Goal: Information Seeking & Learning: Learn about a topic

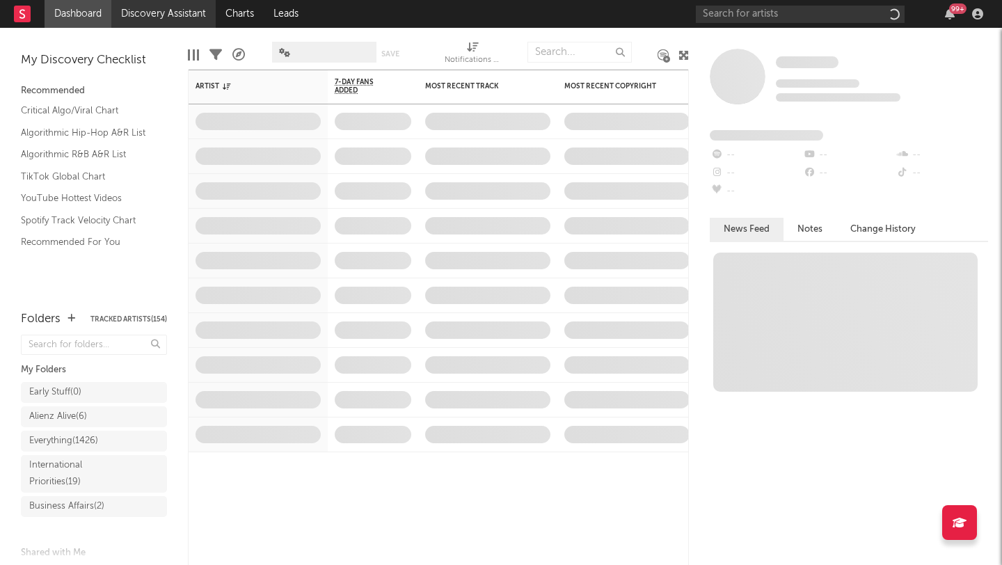
click at [184, 23] on link "Discovery Assistant" at bounding box center [163, 14] width 104 height 28
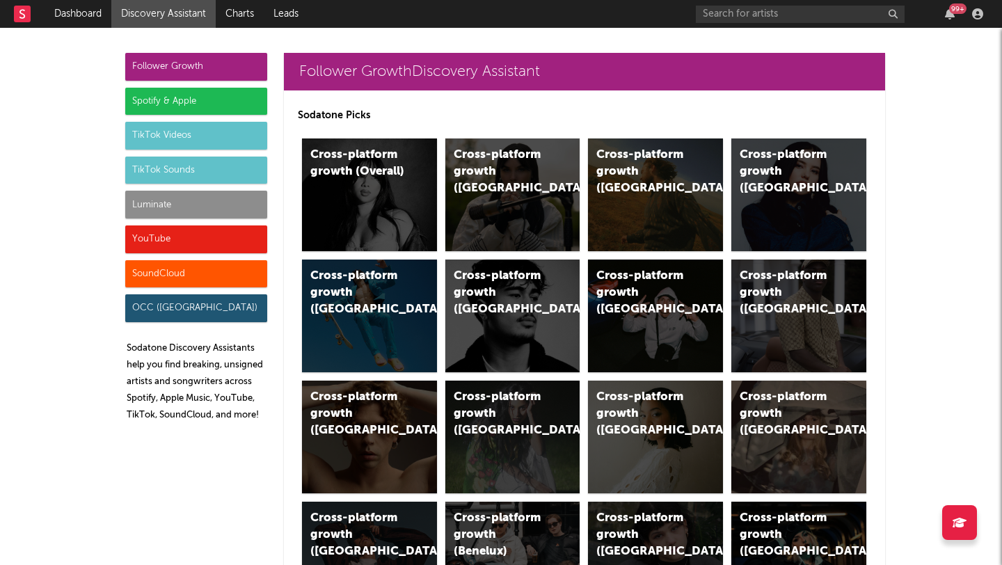
click at [157, 196] on div "Luminate" at bounding box center [196, 205] width 142 height 28
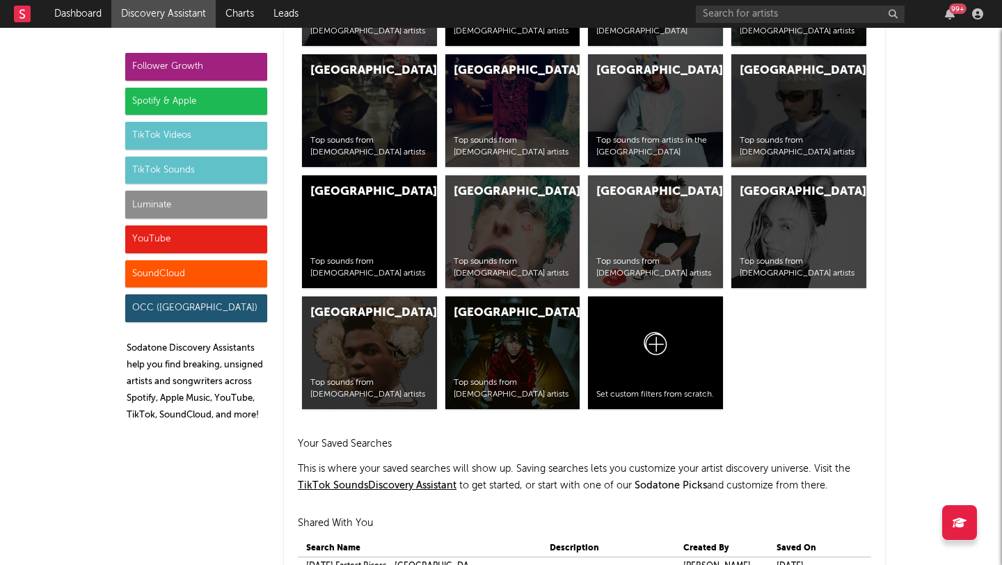
scroll to position [6526, 0]
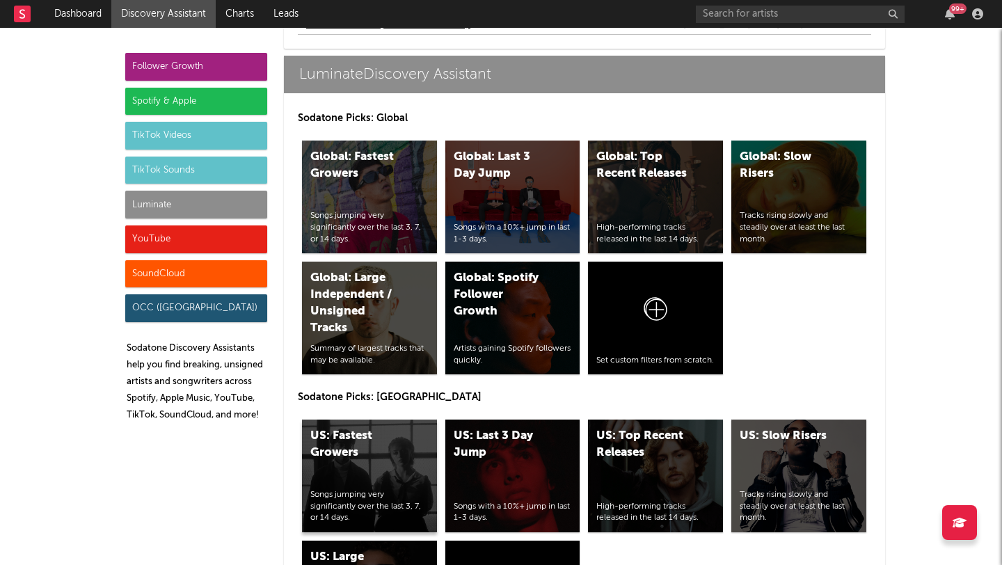
click at [371, 451] on div "US: Fastest Growers" at bounding box center [357, 444] width 95 height 33
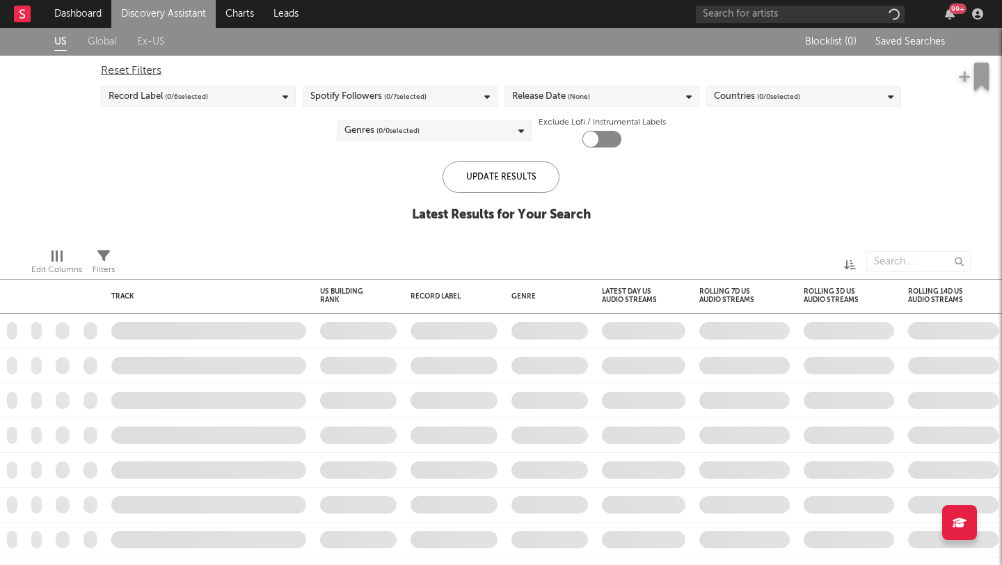
checkbox input "true"
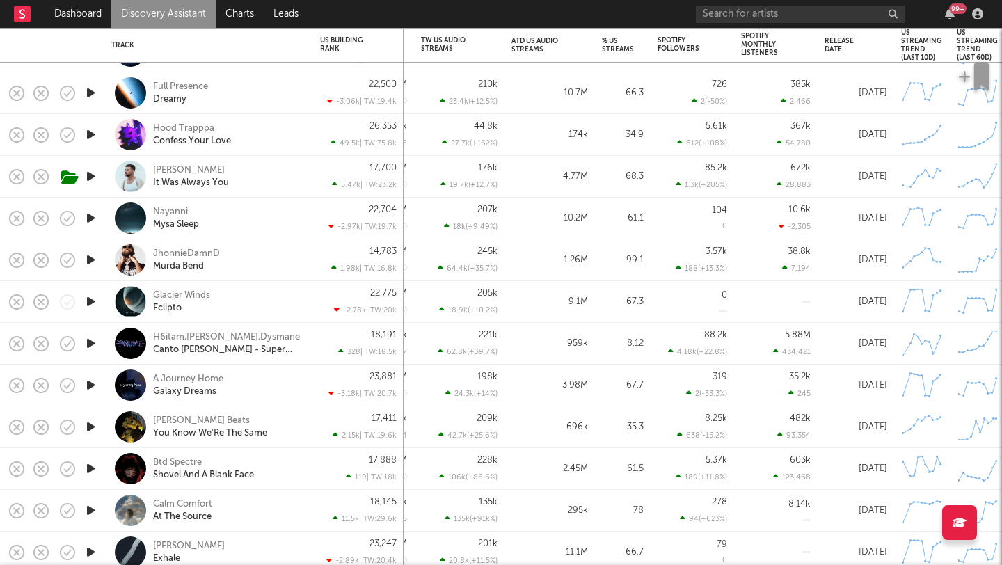
click at [202, 127] on div "Hood Trapppa" at bounding box center [183, 128] width 61 height 13
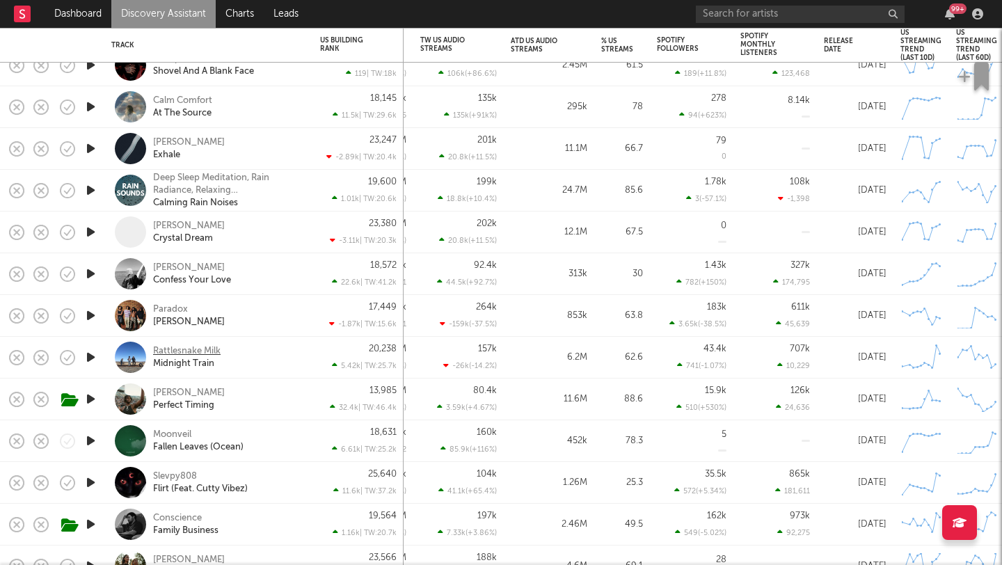
click at [207, 352] on div "Rattlesnake Milk" at bounding box center [186, 351] width 67 height 13
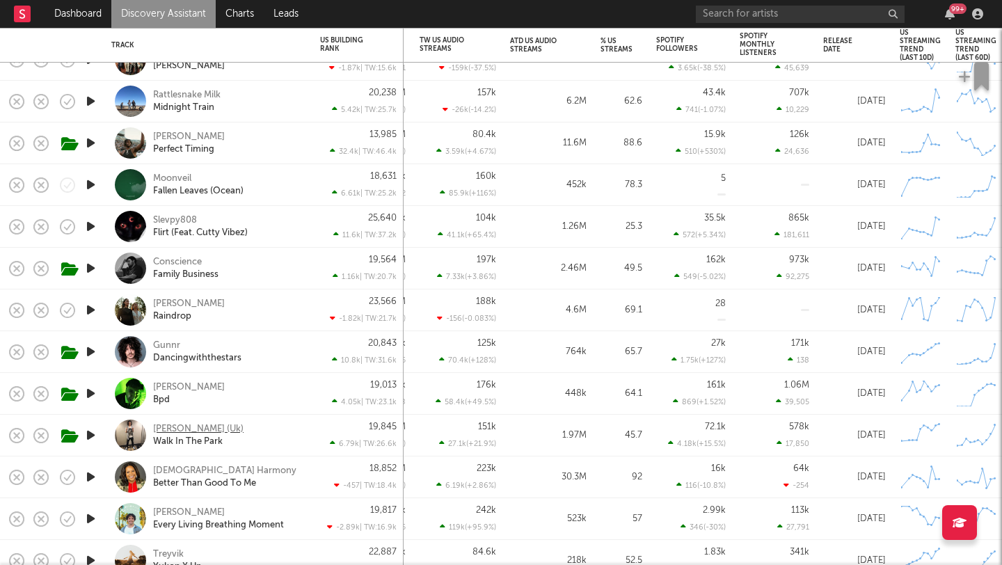
click at [162, 429] on div "Feng (Uk)" at bounding box center [198, 429] width 90 height 13
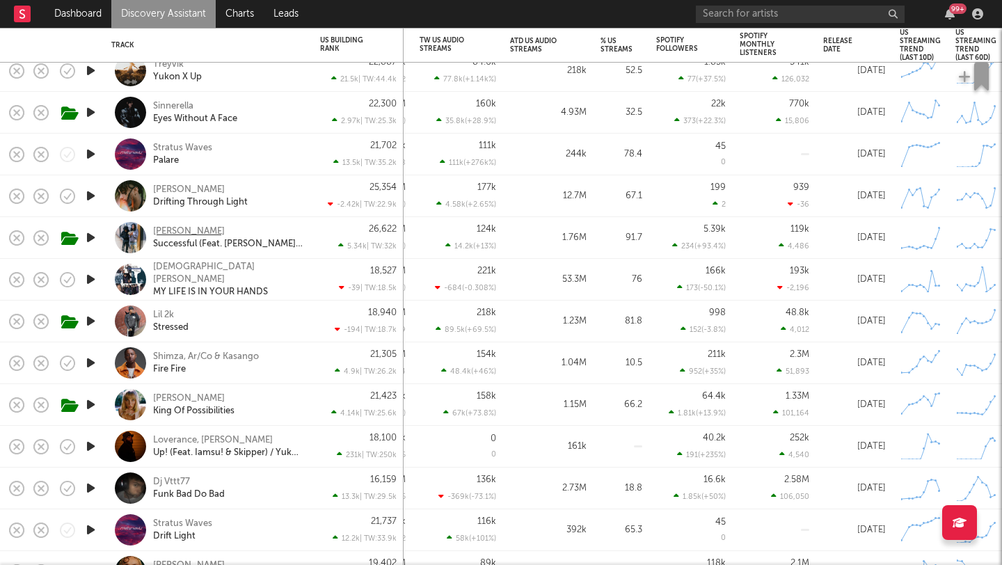
click at [168, 228] on div "Pcf Jaey" at bounding box center [189, 231] width 72 height 13
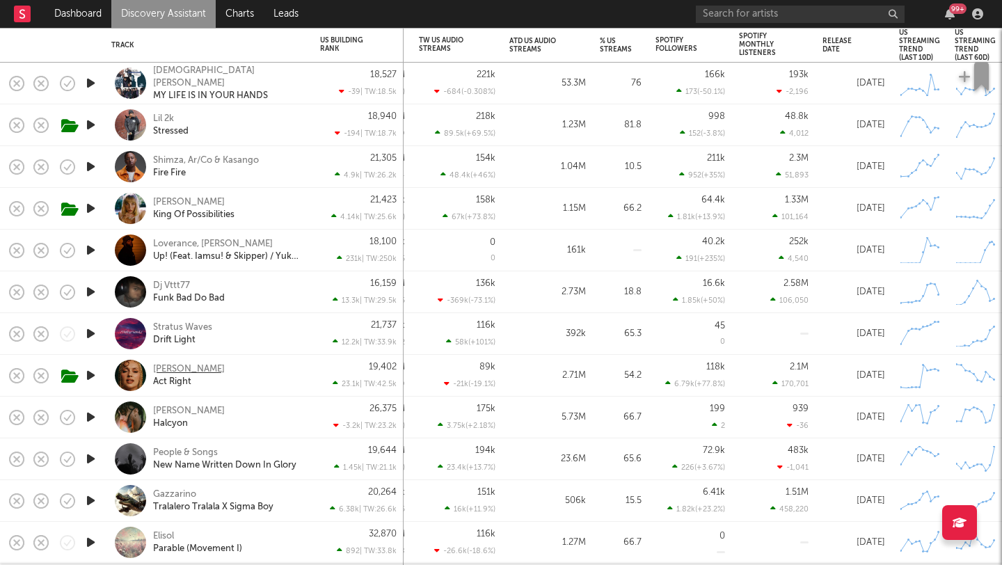
click at [169, 368] on div "Sasha Keable" at bounding box center [189, 369] width 72 height 13
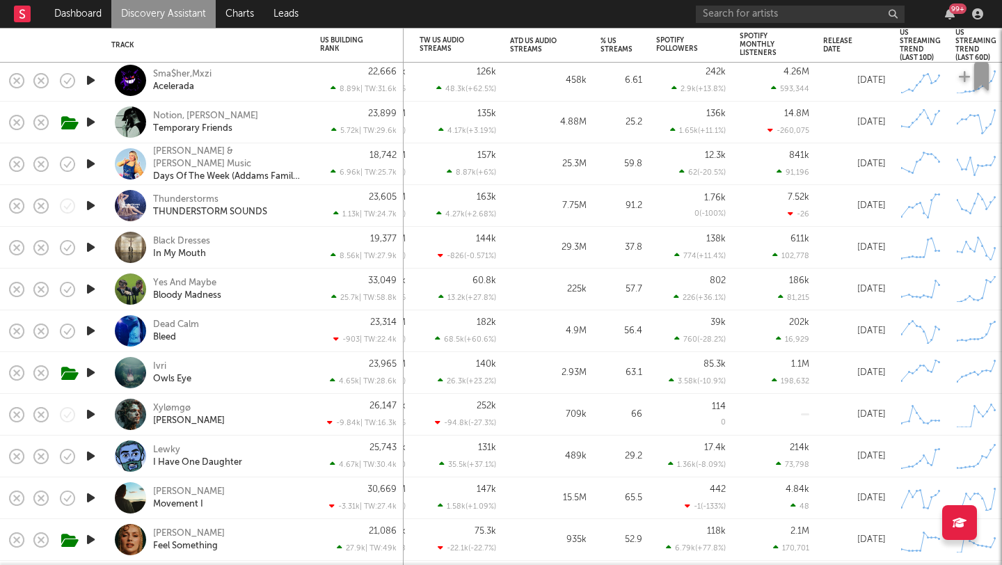
click at [166, 367] on div "Ivri Owls Eye" at bounding box center [228, 372] width 150 height 25
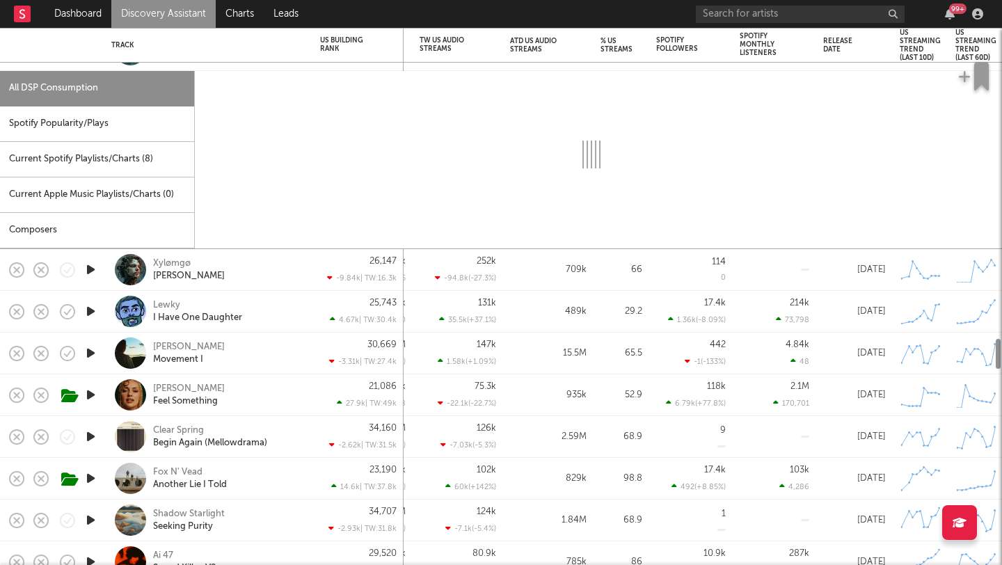
select select "6m"
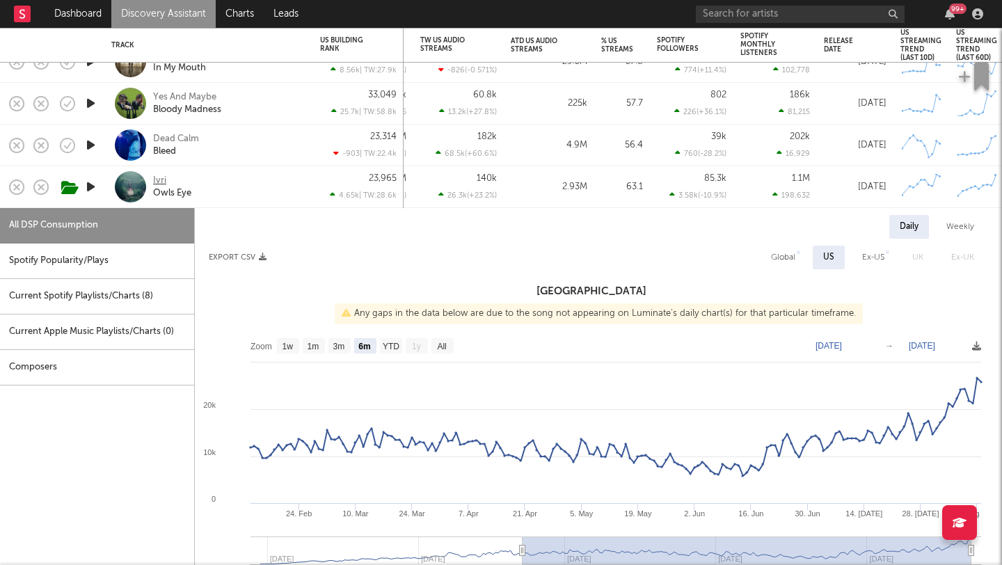
click at [161, 181] on div "Ivri" at bounding box center [159, 181] width 13 height 13
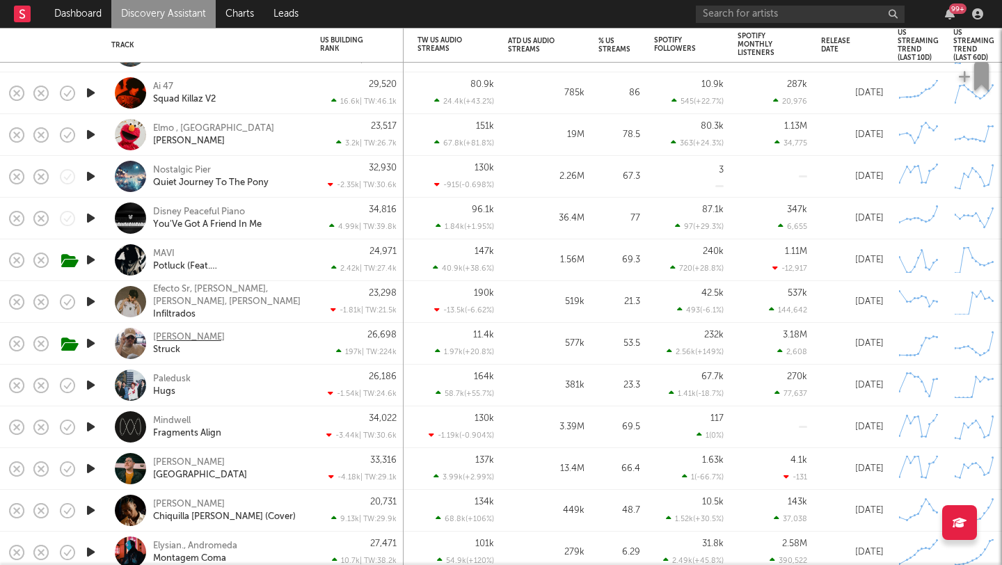
click at [155, 335] on div "Steven Rodriguez" at bounding box center [189, 337] width 72 height 13
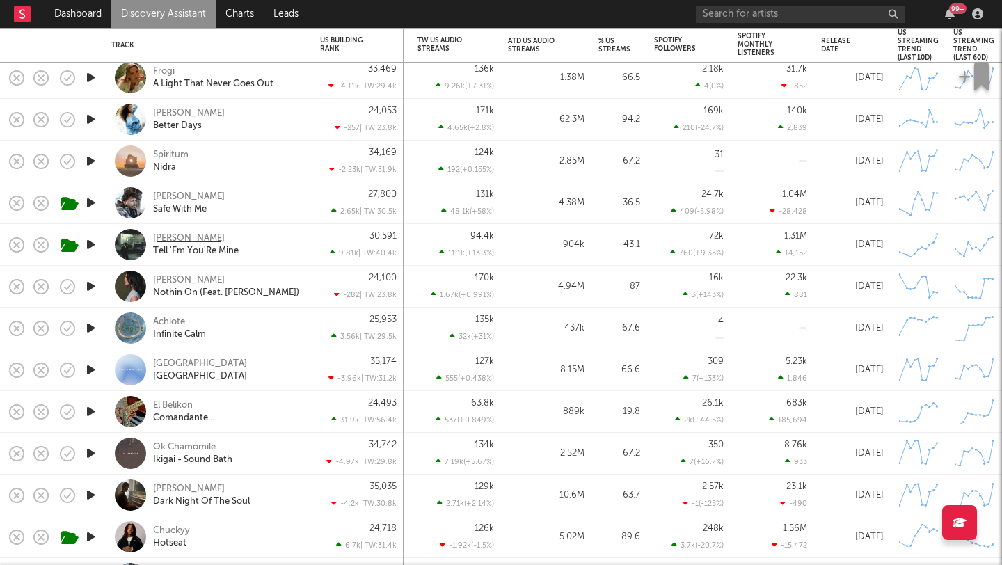
click at [193, 239] on div "Alan Vuong" at bounding box center [189, 238] width 72 height 13
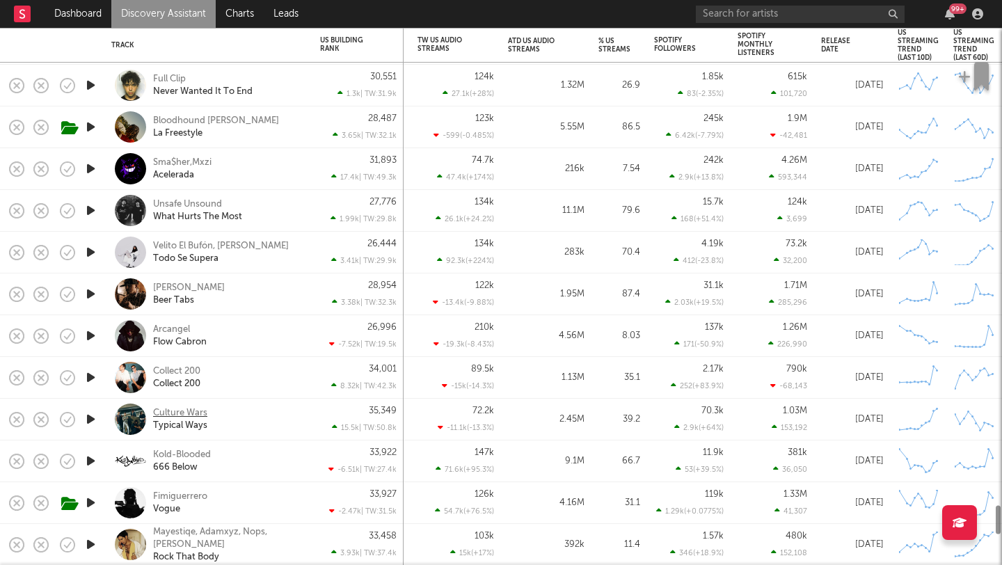
click at [175, 415] on div "Culture Wars" at bounding box center [180, 413] width 54 height 13
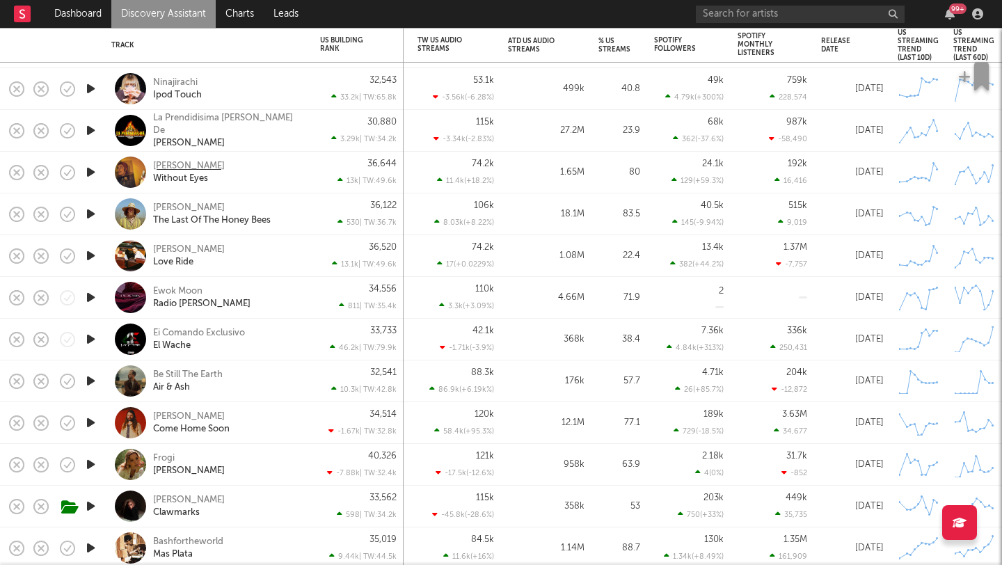
click at [173, 166] on div "Brooks Nielsen" at bounding box center [189, 166] width 72 height 13
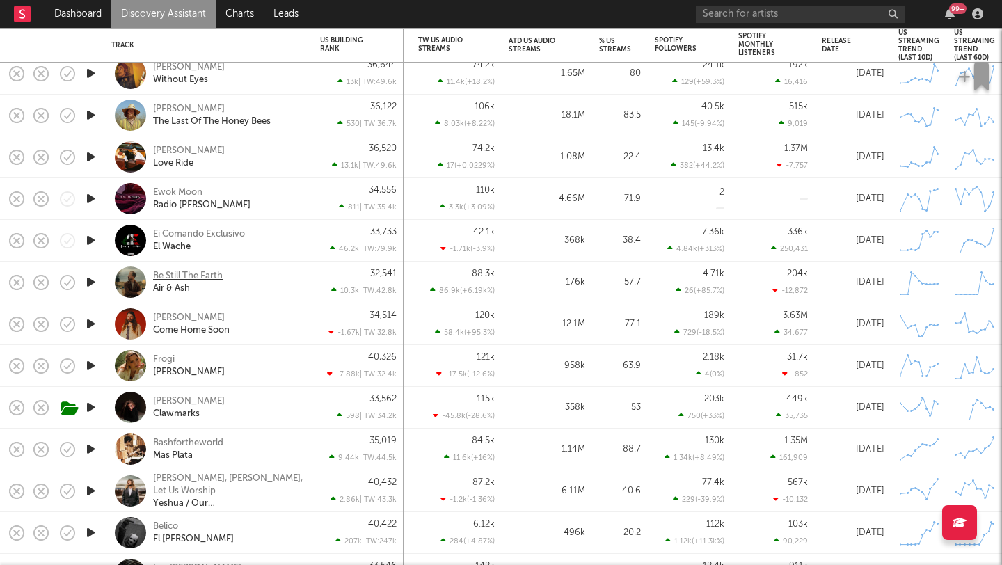
click at [200, 273] on div "Be Still The Earth" at bounding box center [188, 276] width 70 height 13
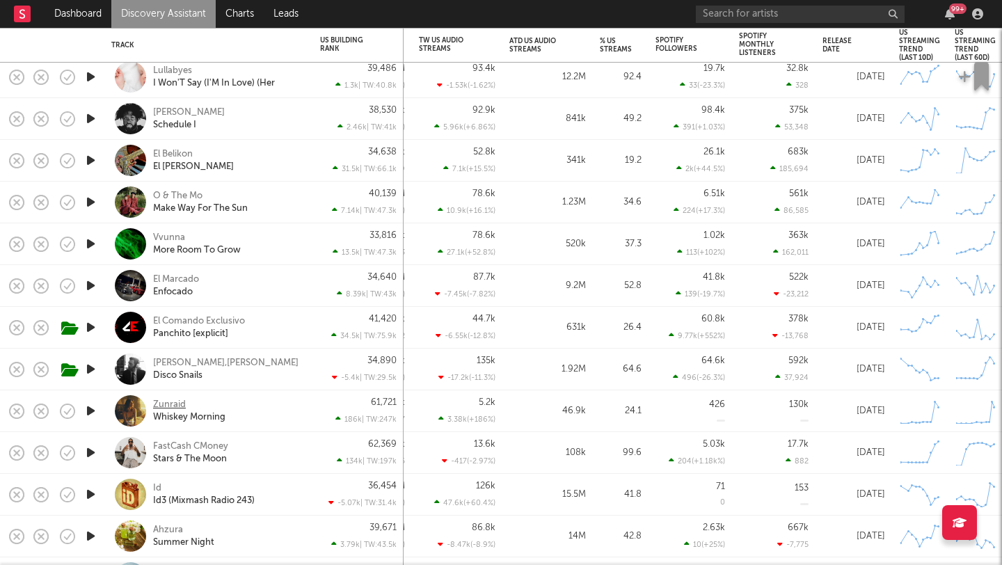
click at [178, 403] on div "Zunraid" at bounding box center [169, 405] width 33 height 13
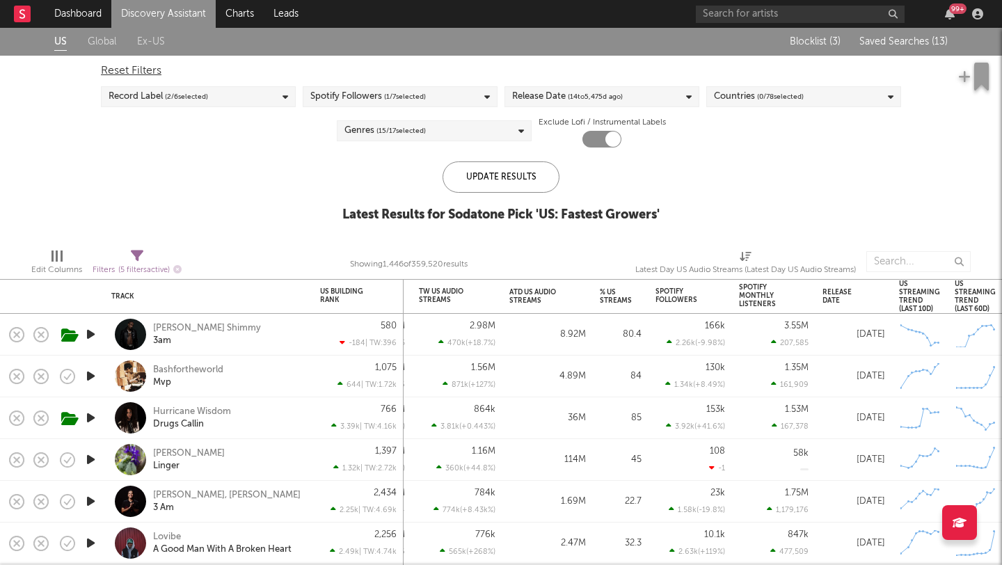
click at [912, 40] on span "Saved Searches ( 13 )" at bounding box center [903, 42] width 88 height 10
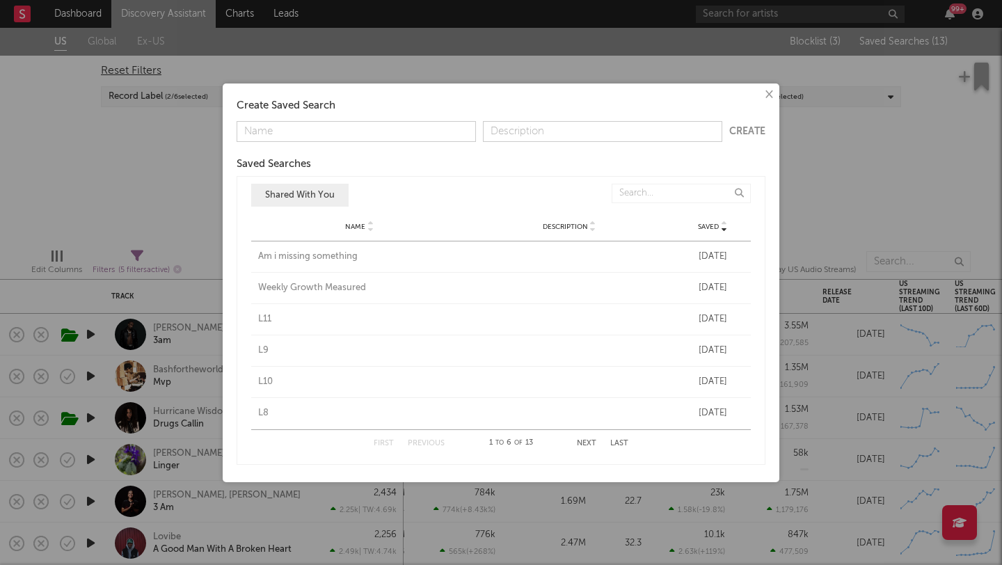
click at [291, 255] on div "Am i missing something" at bounding box center [359, 257] width 203 height 14
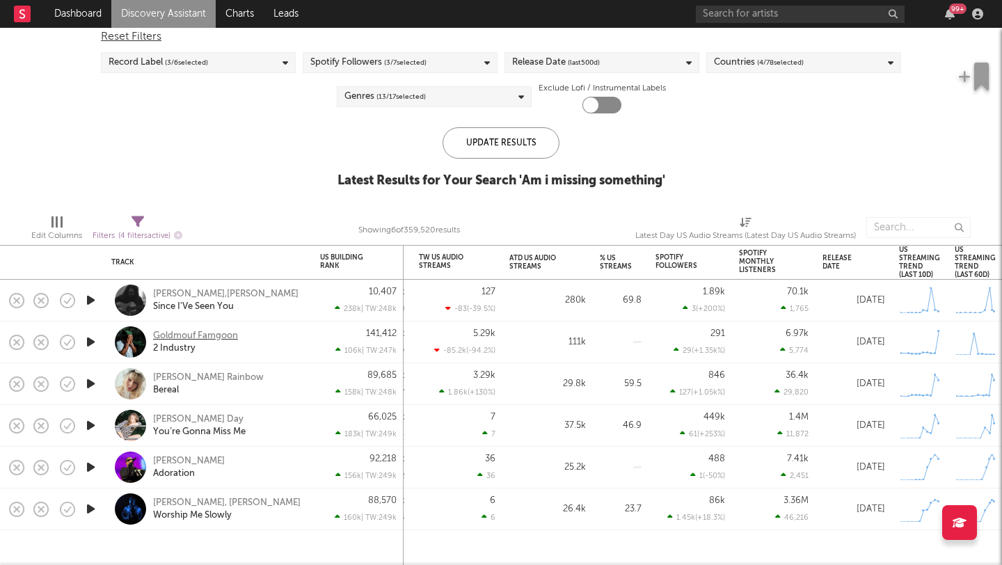
click at [193, 334] on div "Goldmouf Famgoon" at bounding box center [195, 336] width 85 height 13
click at [186, 375] on div "Clark Rainbow" at bounding box center [208, 378] width 111 height 13
click at [171, 422] on div "Zella Day" at bounding box center [198, 419] width 90 height 13
click at [175, 466] on div "King Hez" at bounding box center [189, 461] width 72 height 13
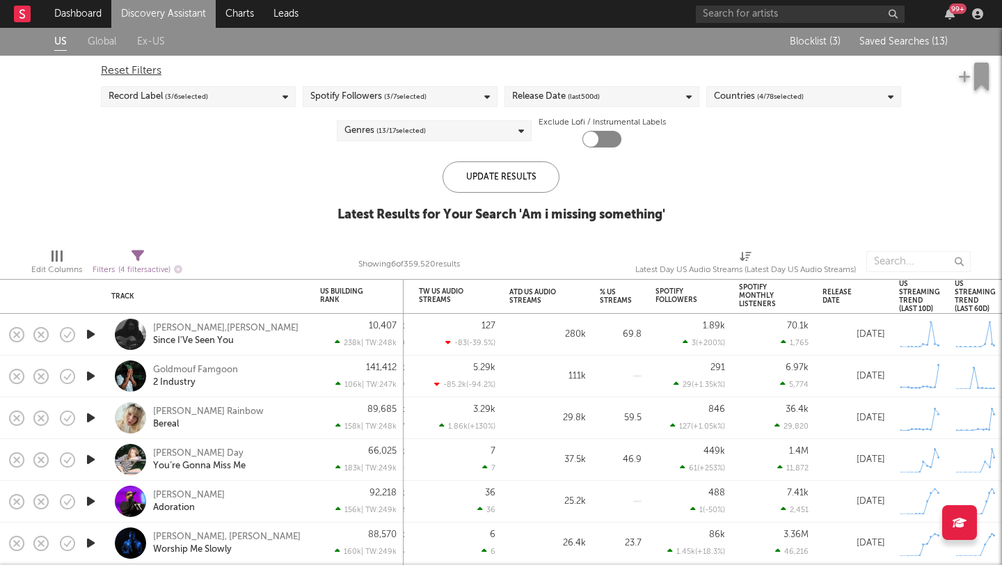
click at [900, 41] on span "Saved Searches ( 13 )" at bounding box center [903, 42] width 88 height 10
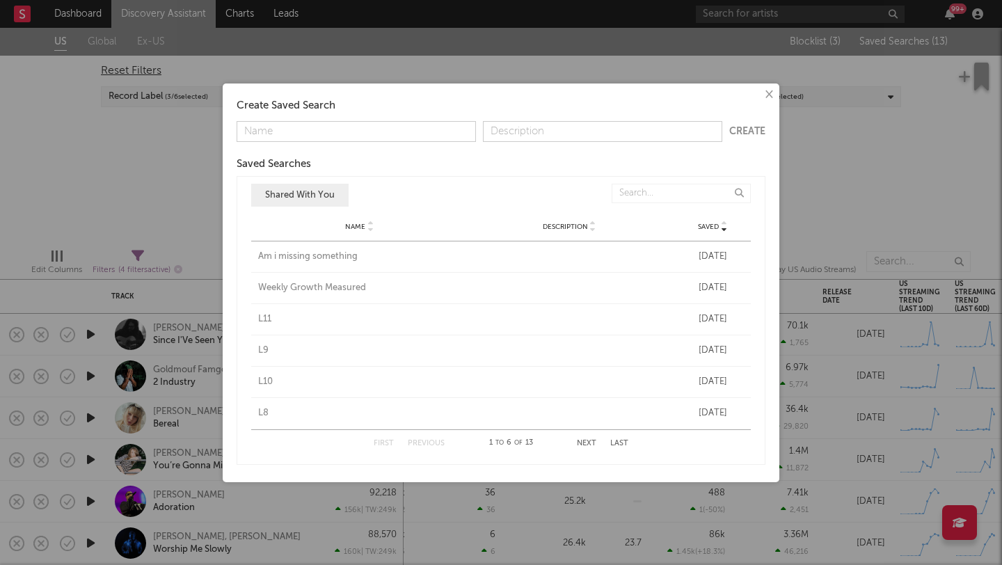
click at [306, 281] on div "Weekly Growth Measured" at bounding box center [359, 288] width 203 height 14
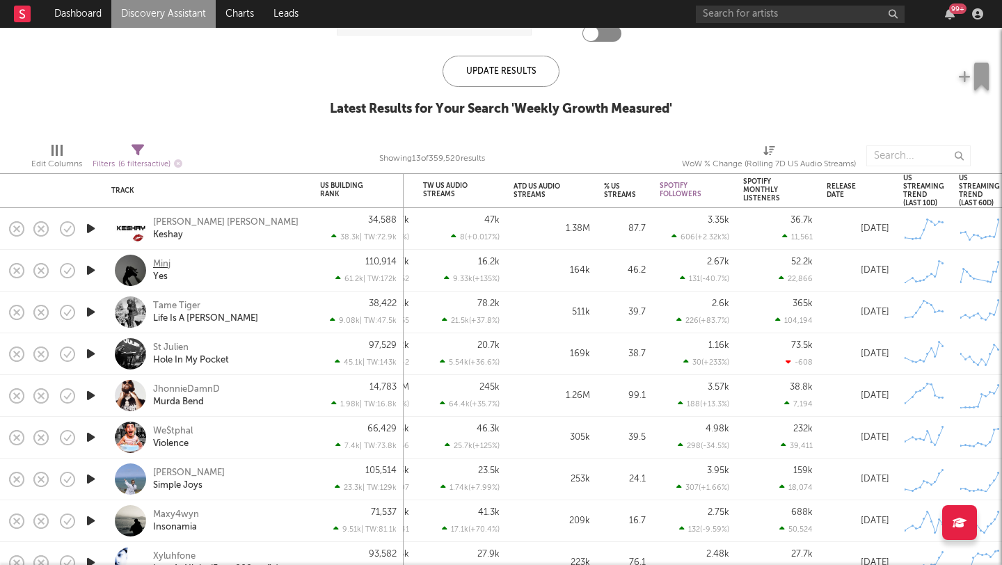
click at [164, 266] on div "Minj" at bounding box center [161, 264] width 17 height 13
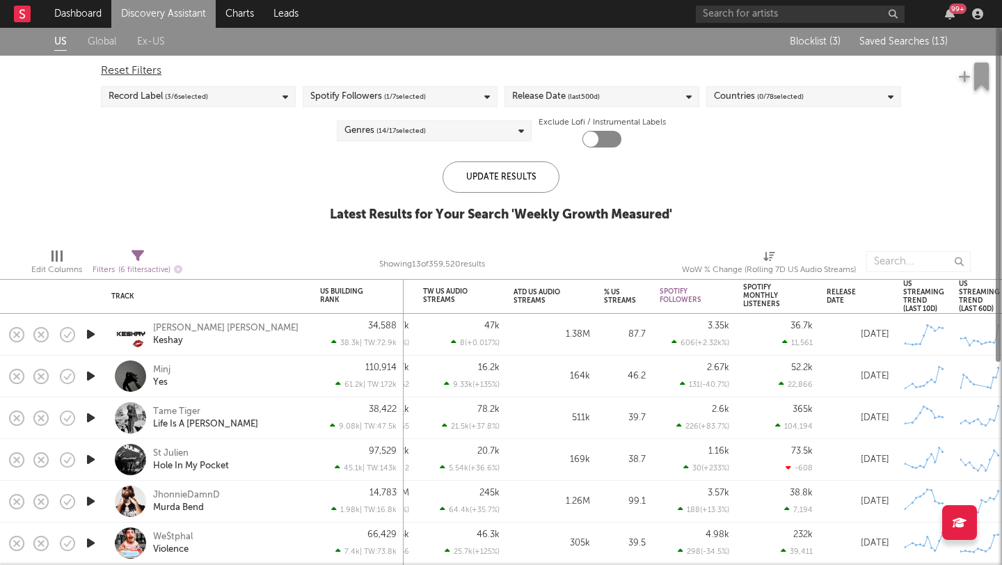
click at [883, 36] on button "Saved Searches ( 13 )" at bounding box center [901, 41] width 93 height 11
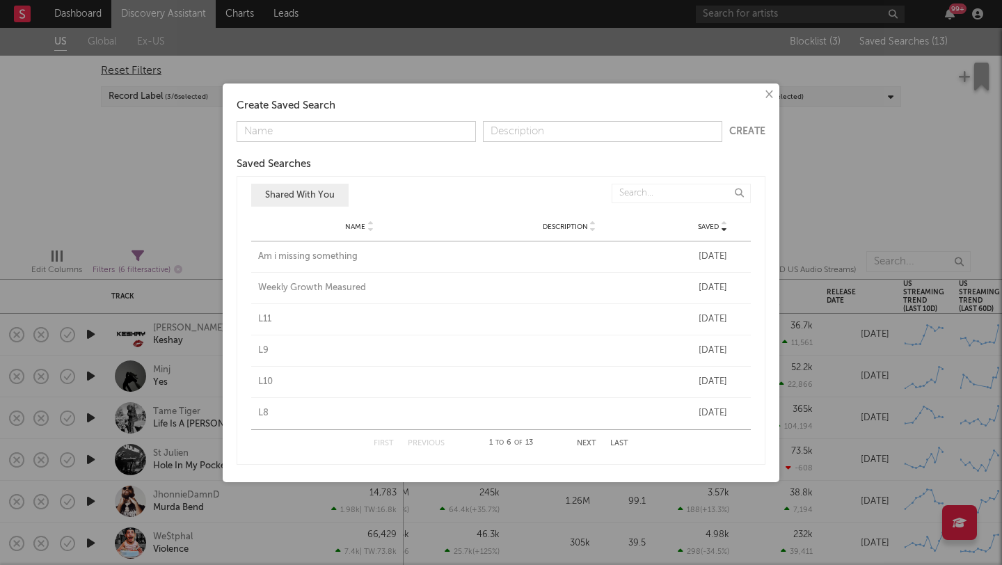
click at [267, 320] on div "L11" at bounding box center [359, 319] width 203 height 14
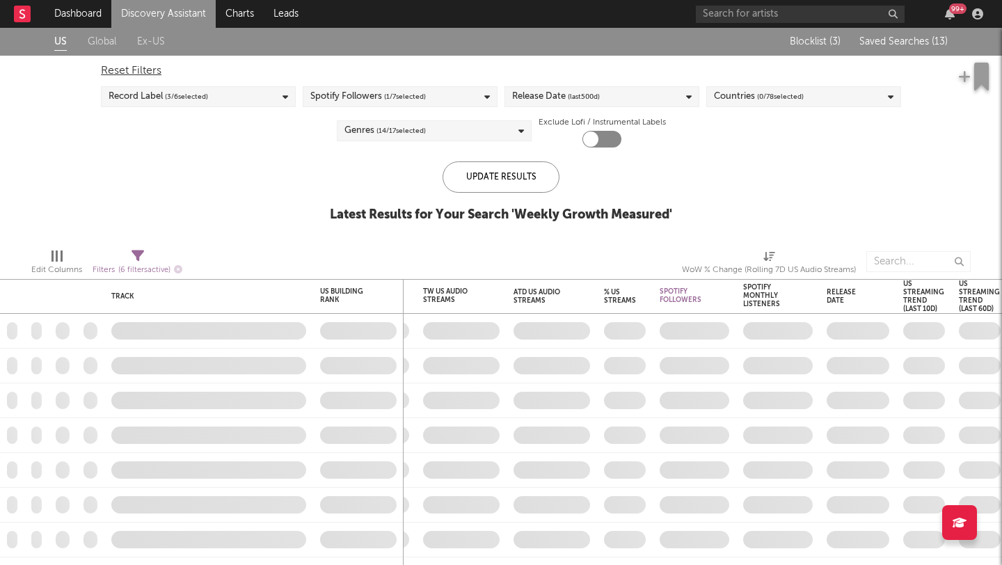
checkbox input "true"
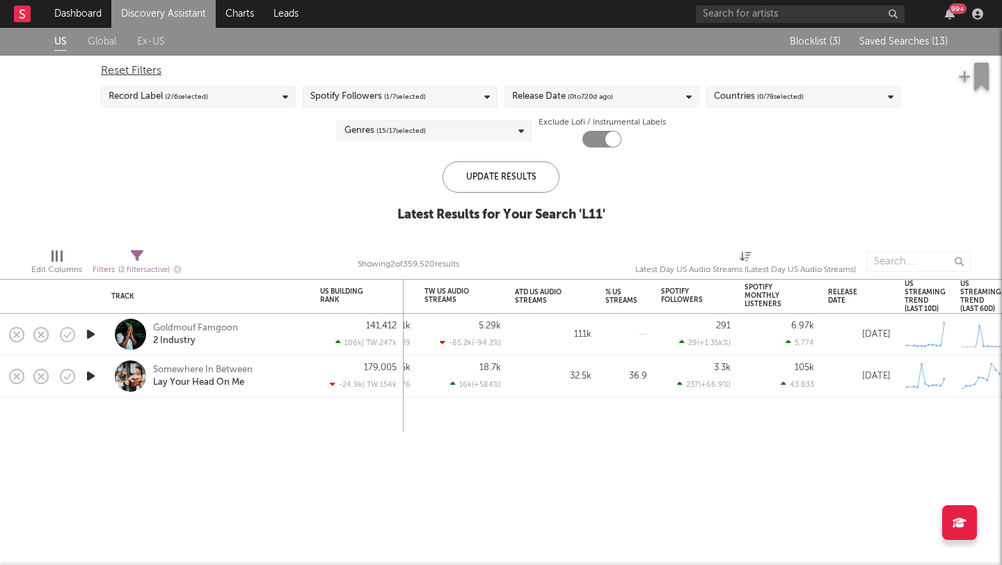
click at [881, 38] on span "Saved Searches ( 13 )" at bounding box center [903, 42] width 88 height 10
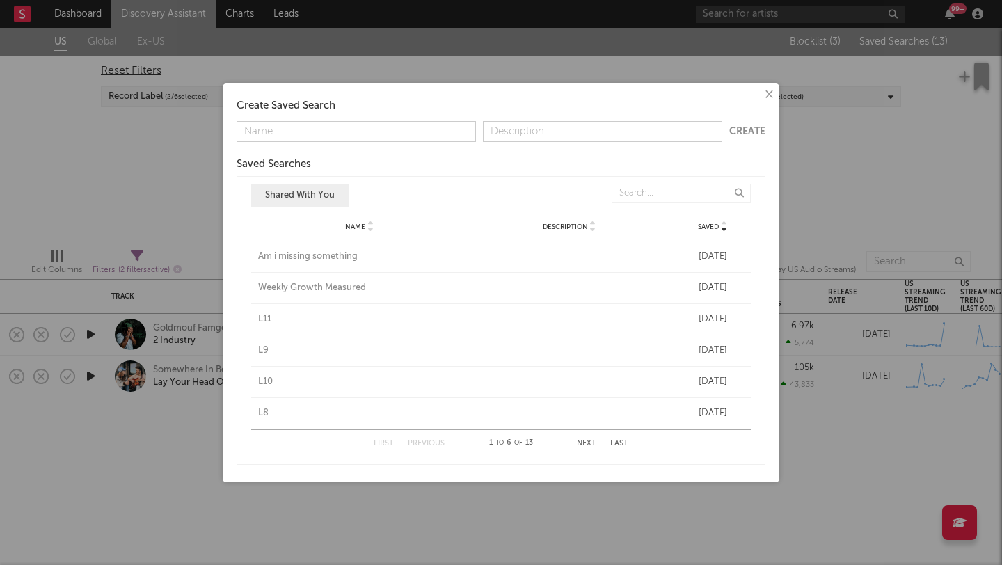
click at [263, 351] on div "L9" at bounding box center [359, 351] width 203 height 14
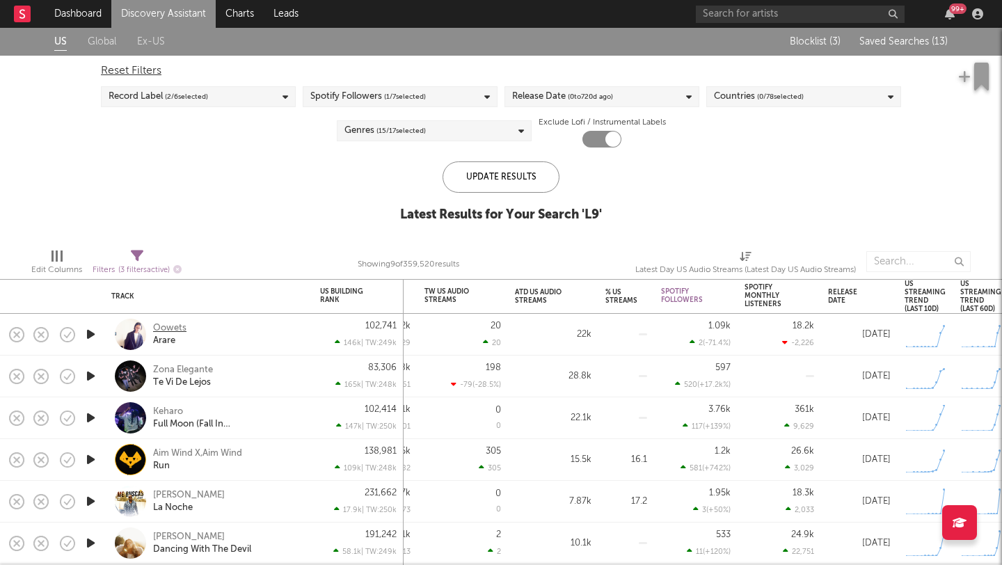
click at [171, 328] on div "Oowets" at bounding box center [169, 328] width 33 height 13
click at [875, 32] on div "Blocklist ( 3 ) Saved Searches ( 13 )" at bounding box center [861, 42] width 174 height 28
click at [877, 45] on span "Saved Searches ( 13 )" at bounding box center [903, 42] width 88 height 10
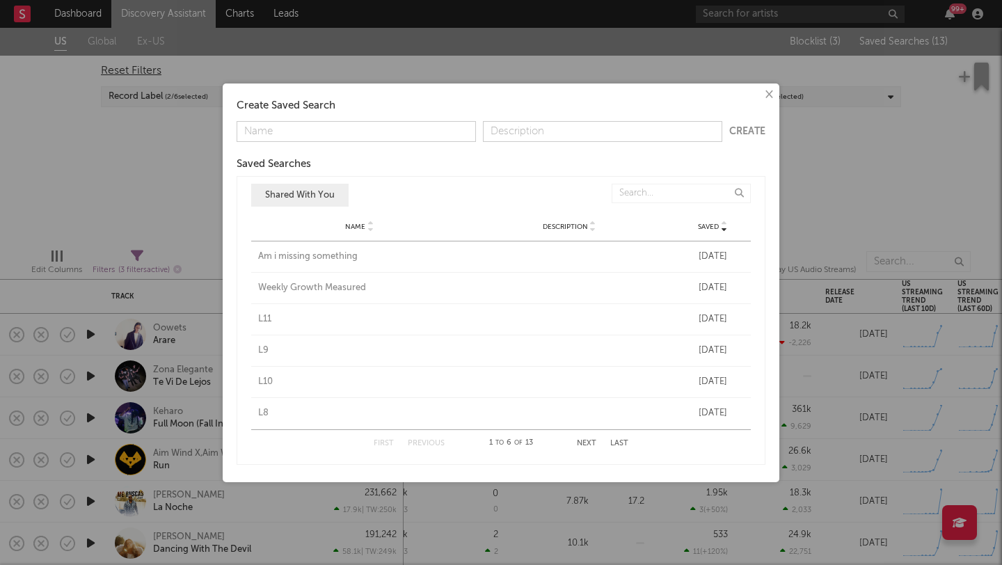
click at [262, 383] on div "L10" at bounding box center [359, 382] width 203 height 14
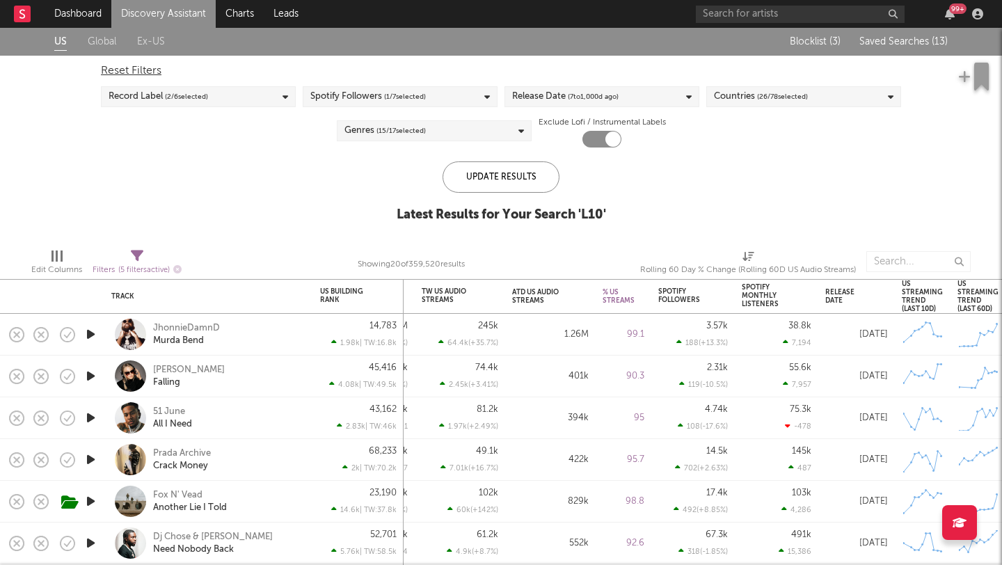
click at [906, 41] on span "Saved Searches ( 13 )" at bounding box center [903, 42] width 88 height 10
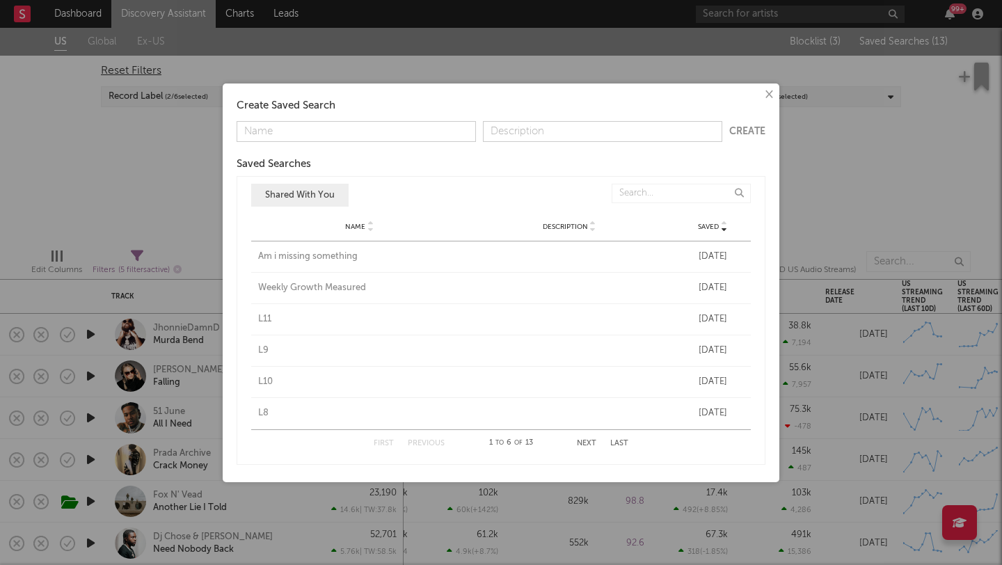
click at [262, 414] on div "L8" at bounding box center [359, 413] width 203 height 14
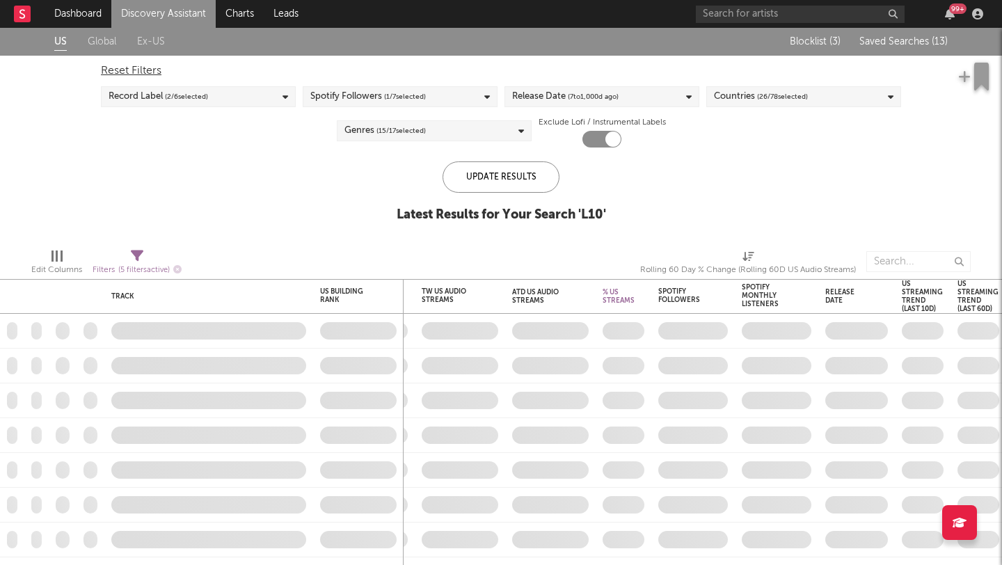
checkbox input "false"
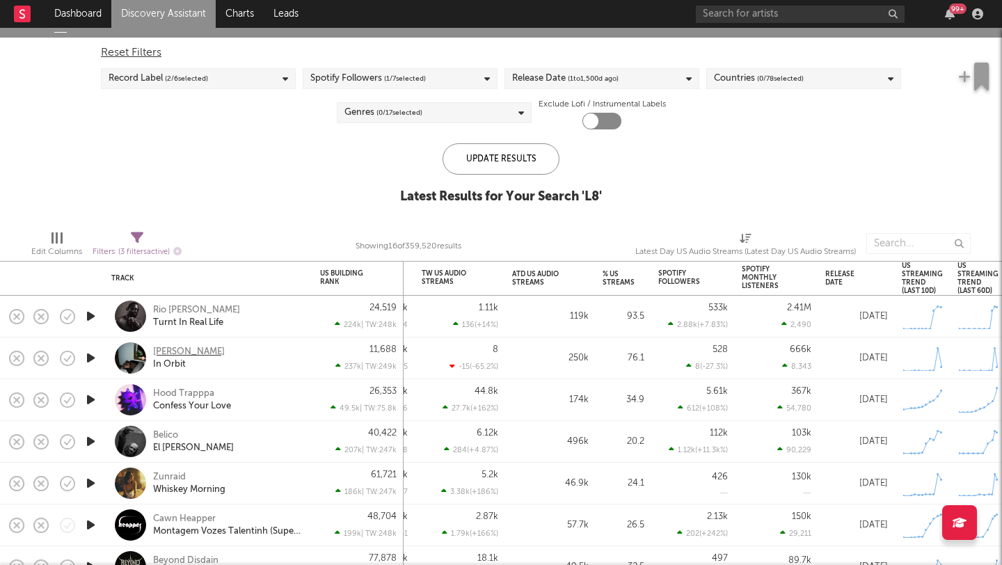
click at [193, 348] on div "Jasper Van Dijk" at bounding box center [189, 352] width 72 height 13
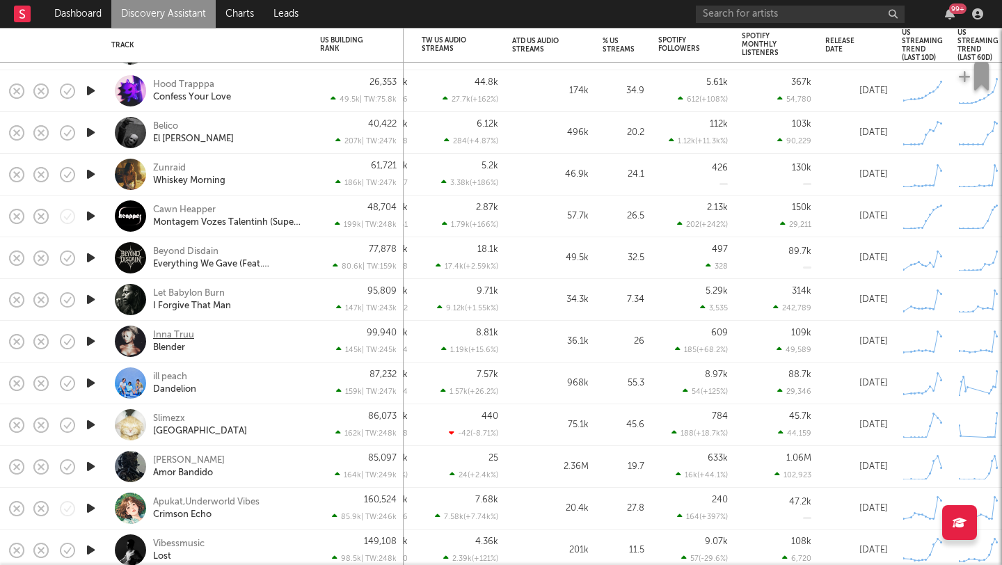
click at [174, 334] on div "Inna Truu" at bounding box center [173, 335] width 41 height 13
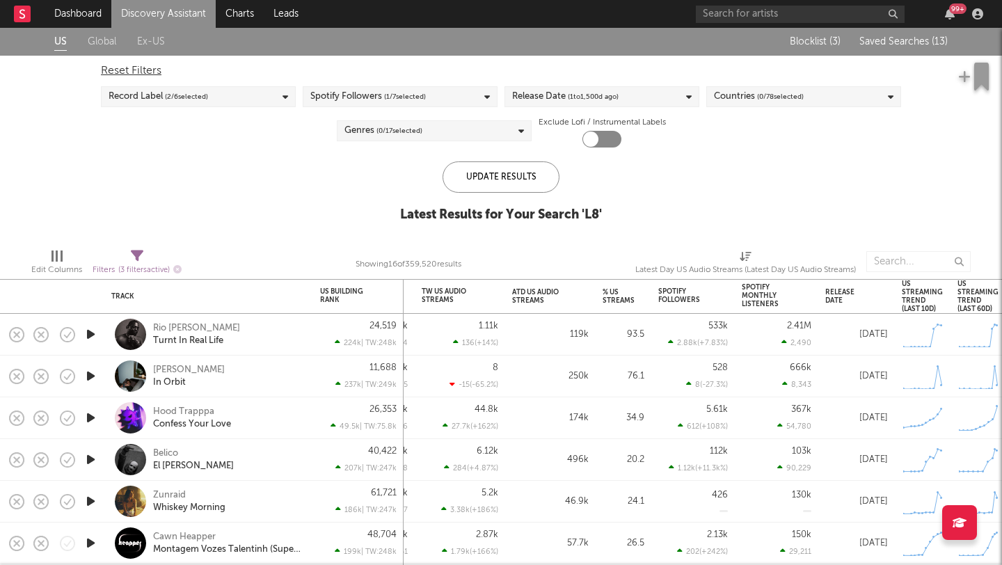
click at [883, 46] on span "Saved Searches ( 13 )" at bounding box center [903, 42] width 88 height 10
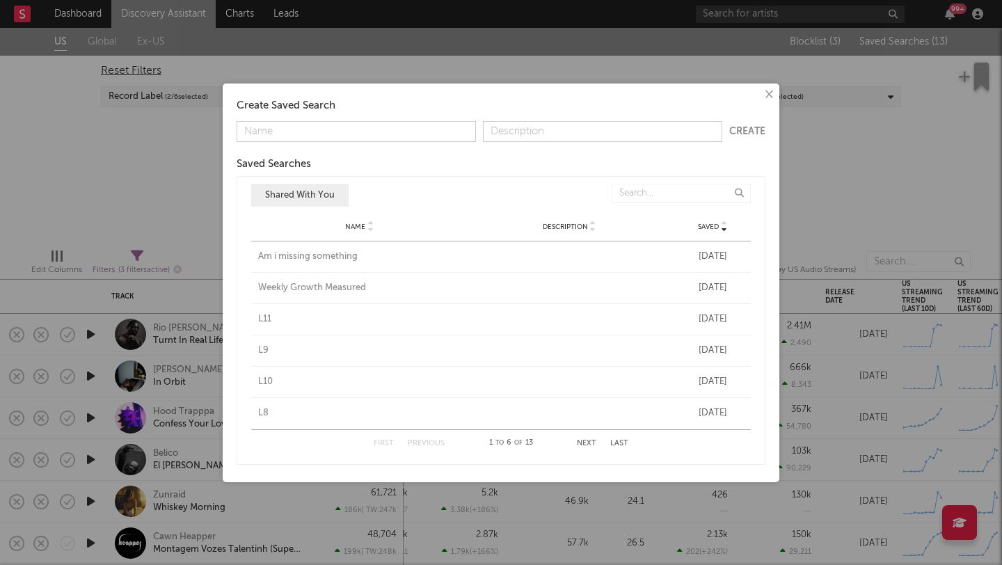
click at [587, 442] on button "Next" at bounding box center [586, 444] width 19 height 8
click at [267, 255] on div "L7" at bounding box center [359, 257] width 203 height 14
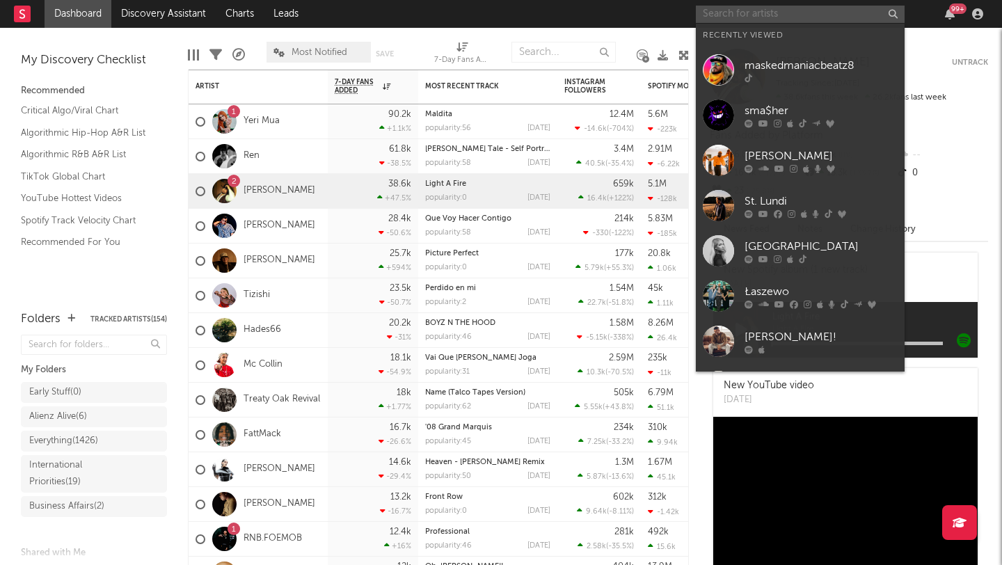
click at [751, 19] on input "text" at bounding box center [800, 14] width 209 height 17
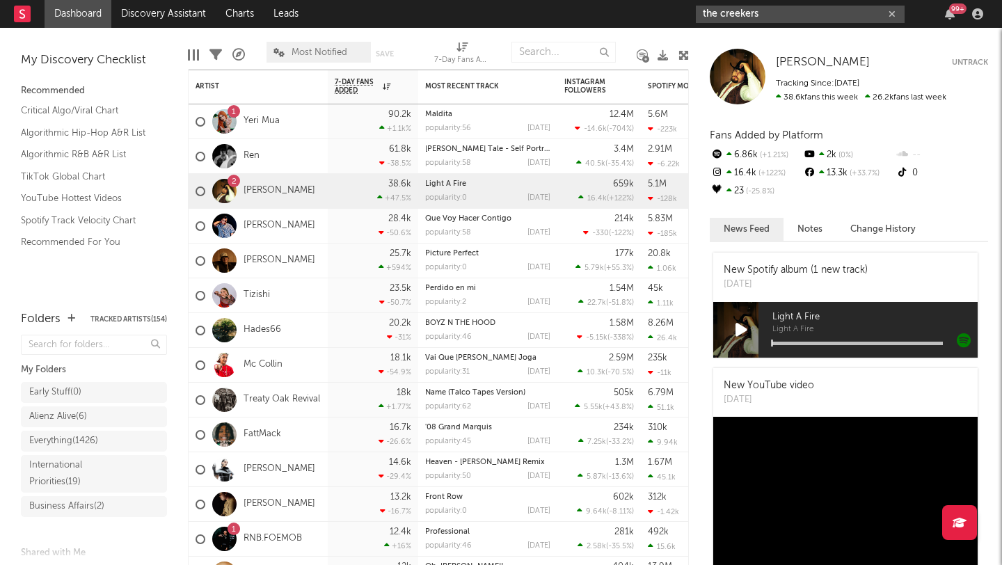
drag, startPoint x: 724, startPoint y: 15, endPoint x: 654, endPoint y: 15, distance: 70.3
click at [654, 15] on nav "Dashboard Discovery Assistant Charts Leads the creekers 99 +" at bounding box center [501, 14] width 1002 height 28
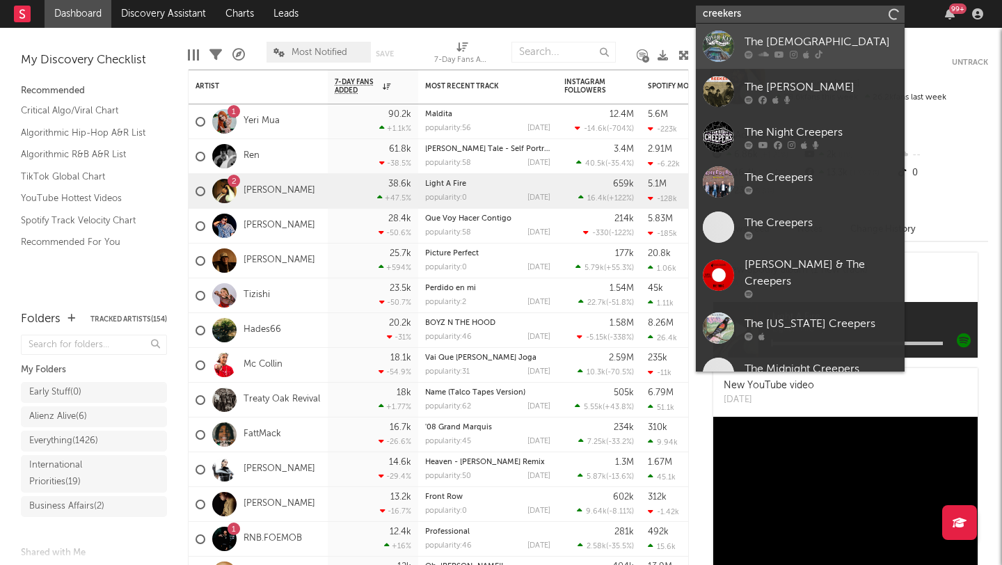
type input "creekers"
click at [738, 45] on link "The Creekers" at bounding box center [800, 46] width 209 height 45
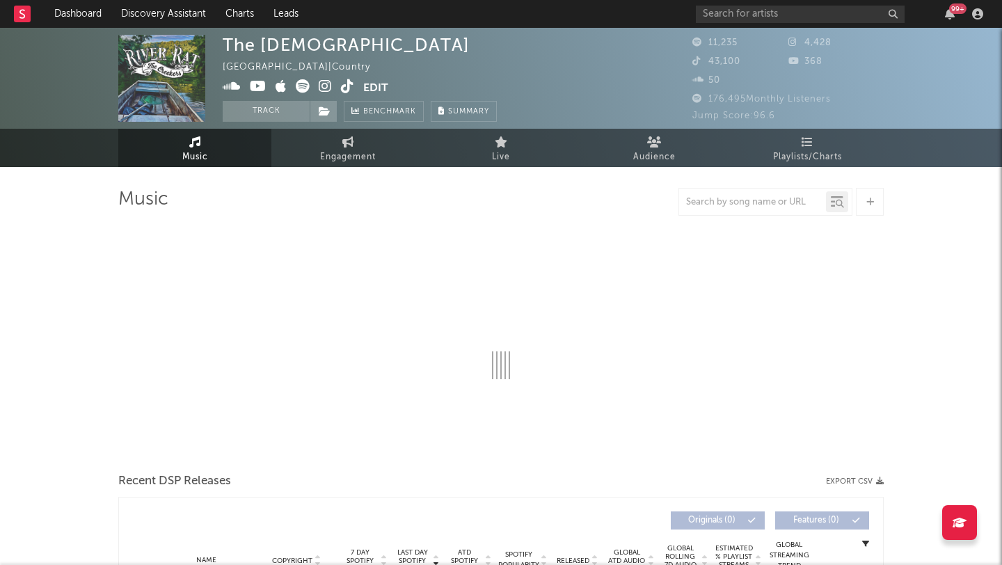
select select "6m"
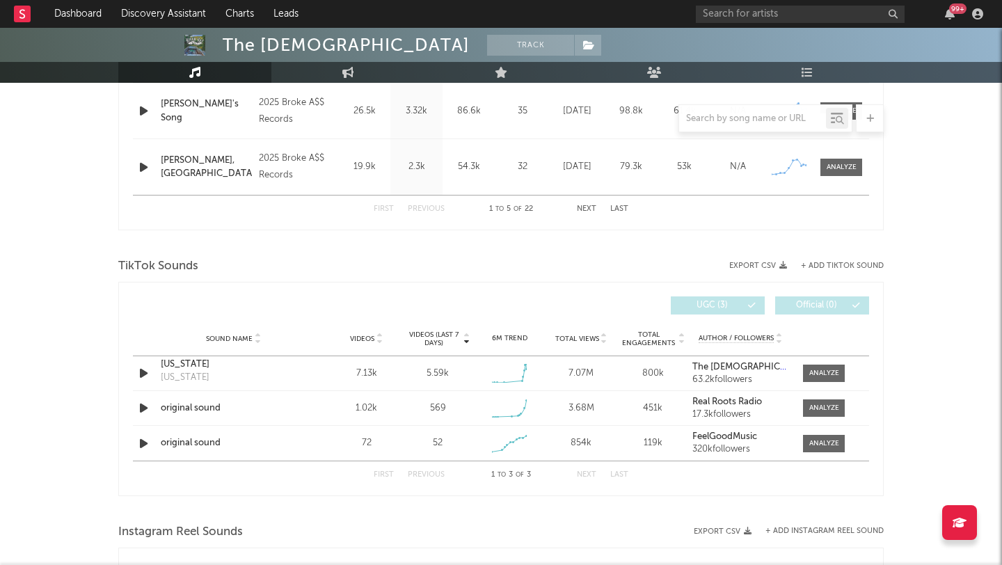
scroll to position [784, 0]
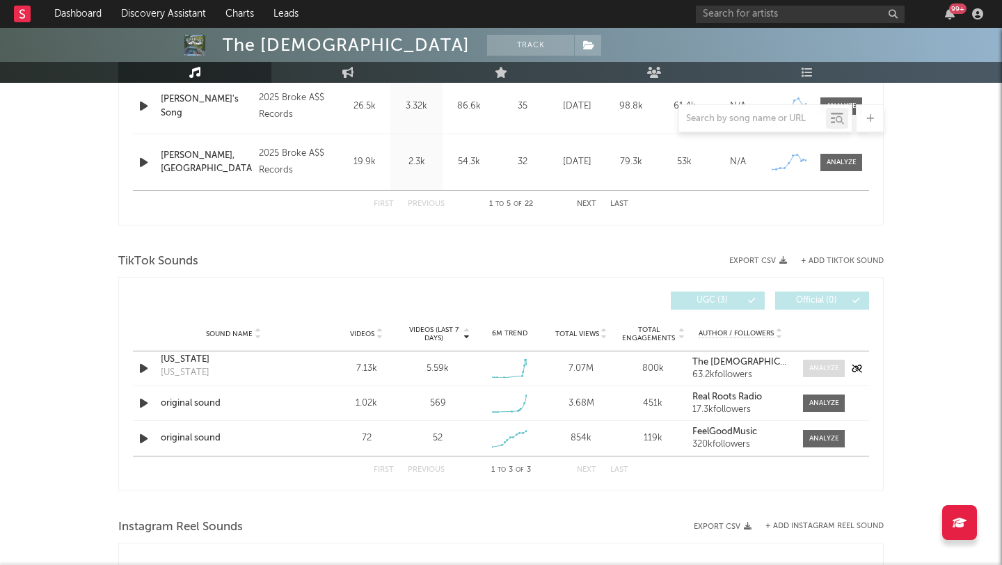
click at [830, 367] on div at bounding box center [824, 368] width 30 height 10
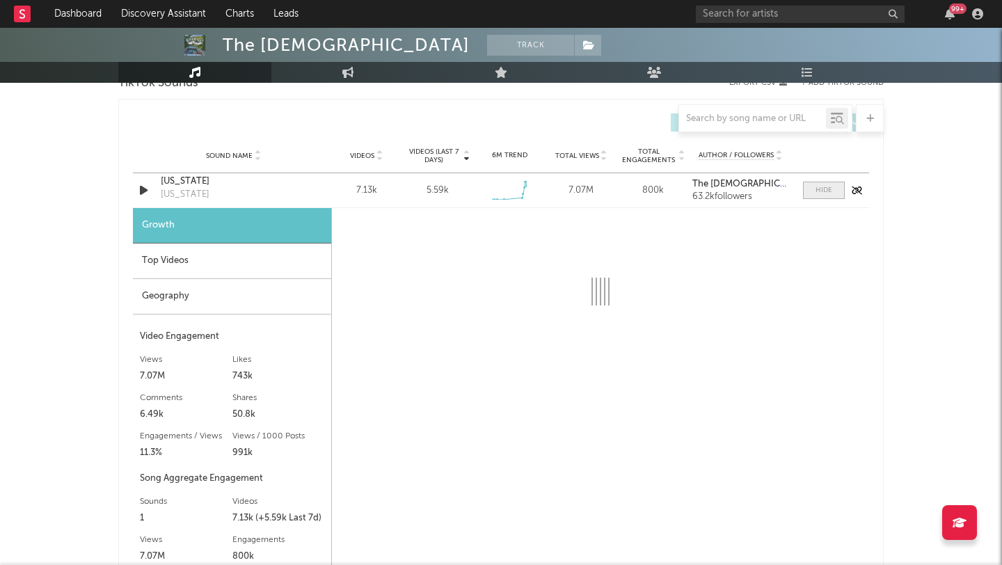
select select "1w"
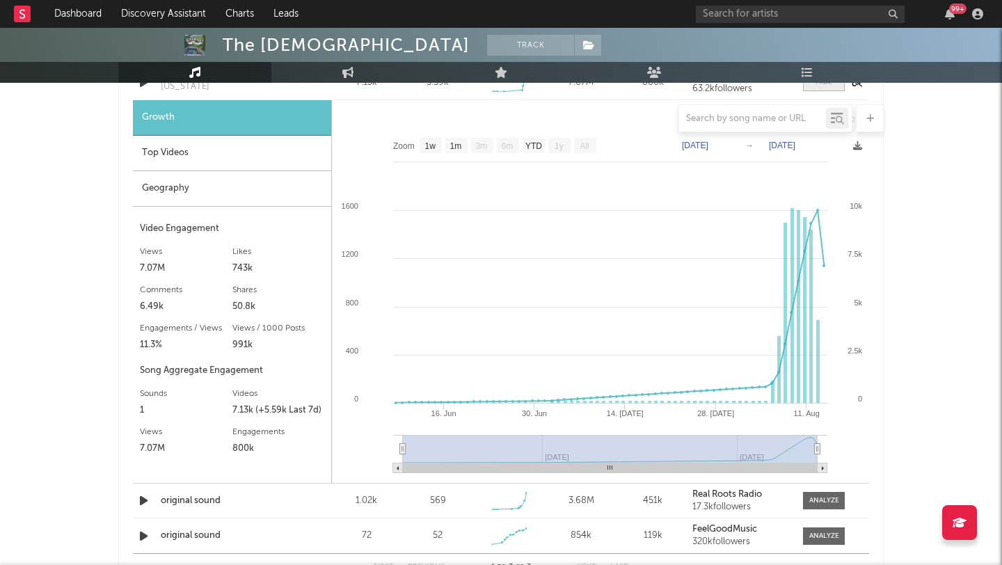
scroll to position [1090, 0]
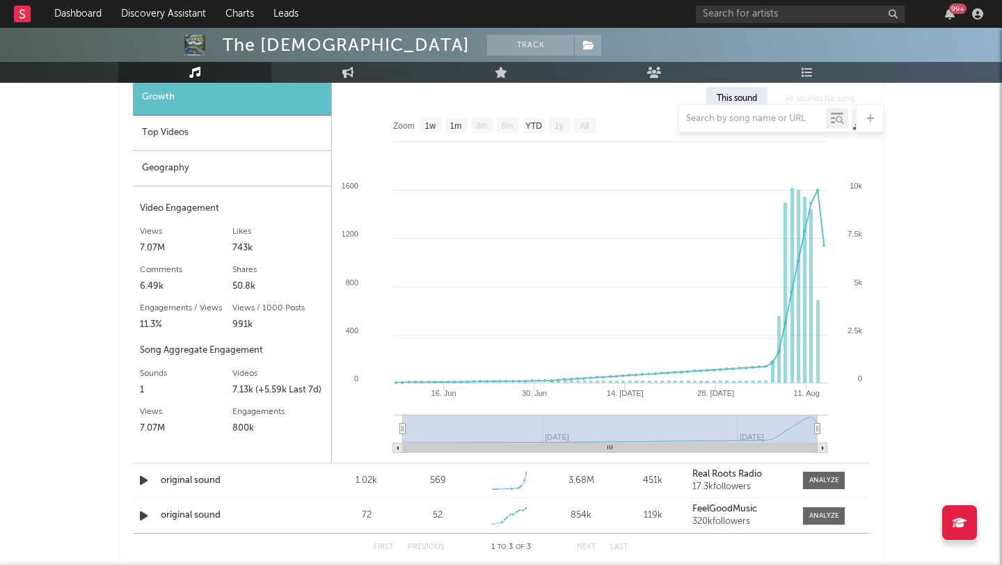
click at [6, 6] on nav "Dashboard Discovery Assistant Charts Leads 99 +" at bounding box center [501, 14] width 1002 height 28
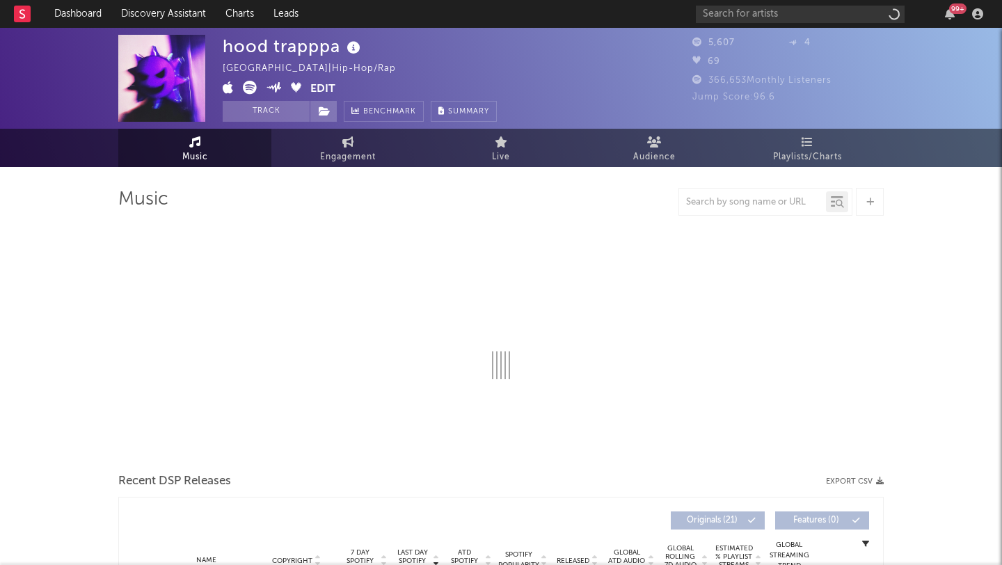
select select "1w"
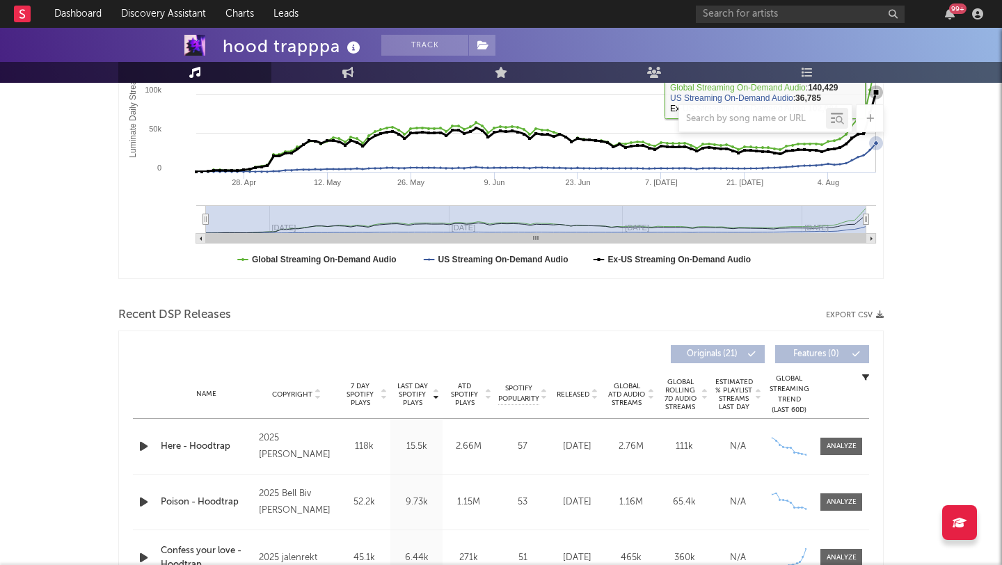
scroll to position [463, 0]
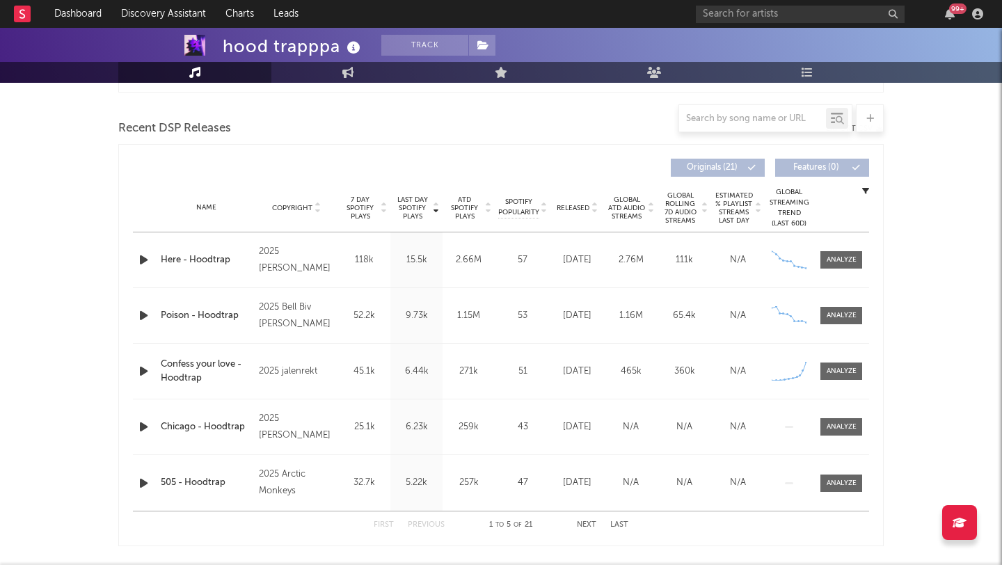
click at [143, 374] on icon "button" at bounding box center [143, 371] width 15 height 17
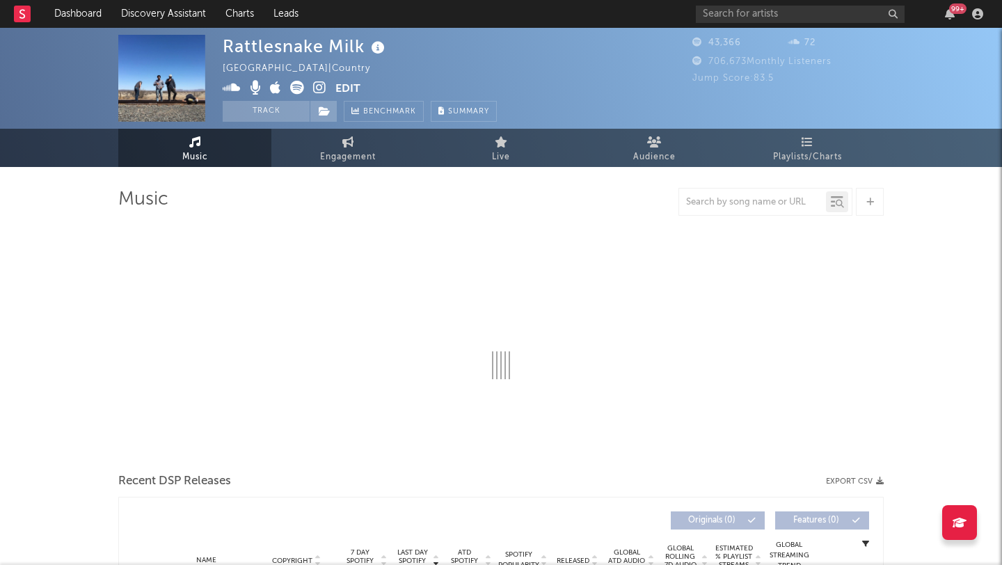
select select "6m"
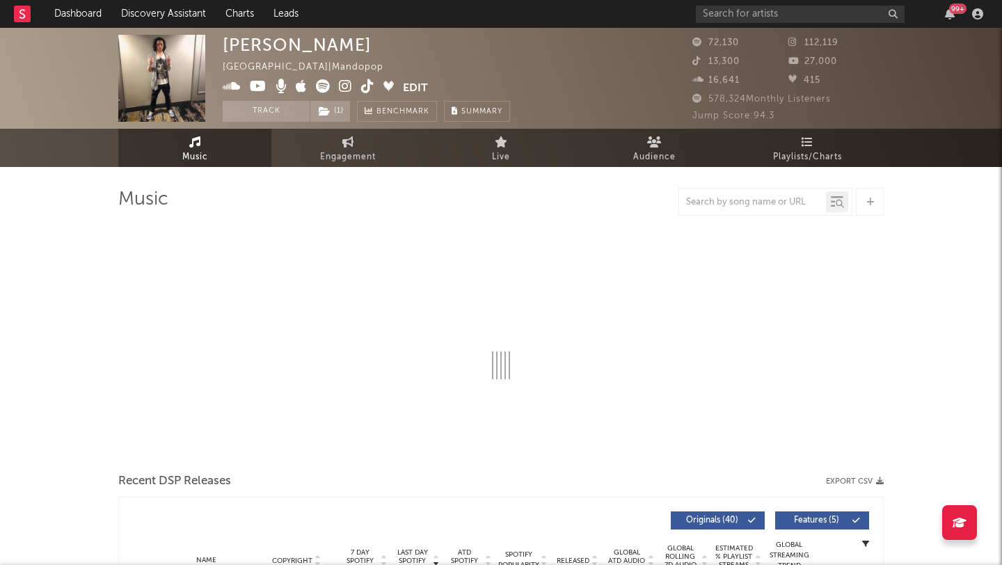
select select "6m"
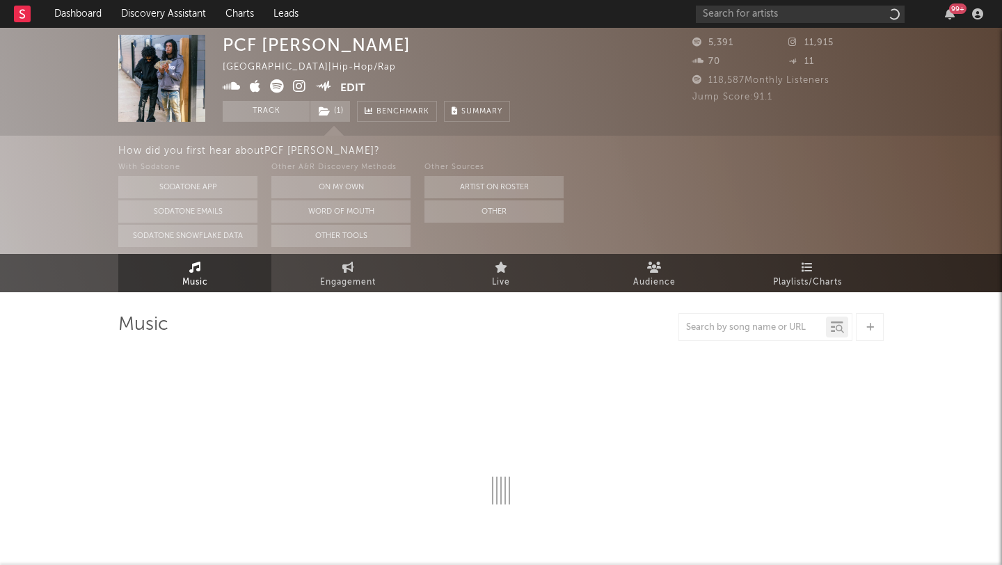
select select "6m"
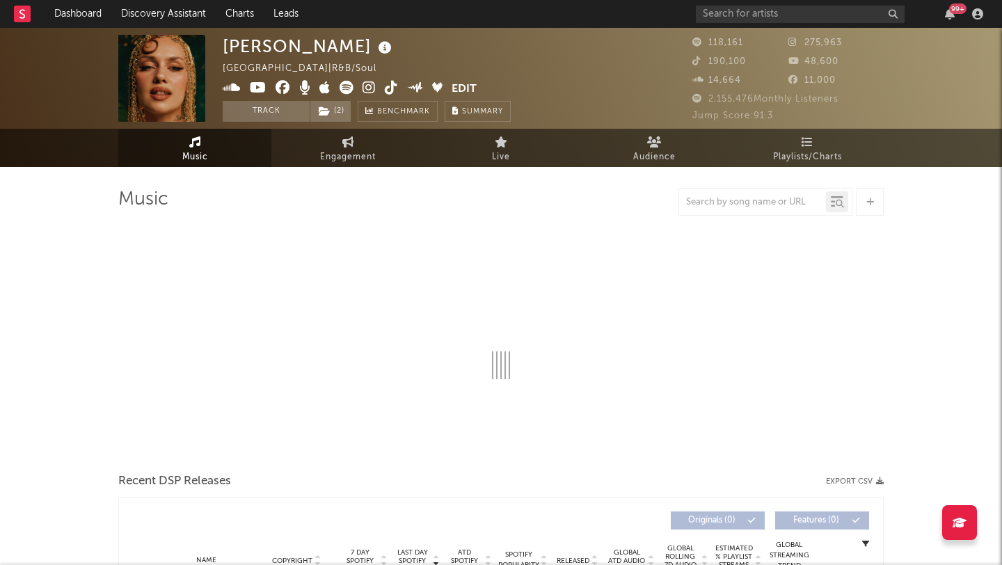
select select "6m"
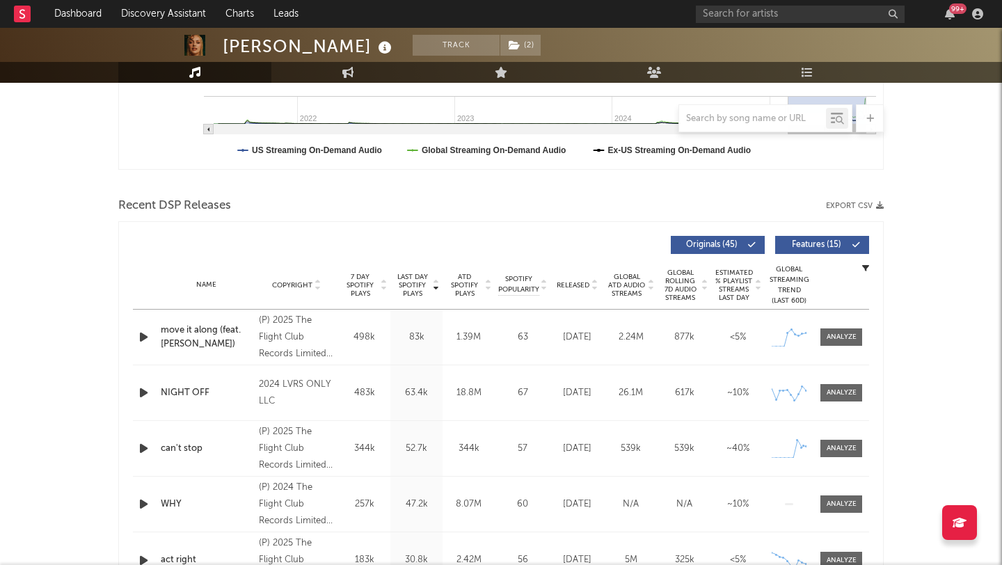
scroll to position [418, 0]
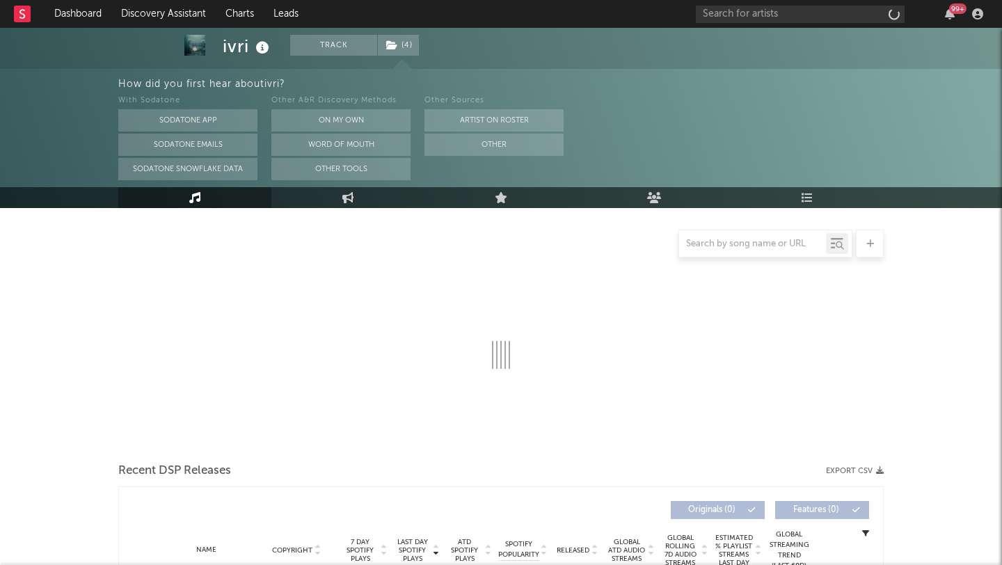
scroll to position [159, 0]
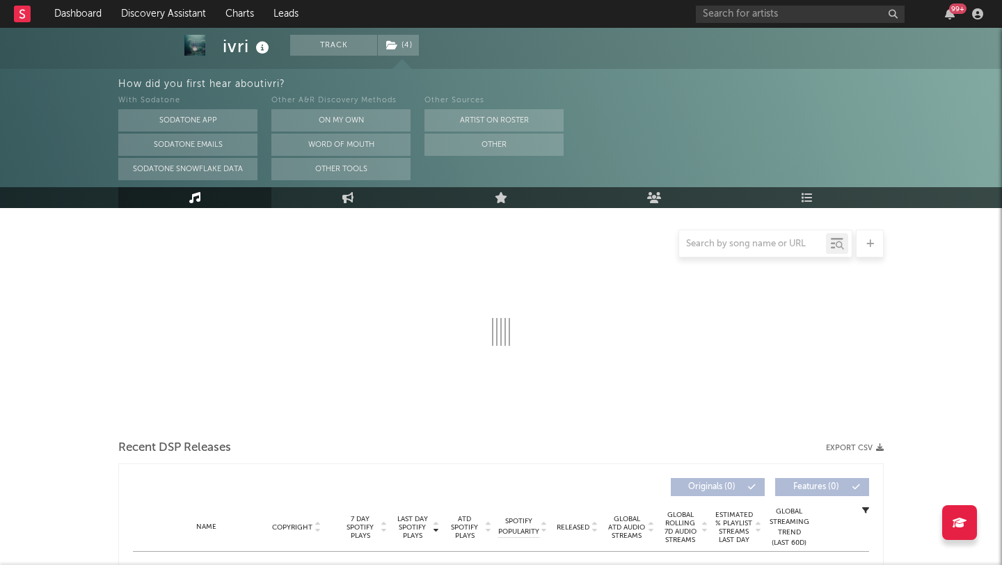
select select "6m"
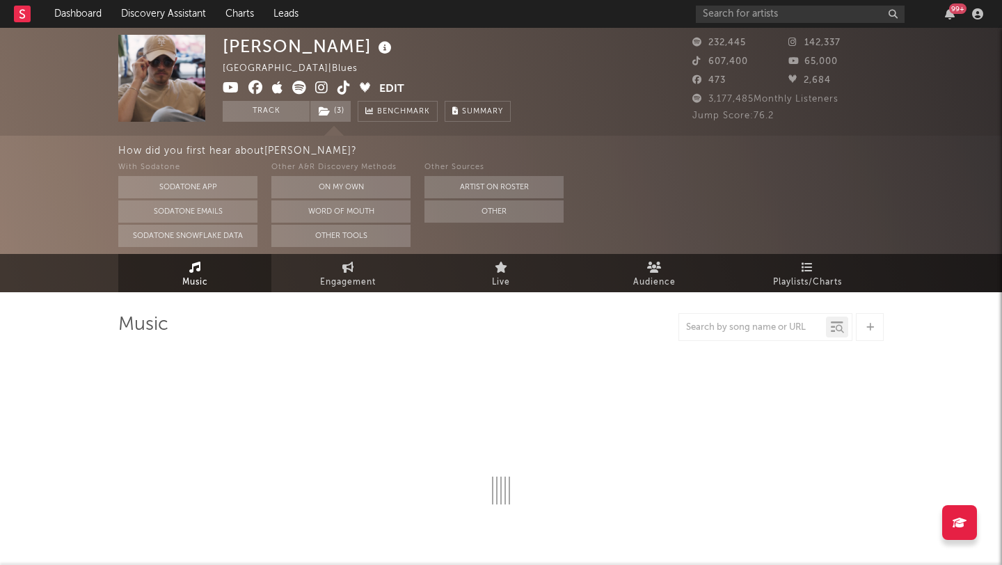
select select "6m"
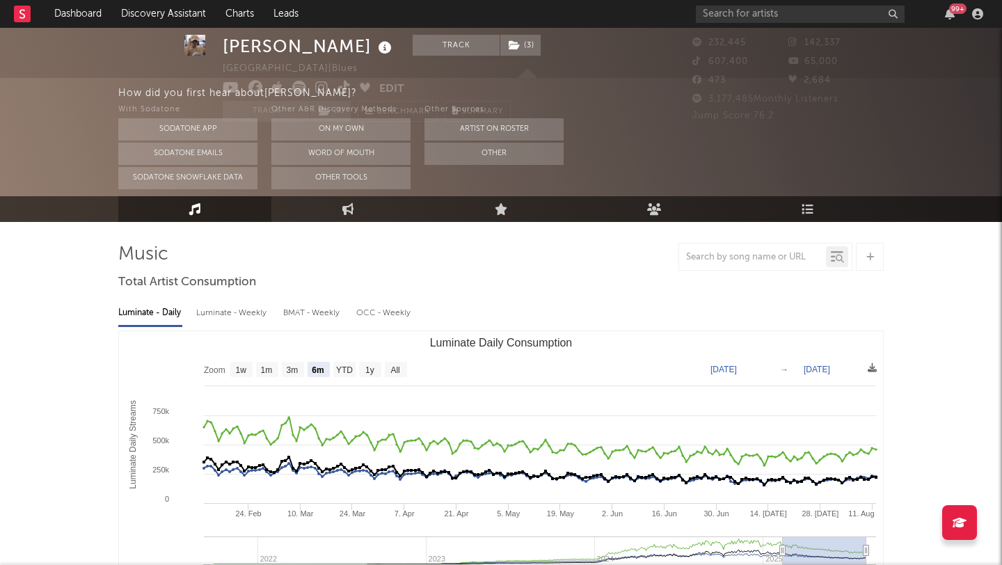
scroll to position [88, 0]
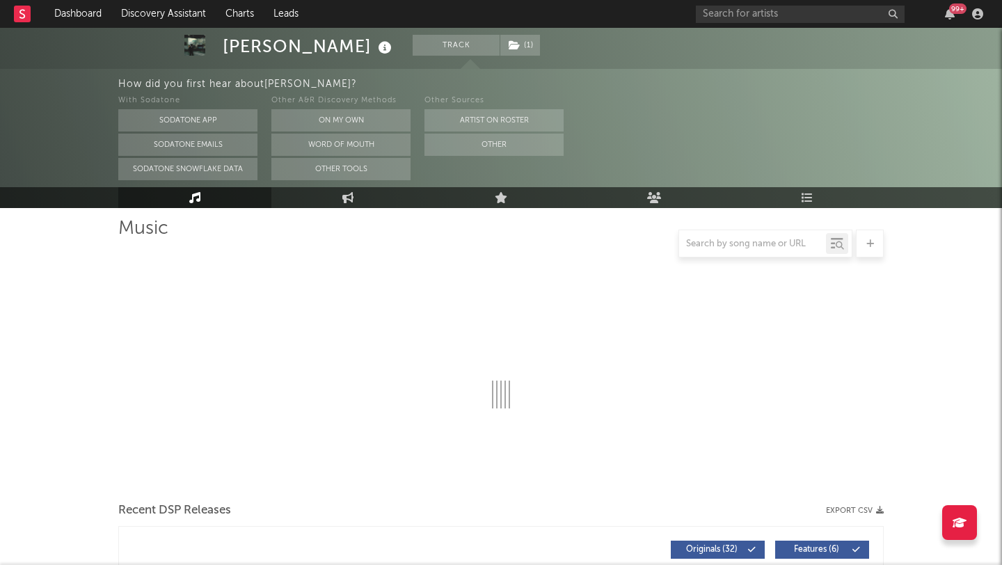
select select "6m"
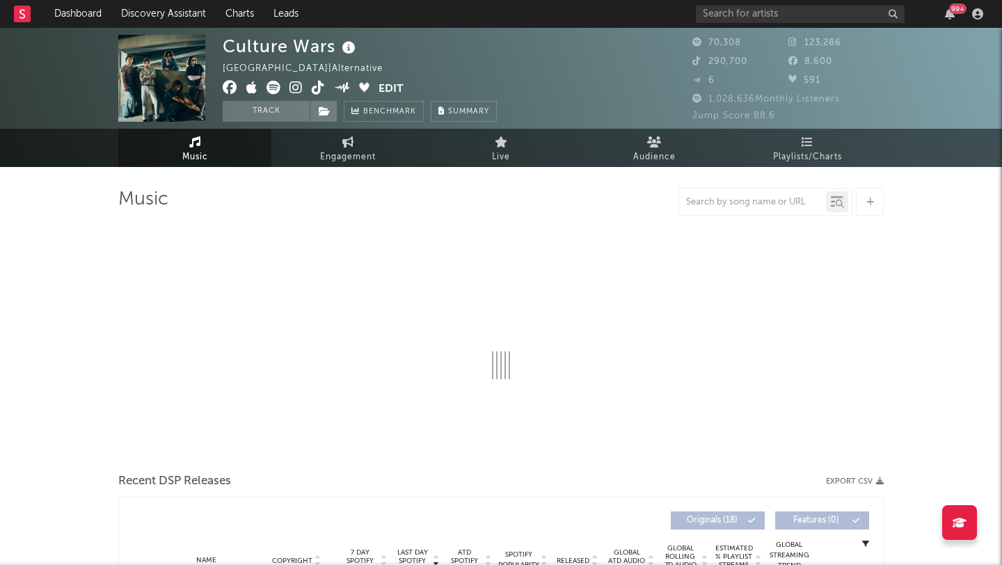
select select "6m"
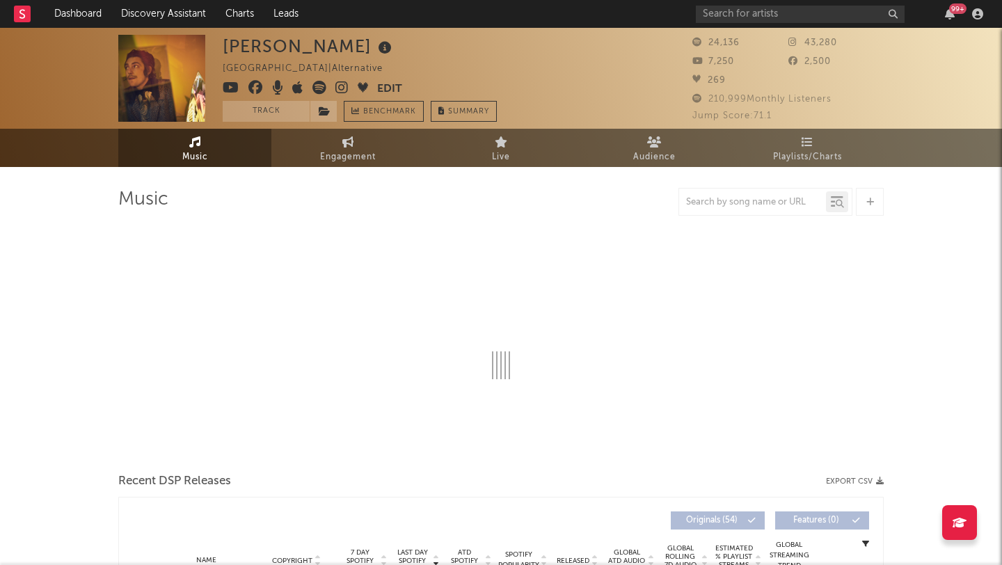
select select "6m"
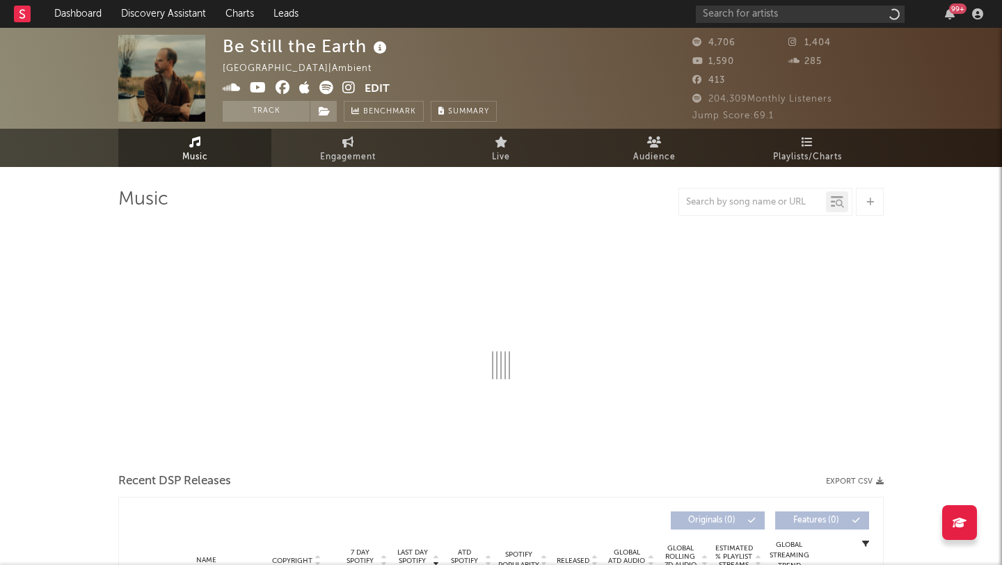
select select "6m"
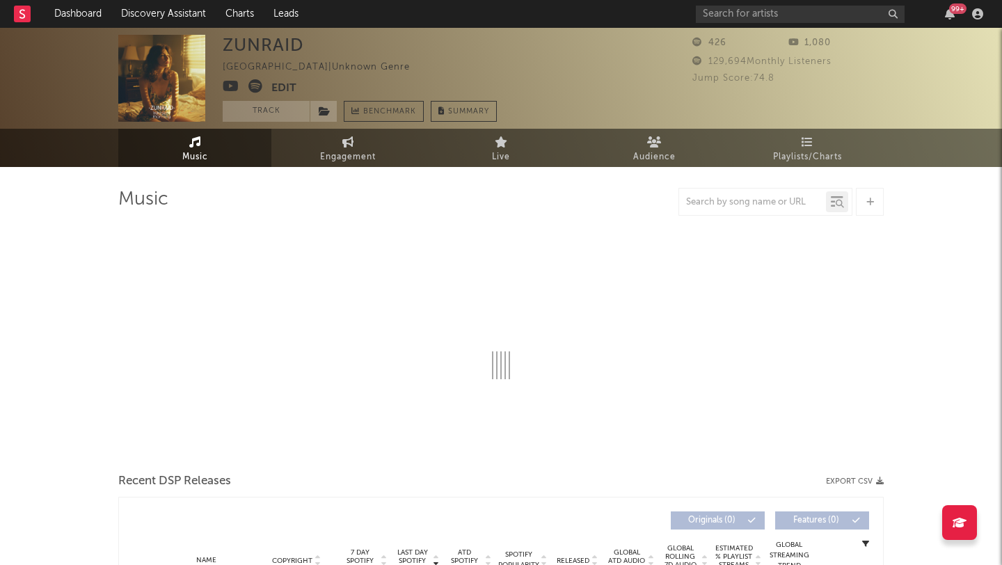
select select "1w"
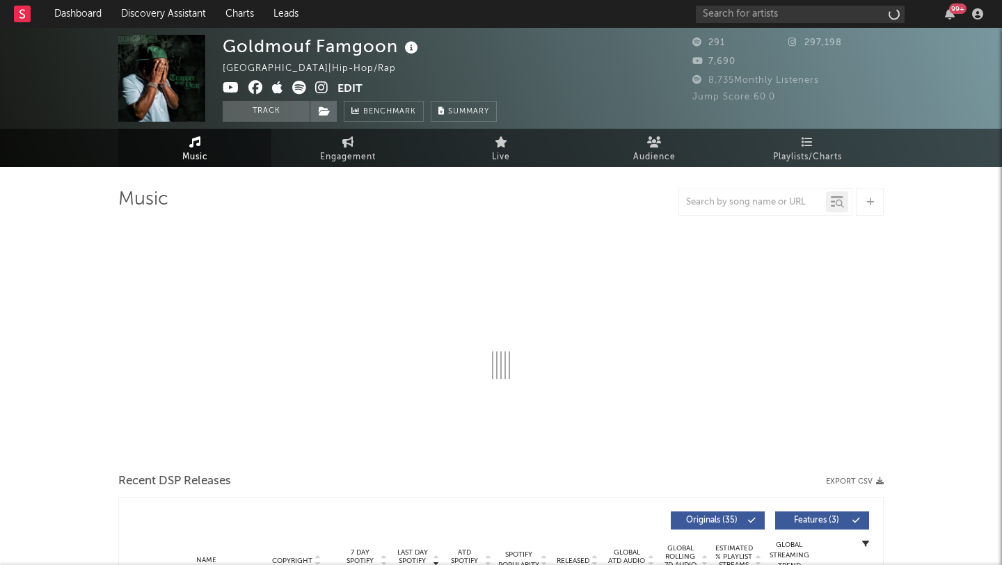
select select "6m"
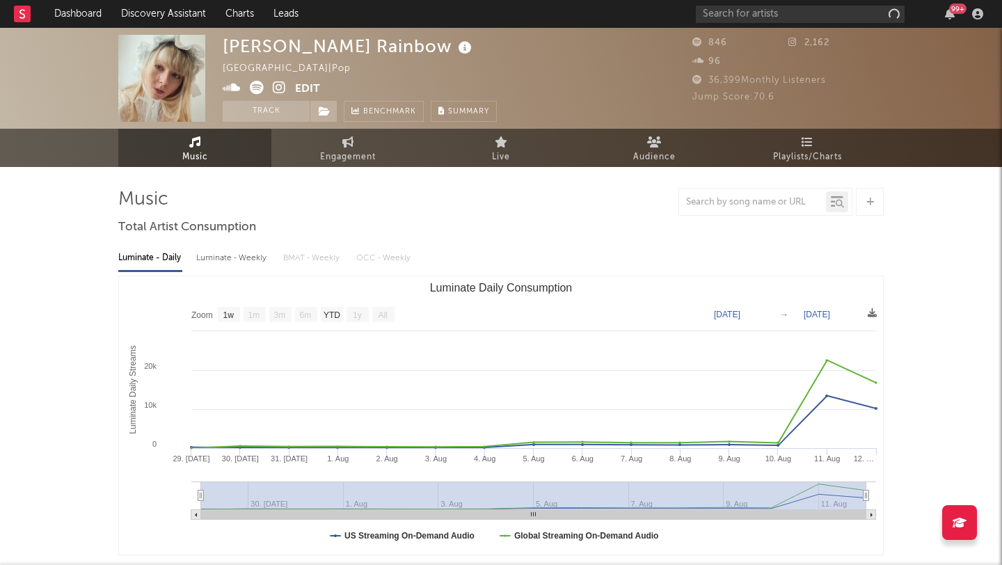
select select "1w"
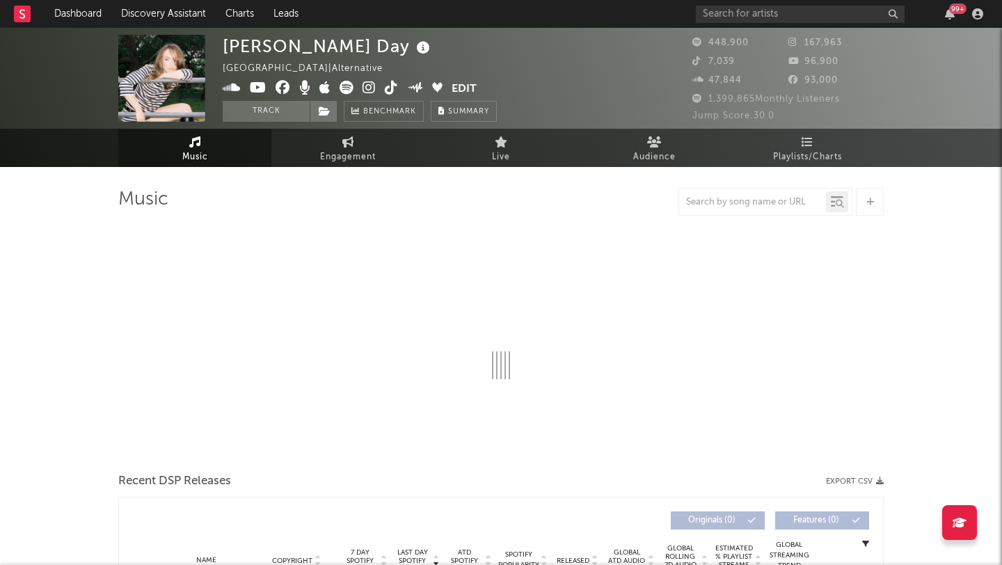
select select "6m"
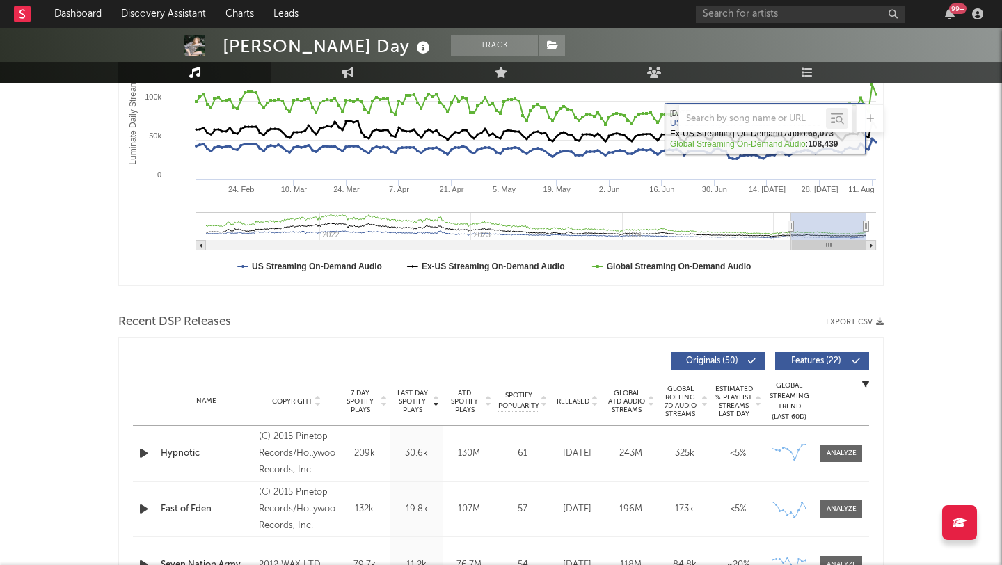
scroll to position [515, 0]
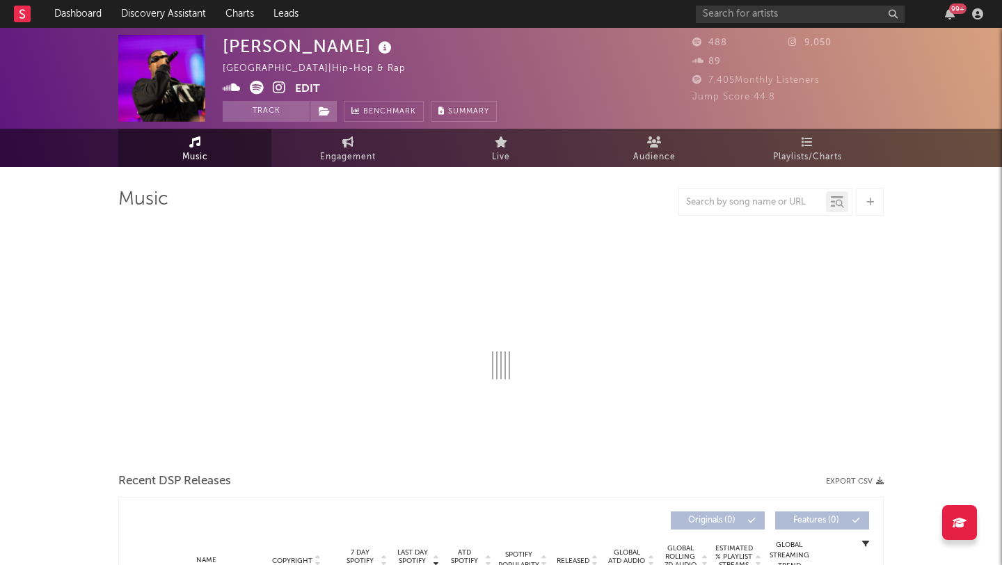
select select "6m"
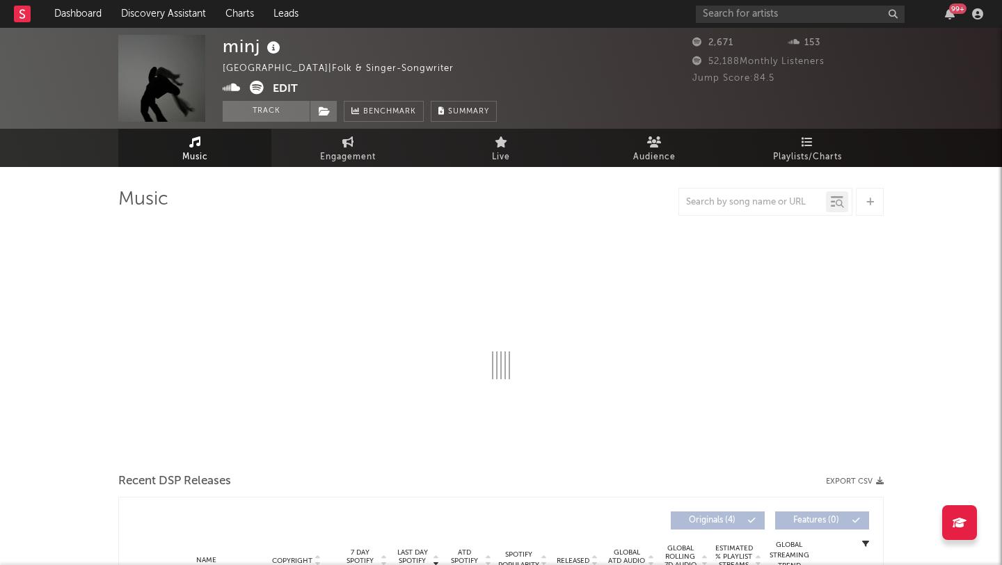
select select "1w"
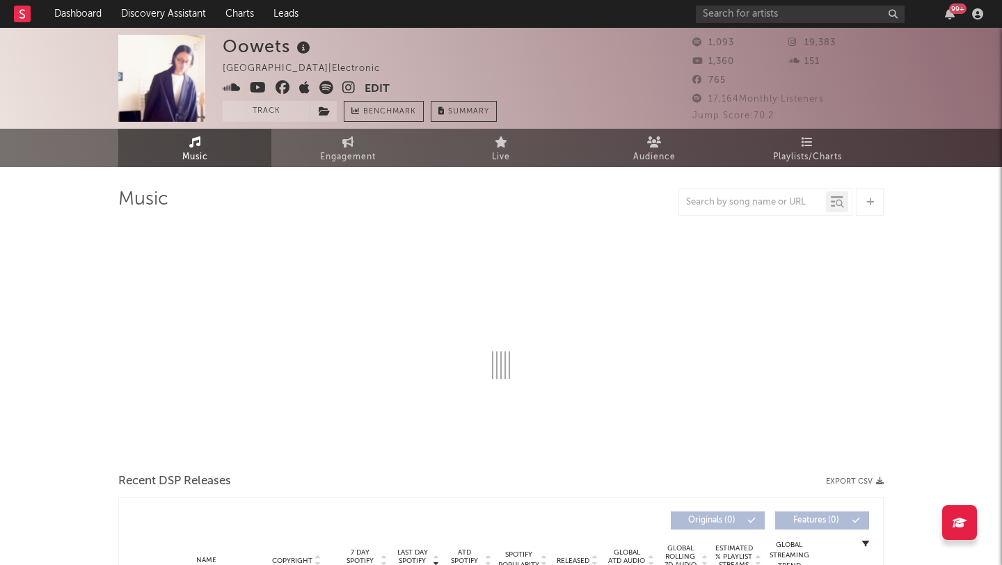
select select "1w"
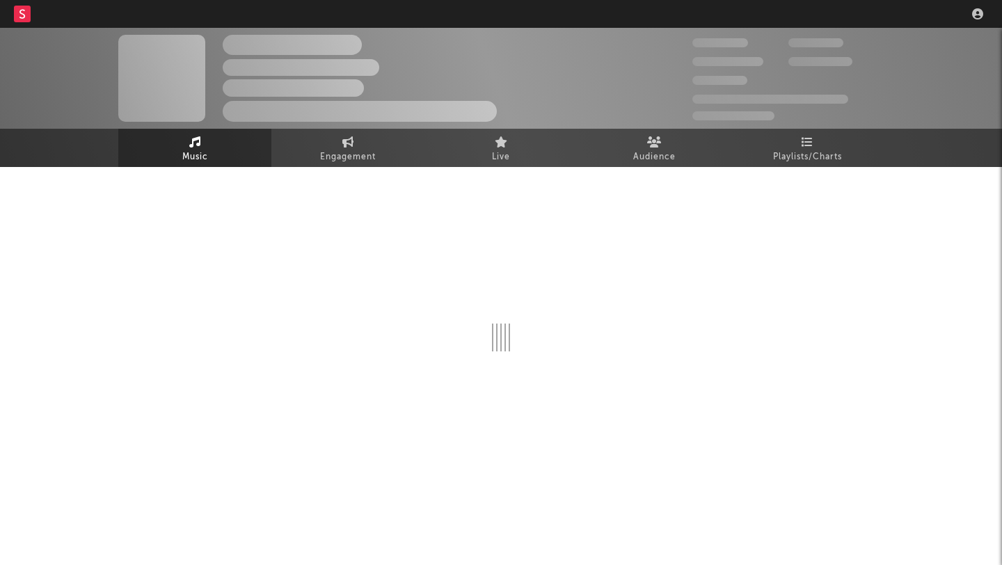
select select "6m"
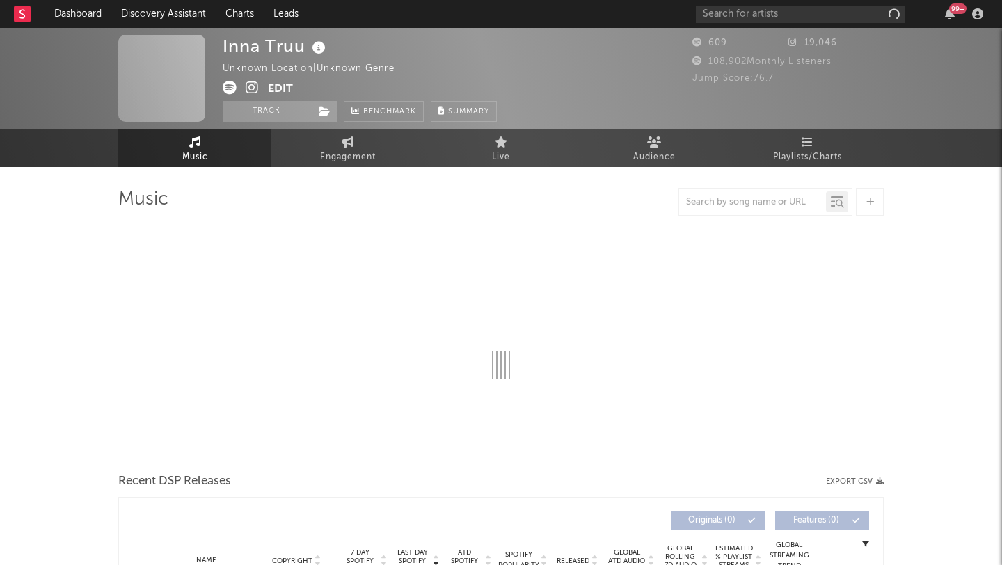
select select "1w"
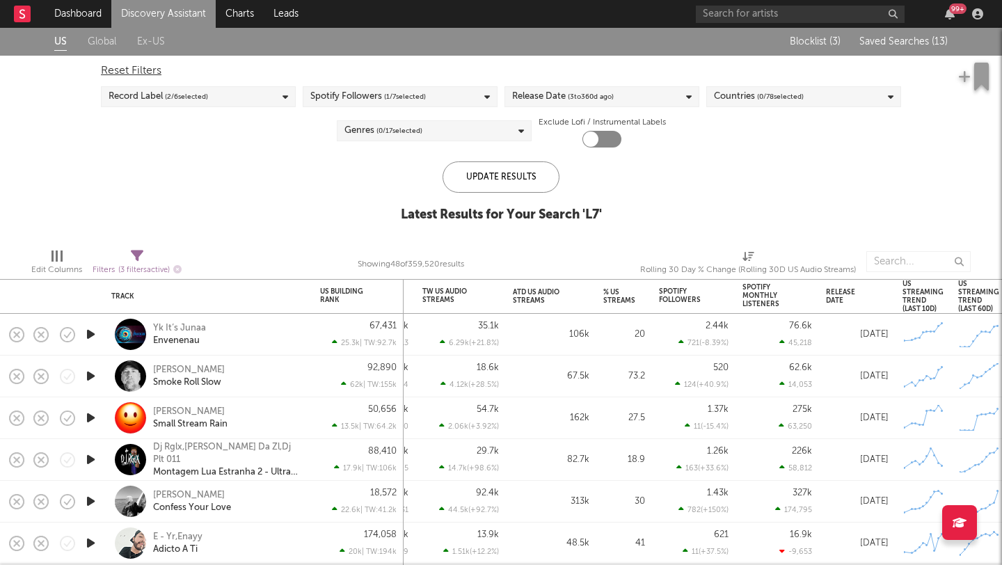
click at [889, 37] on span "Saved Searches ( 13 )" at bounding box center [903, 42] width 88 height 10
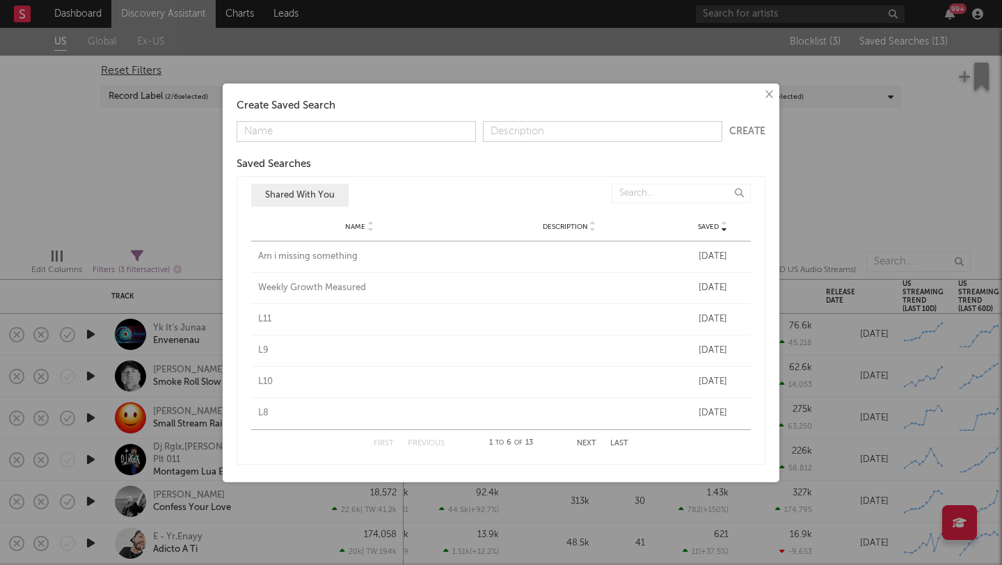
click at [585, 438] on div "First Previous 1 to 6 of 13 Next Last" at bounding box center [501, 443] width 255 height 27
click at [585, 440] on button "Next" at bounding box center [586, 444] width 19 height 8
click at [263, 289] on div "L6" at bounding box center [359, 288] width 203 height 14
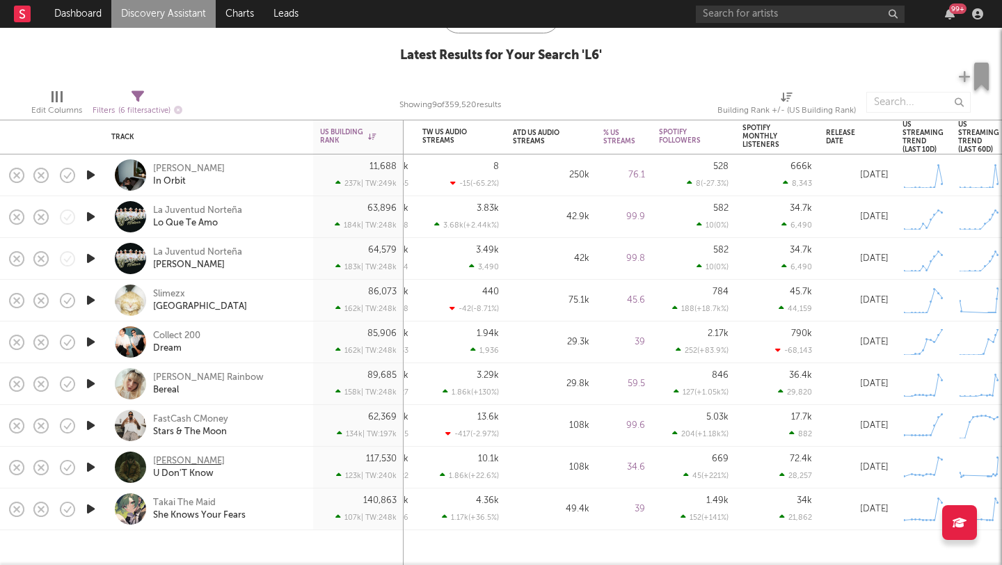
click at [184, 457] on div "[PERSON_NAME]" at bounding box center [189, 461] width 72 height 13
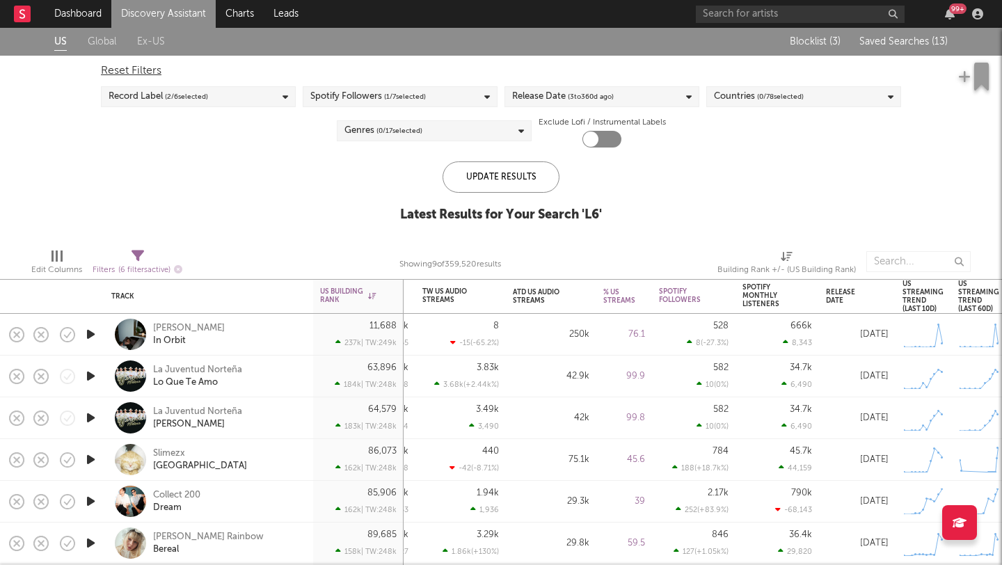
click at [866, 47] on div "Blocklist ( 3 ) Saved Searches ( 13 )" at bounding box center [861, 42] width 174 height 28
click at [873, 42] on span "Saved Searches ( 13 )" at bounding box center [903, 42] width 88 height 10
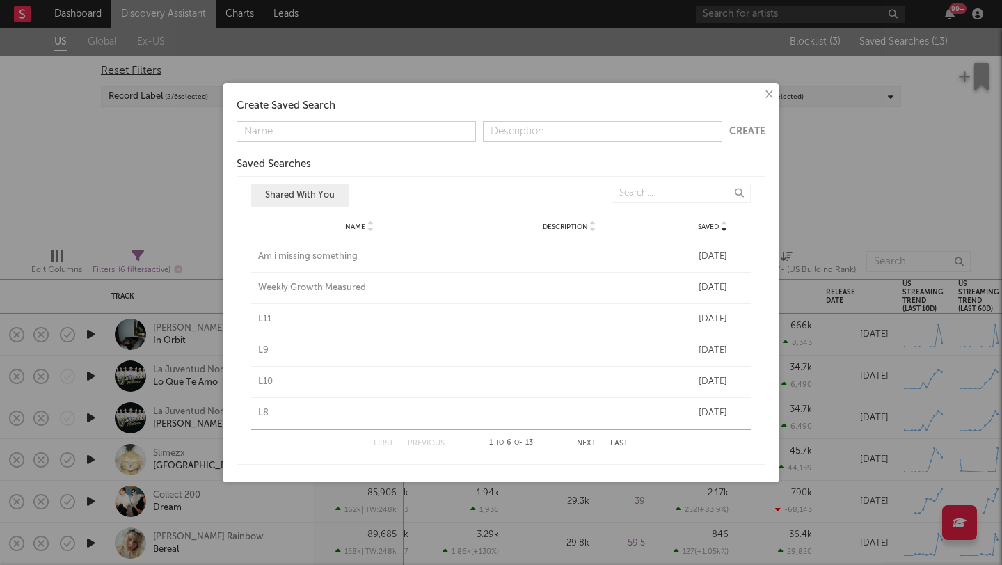
click at [589, 445] on button "Next" at bounding box center [586, 444] width 19 height 8
click at [266, 319] on div "L5" at bounding box center [359, 319] width 203 height 14
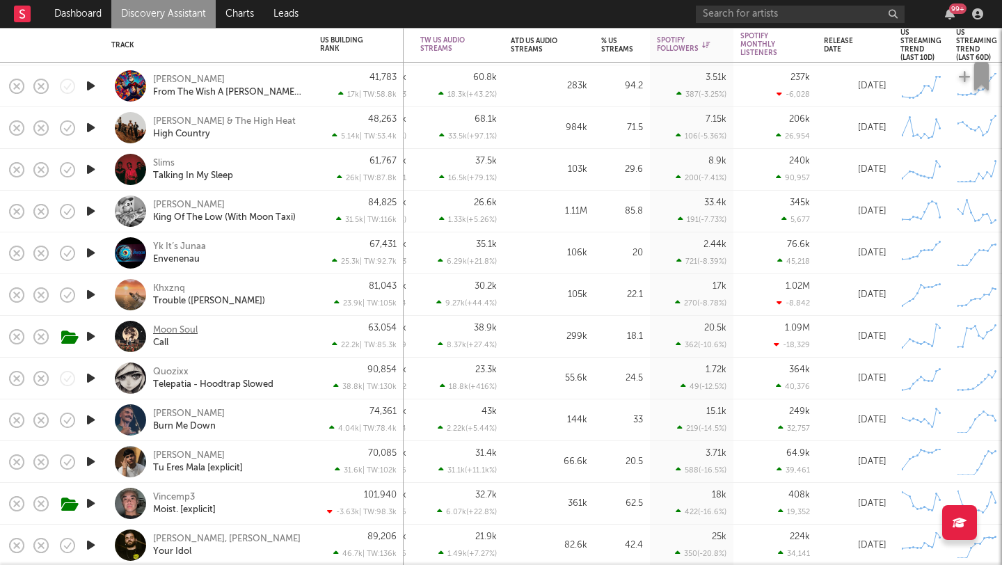
click at [161, 331] on div "Moon Soul" at bounding box center [175, 330] width 45 height 13
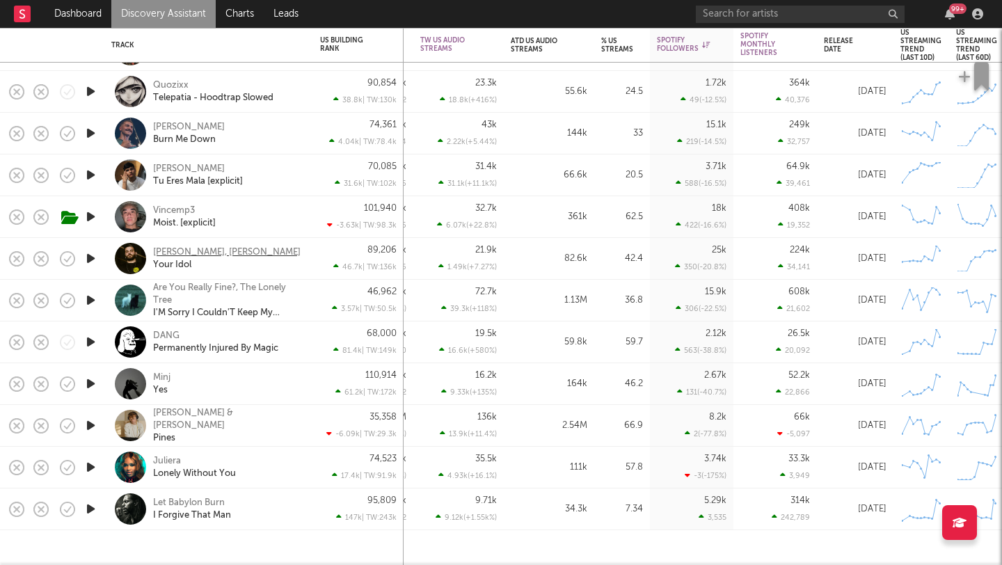
click at [245, 250] on div "Johnny Ciardullo, Andrew Baena" at bounding box center [227, 252] width 148 height 13
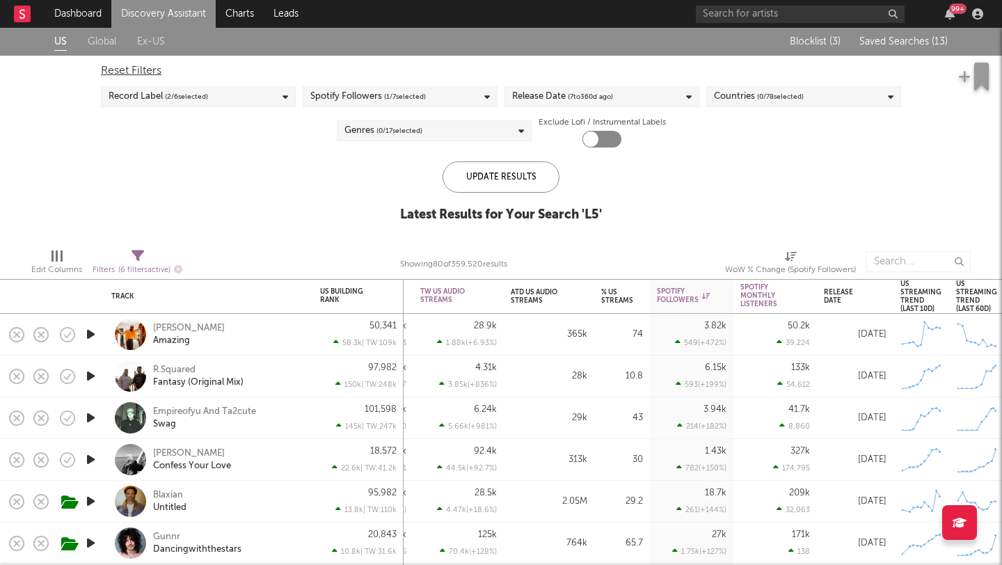
click at [901, 35] on div "Blocklist ( 3 ) Saved Searches ( 13 )" at bounding box center [861, 42] width 174 height 28
click at [901, 42] on span "Saved Searches ( 13 )" at bounding box center [903, 42] width 88 height 10
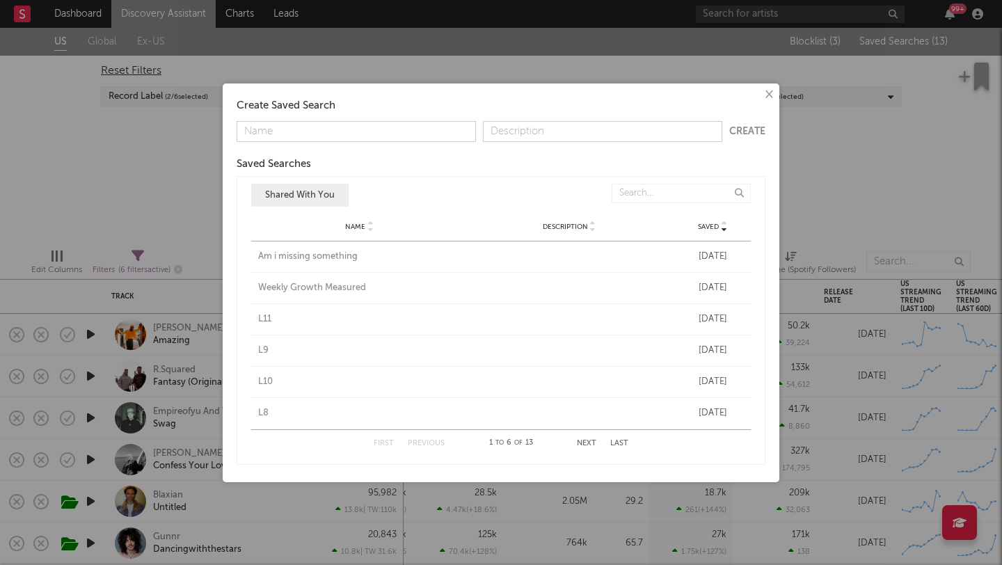
click at [591, 446] on button "Next" at bounding box center [586, 444] width 19 height 8
click at [267, 350] on div "L4" at bounding box center [359, 351] width 203 height 14
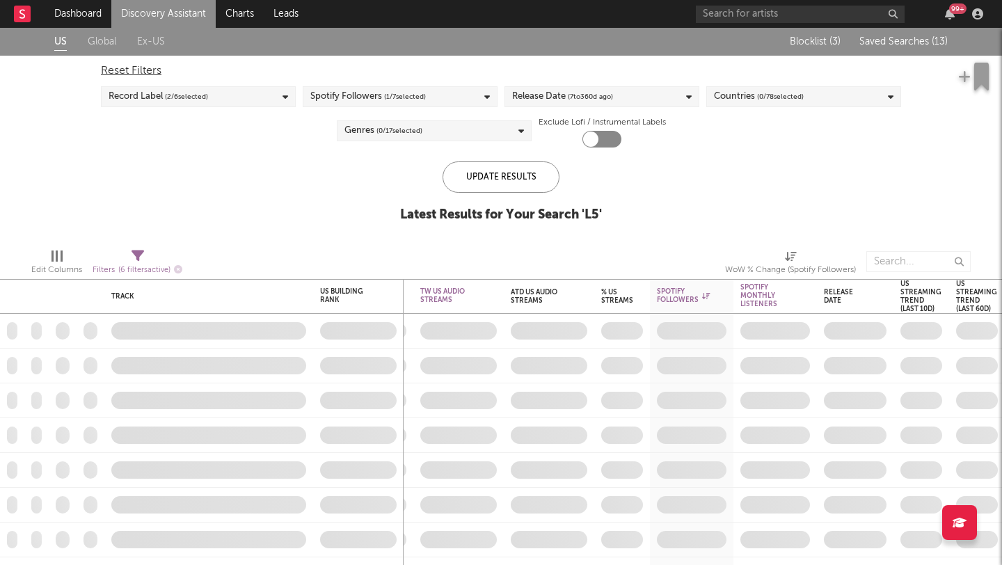
checkbox input "true"
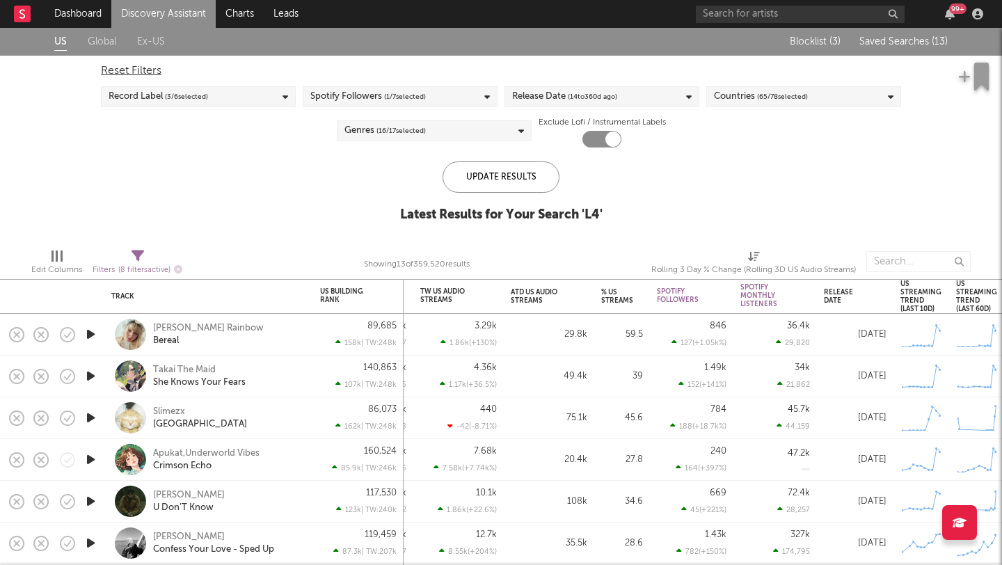
click at [904, 28] on div "Blocklist ( 3 ) Saved Searches ( 13 )" at bounding box center [861, 42] width 174 height 28
click at [902, 39] on span "Saved Searches ( 13 )" at bounding box center [903, 42] width 88 height 10
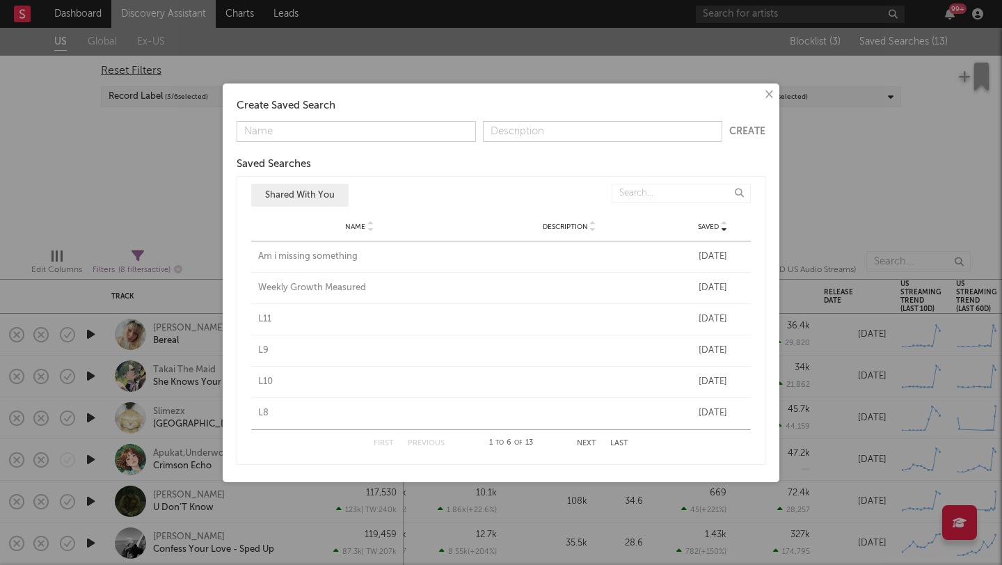
click at [589, 447] on button "Next" at bounding box center [586, 444] width 19 height 8
click at [267, 383] on div "L3" at bounding box center [359, 382] width 203 height 14
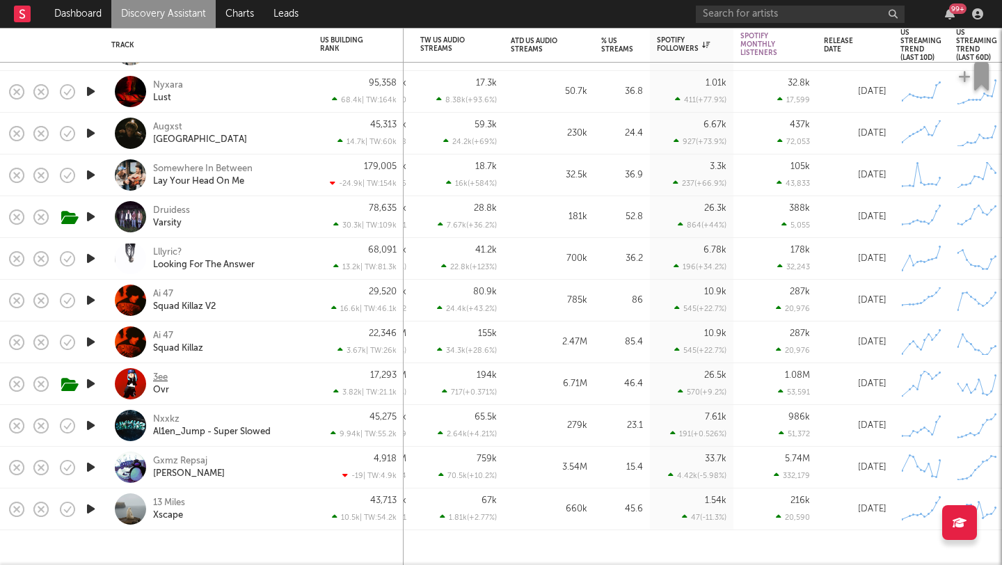
click at [159, 379] on div "3ee" at bounding box center [160, 378] width 15 height 13
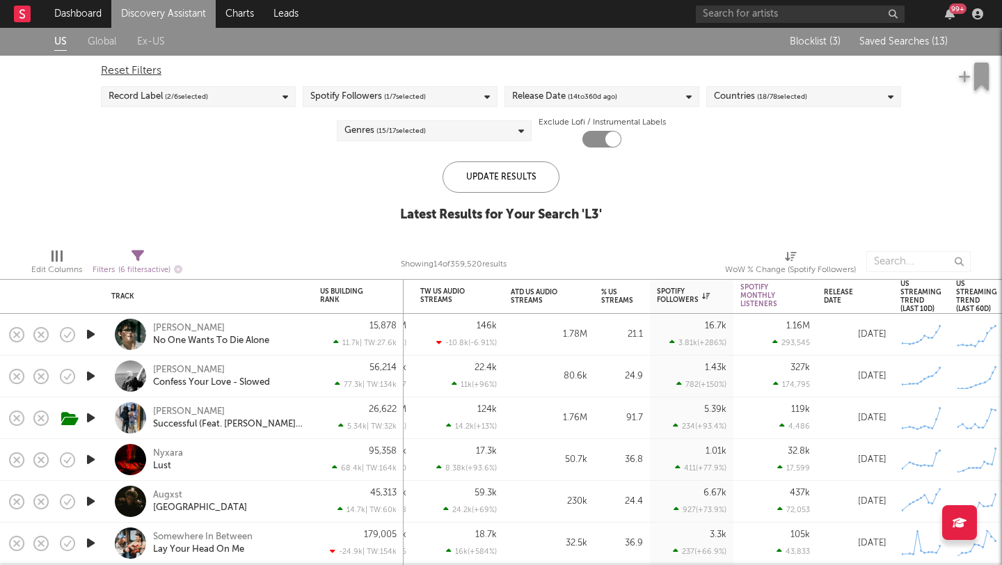
click at [899, 43] on span "Saved Searches ( 13 )" at bounding box center [903, 42] width 88 height 10
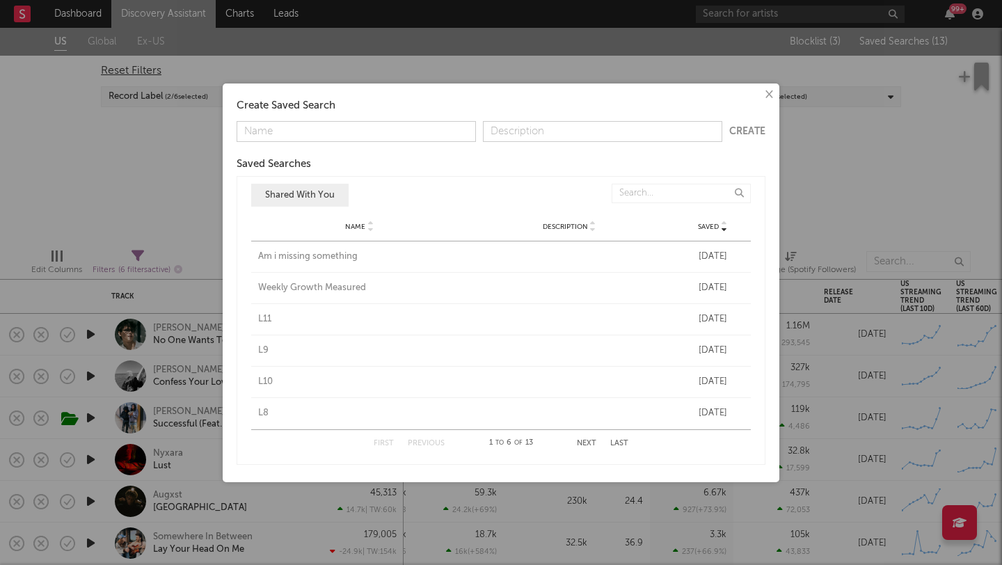
click at [591, 443] on button "Next" at bounding box center [586, 444] width 19 height 8
click at [262, 413] on div "L2" at bounding box center [359, 413] width 203 height 14
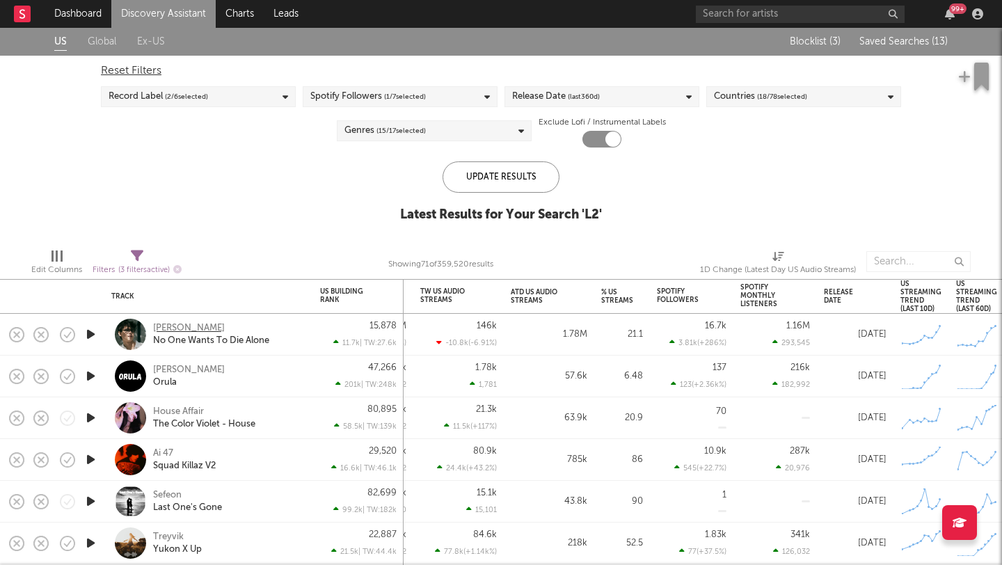
click at [203, 328] on div "Benjamin Steer" at bounding box center [189, 328] width 72 height 13
click at [913, 51] on div "Blocklist ( 3 ) Saved Searches ( 13 )" at bounding box center [861, 42] width 174 height 28
click at [900, 38] on span "Saved Searches ( 13 )" at bounding box center [903, 42] width 88 height 10
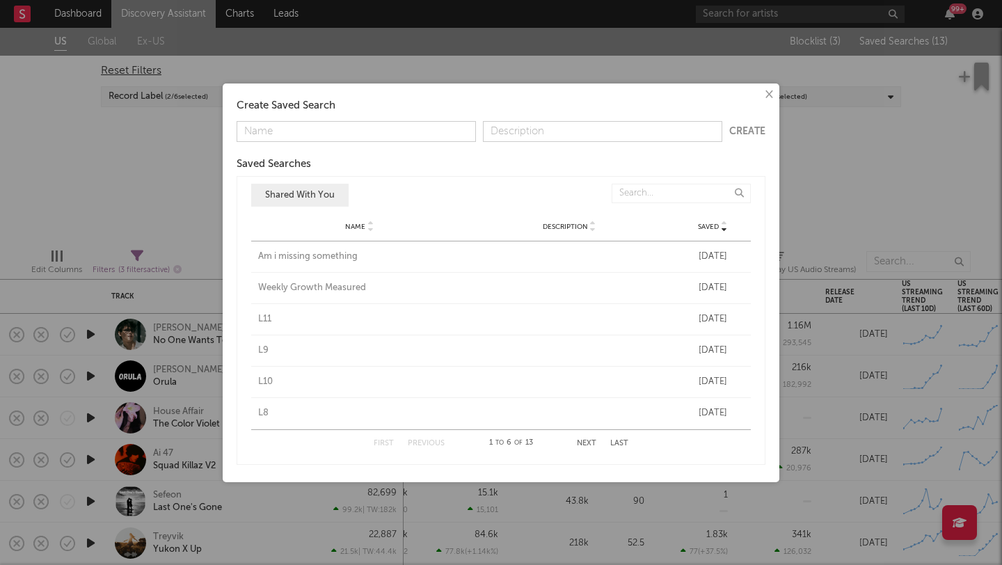
click at [589, 444] on button "Next" at bounding box center [586, 444] width 19 height 8
click at [270, 260] on div "L1" at bounding box center [359, 257] width 203 height 14
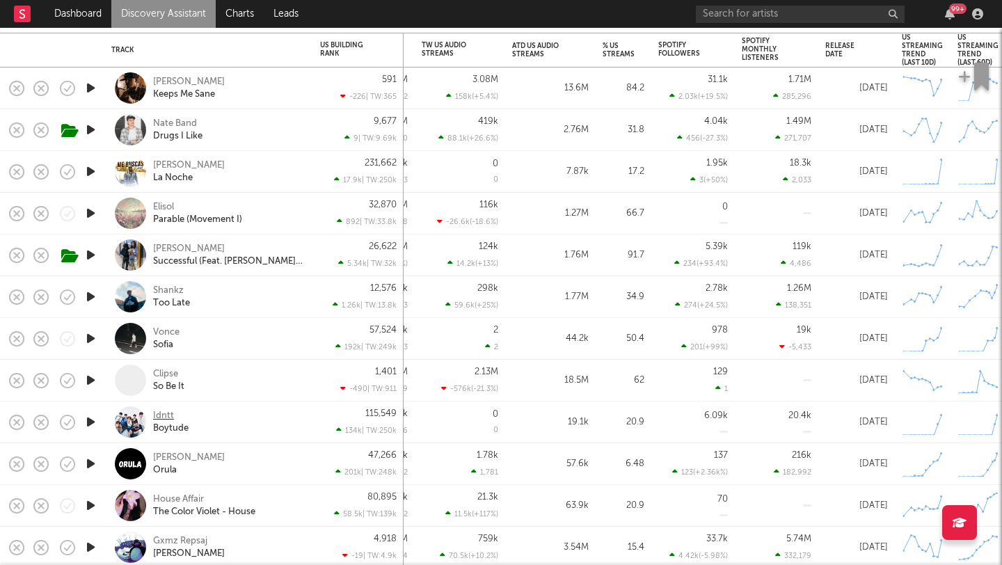
click at [160, 415] on div "Idntt" at bounding box center [163, 416] width 21 height 13
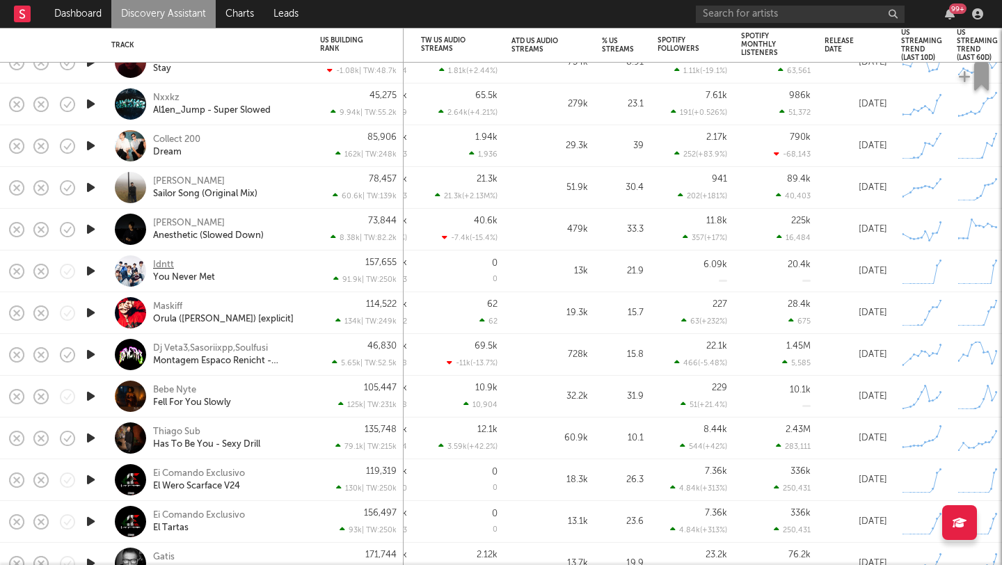
click at [170, 260] on div "Idntt" at bounding box center [163, 265] width 21 height 13
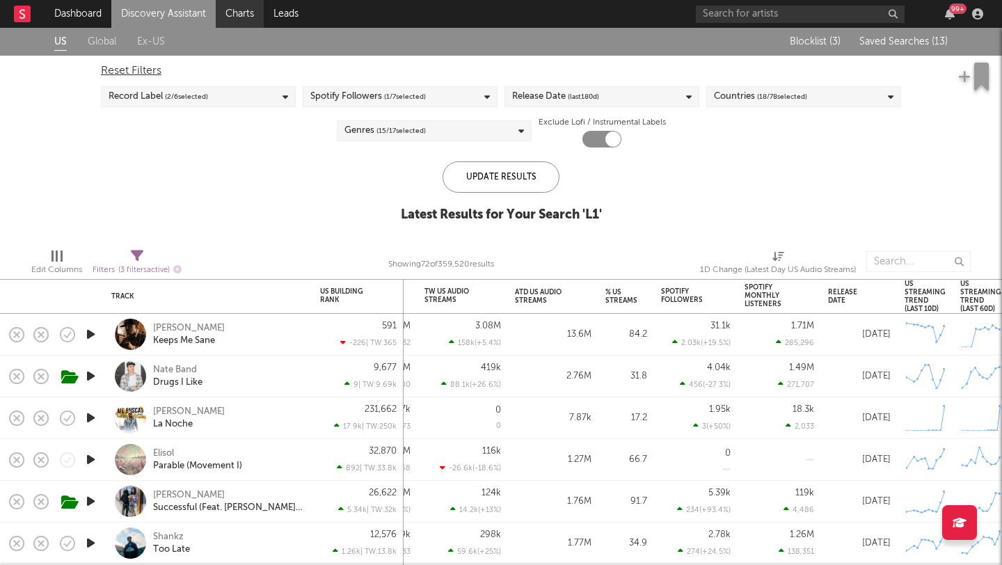
click at [252, 8] on link "Charts" at bounding box center [240, 14] width 48 height 28
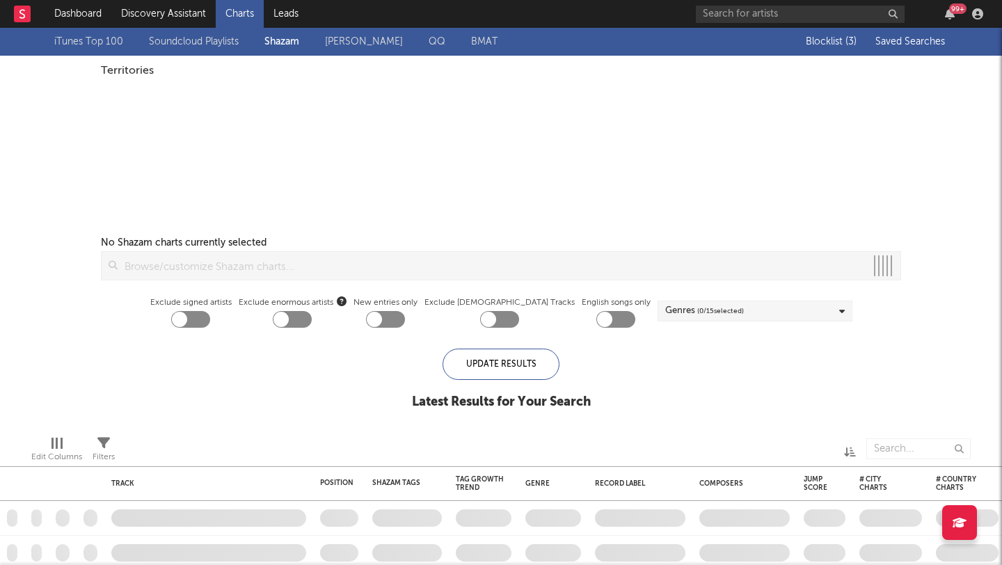
checkbox input "true"
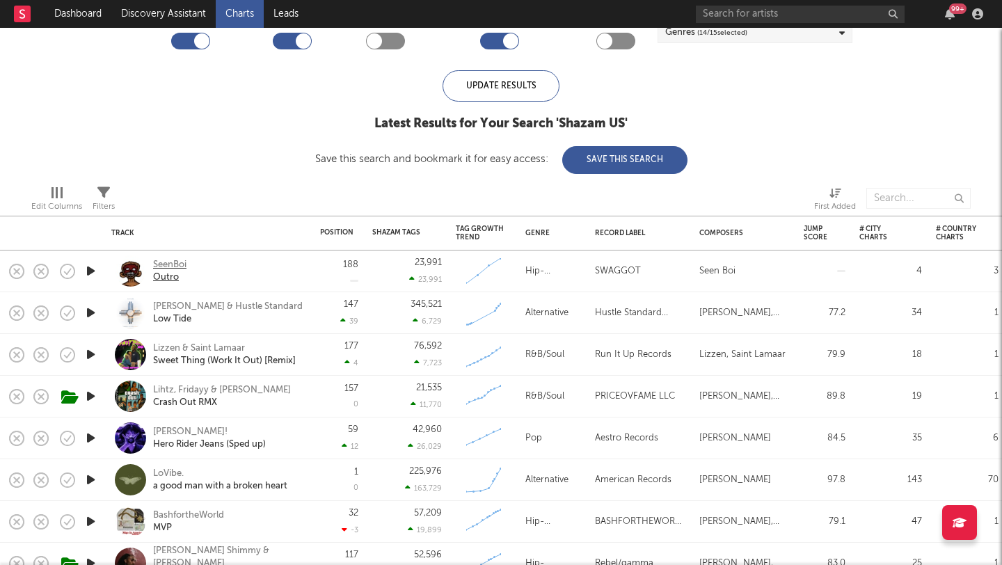
click at [162, 265] on div "SeenBoi" at bounding box center [169, 265] width 33 height 13
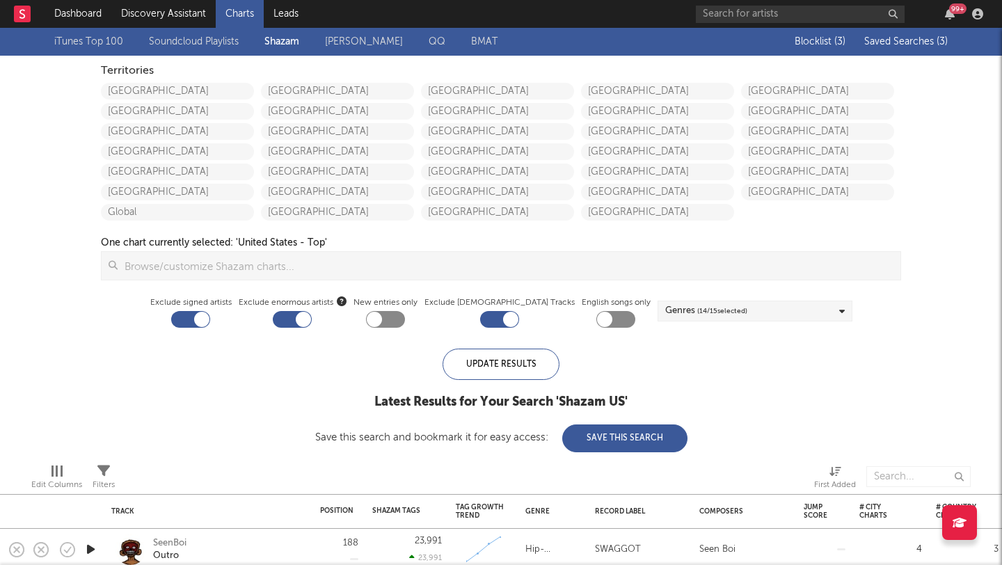
click at [927, 35] on div "Blocklist ( 3 ) Saved Searches ( 3 )" at bounding box center [861, 42] width 174 height 28
click at [920, 46] on span "Saved Searches ( 3 )" at bounding box center [906, 42] width 84 height 10
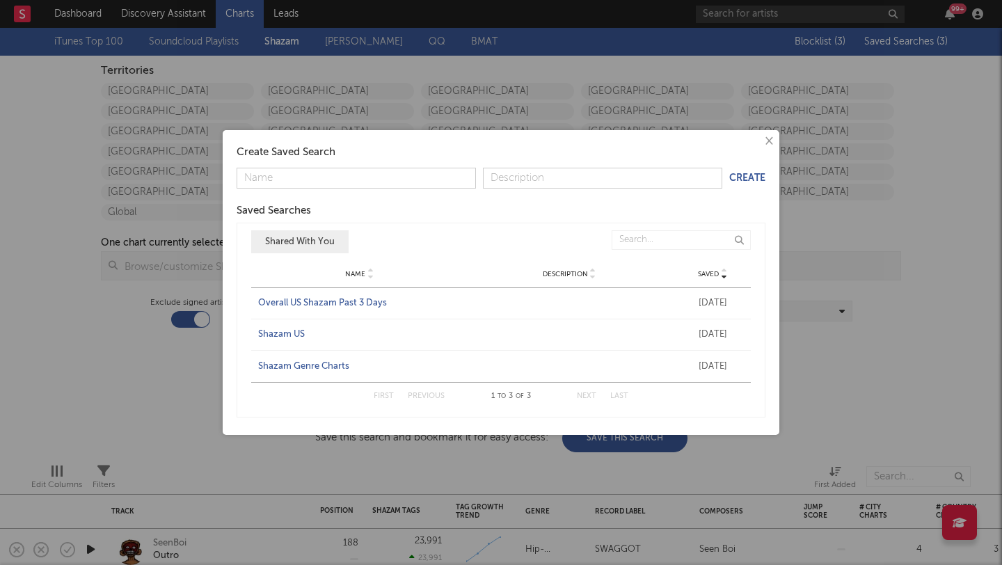
click at [296, 331] on div "Shazam US" at bounding box center [359, 335] width 203 height 14
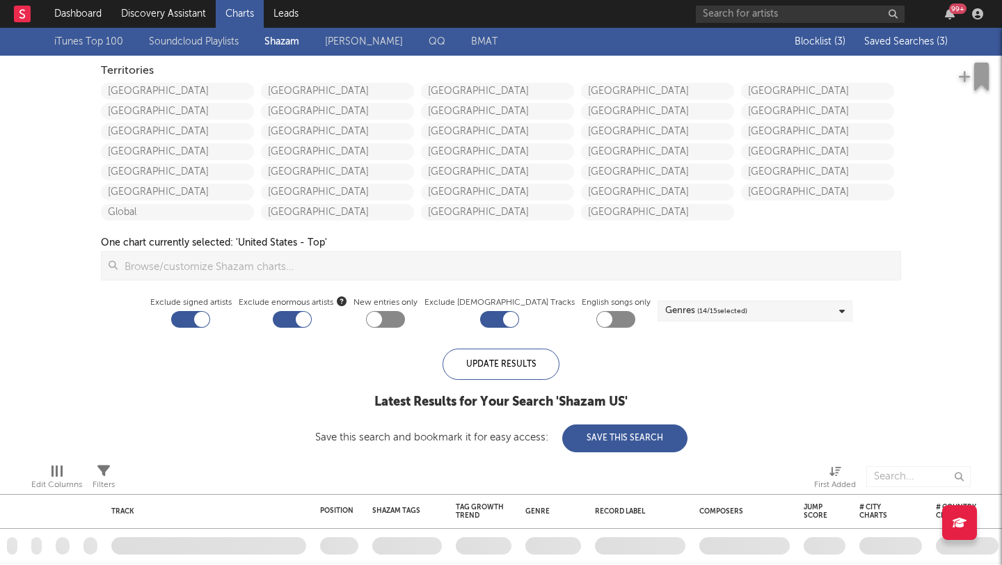
checkbox input "false"
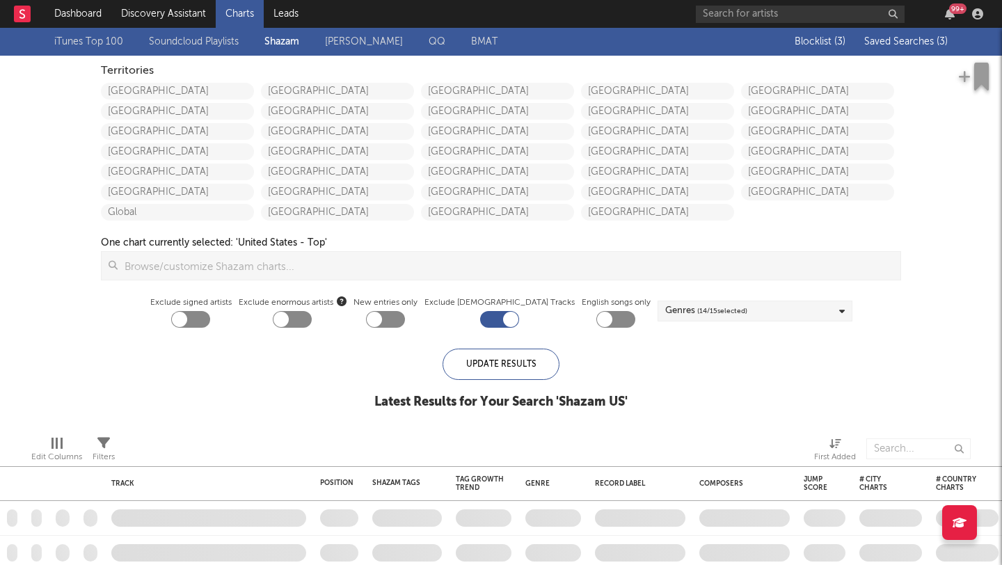
click at [210, 324] on div at bounding box center [190, 319] width 39 height 17
checkbox input "true"
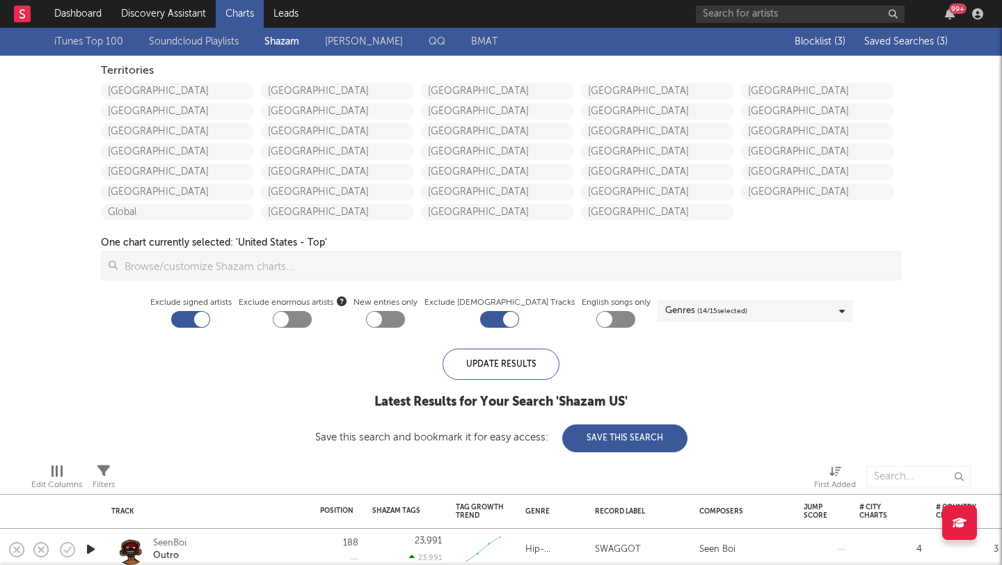
click at [312, 319] on div at bounding box center [292, 319] width 39 height 17
checkbox input "true"
click at [918, 46] on span "Saved Searches ( 3 )" at bounding box center [906, 42] width 84 height 10
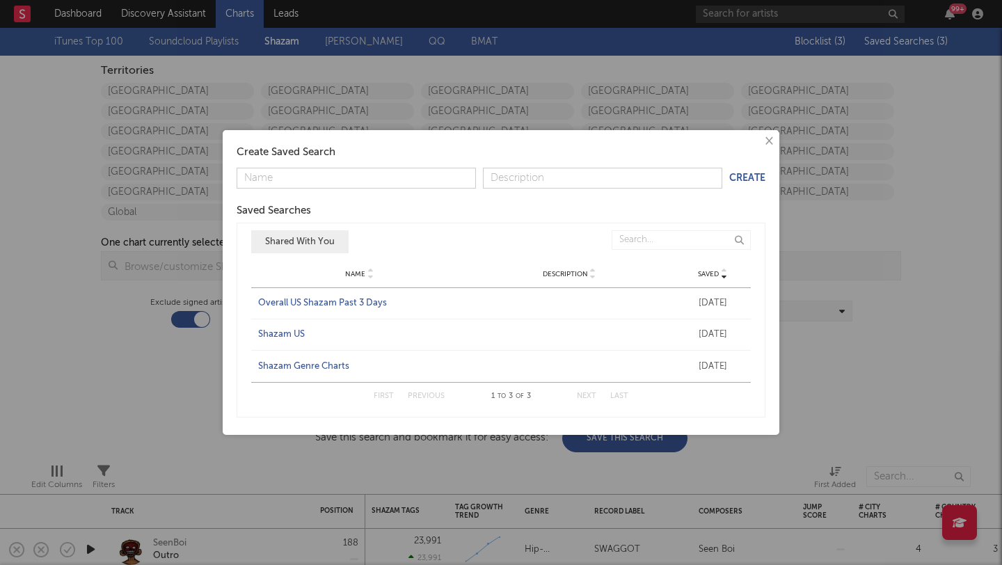
click at [325, 365] on div "Shazam Genre Charts" at bounding box center [359, 367] width 203 height 14
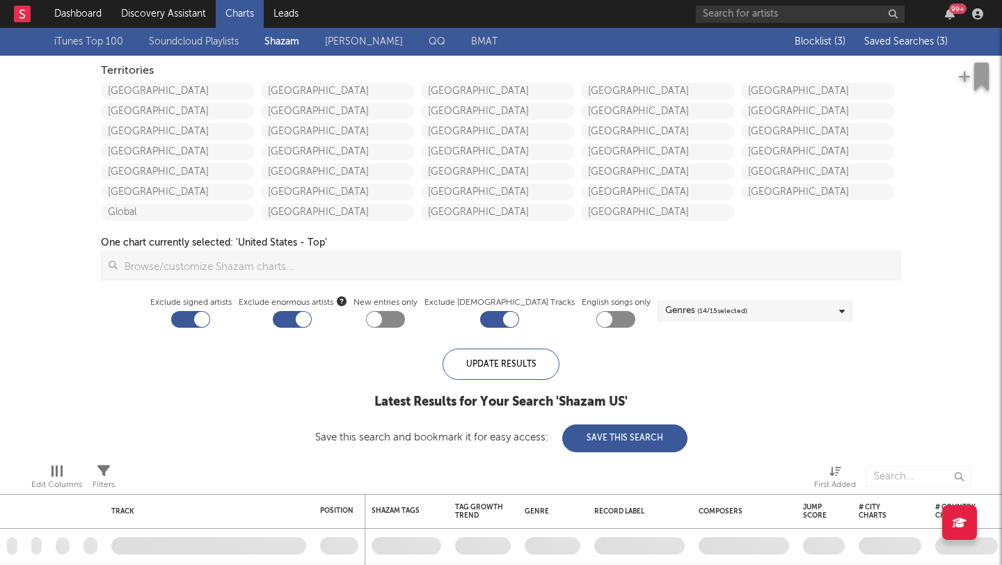
checkbox input "false"
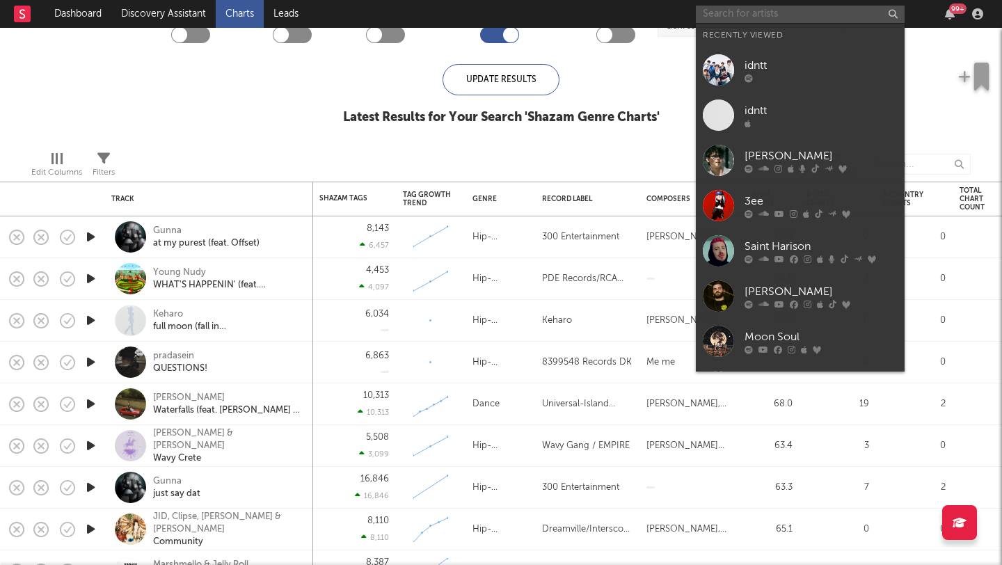
click at [762, 22] on input "text" at bounding box center [800, 14] width 209 height 17
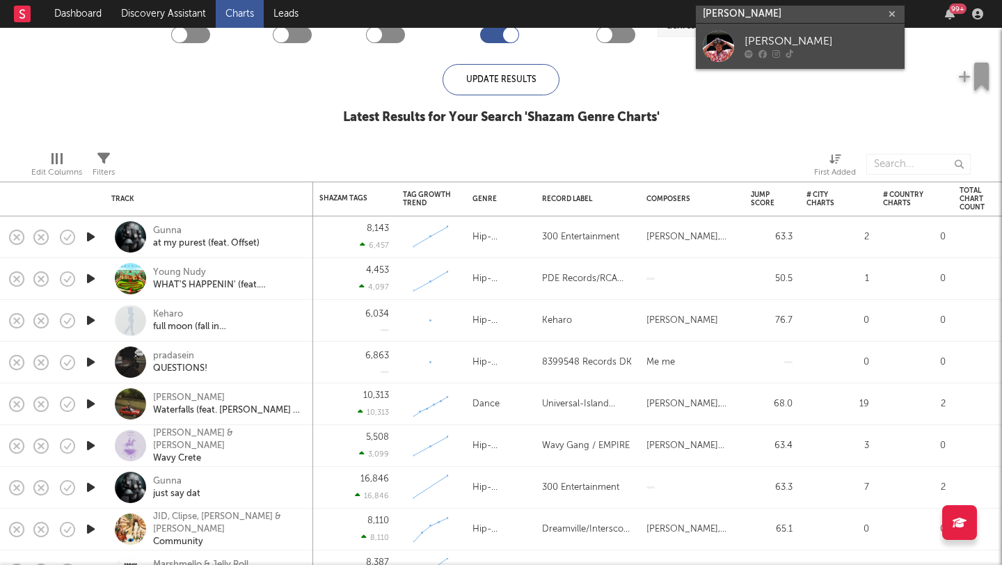
type input "freddie mcclendon"
click at [790, 46] on div "Freddie McClendon" at bounding box center [821, 41] width 153 height 17
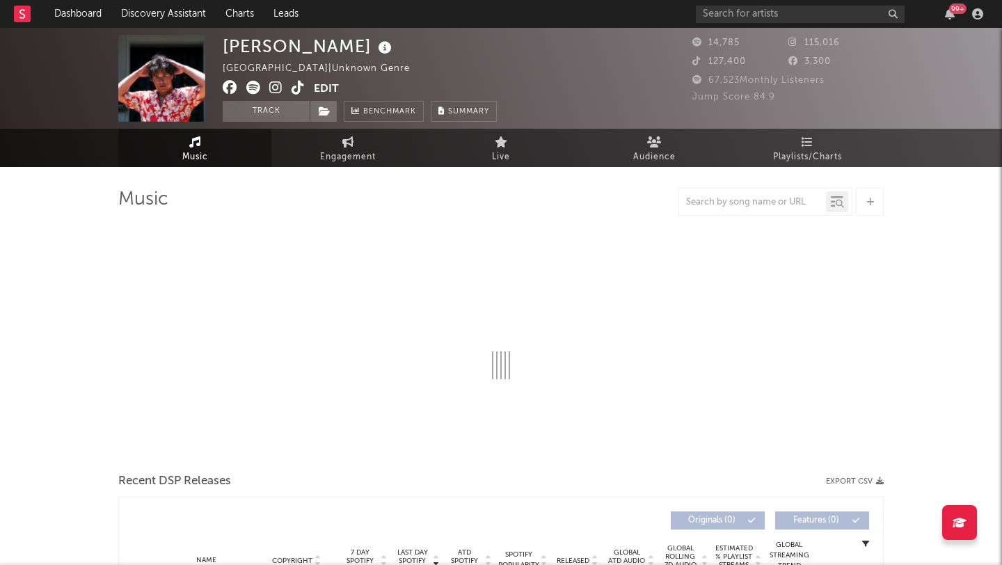
select select "1w"
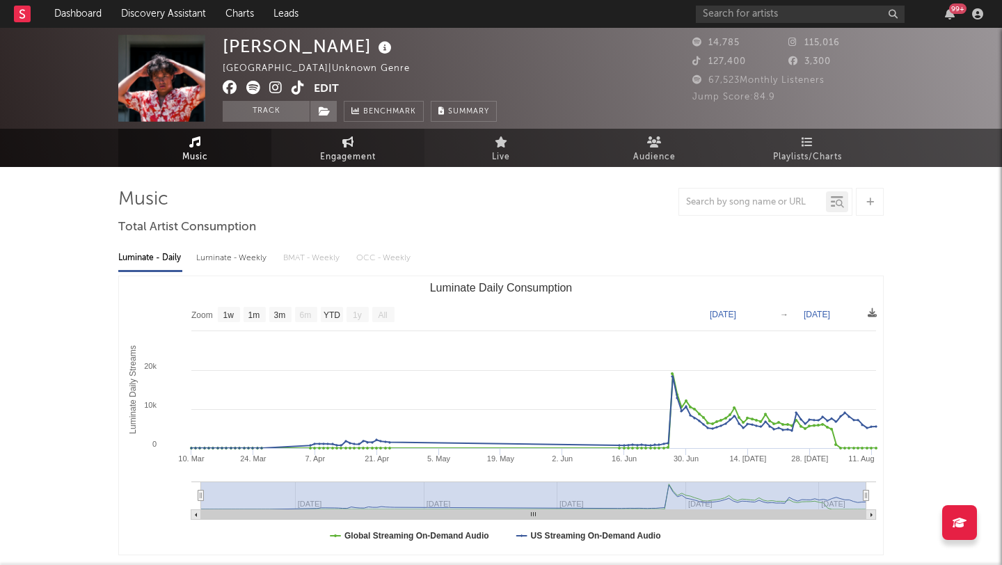
click at [333, 151] on span "Engagement" at bounding box center [348, 157] width 56 height 17
select select "1w"
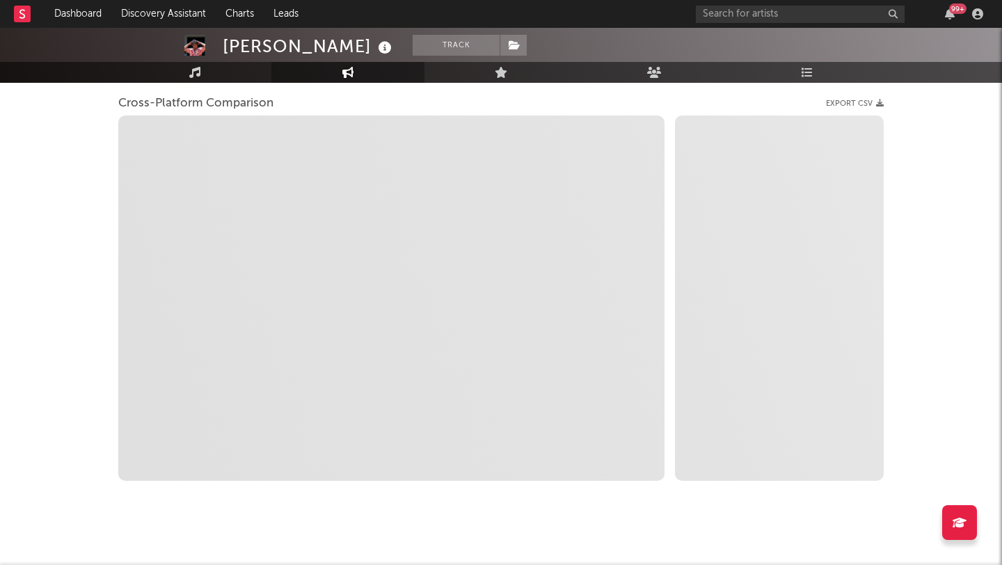
scroll to position [193, 0]
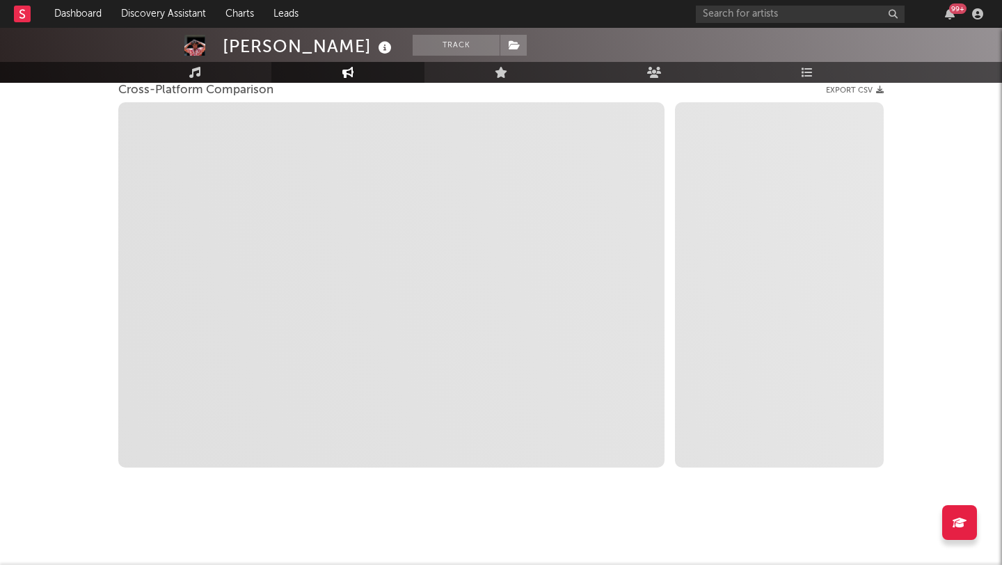
select select "1m"
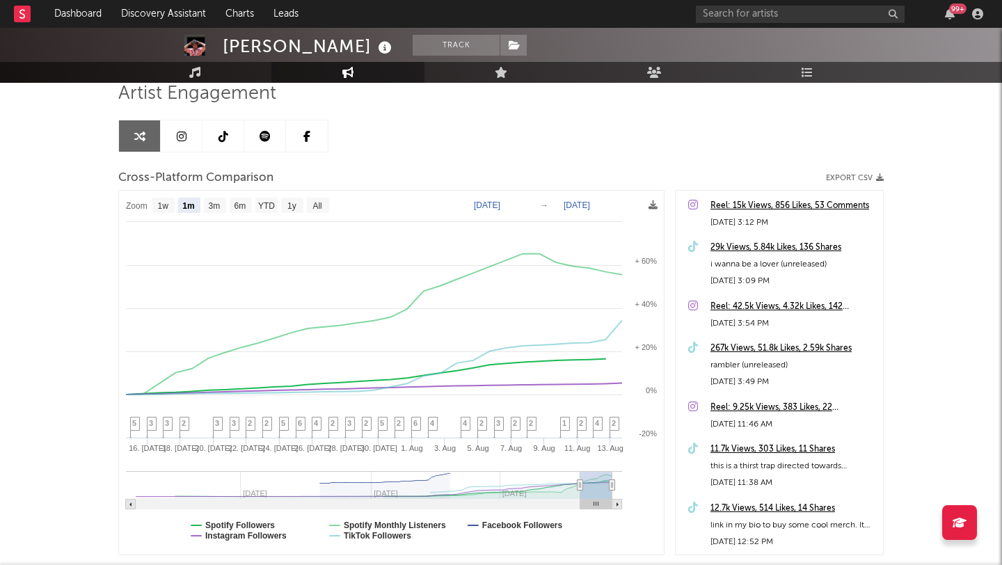
scroll to position [63, 0]
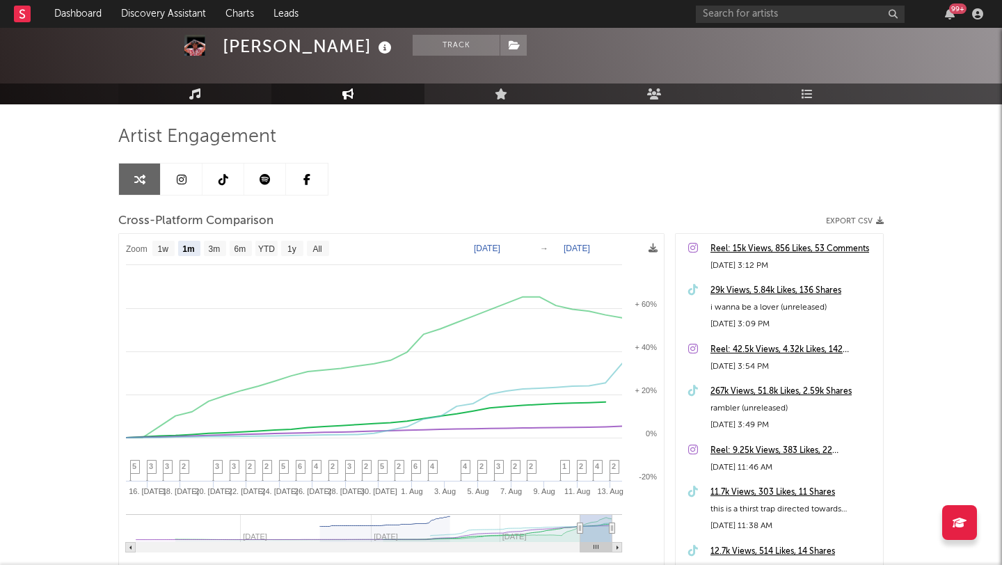
click at [186, 98] on link "Music" at bounding box center [194, 94] width 153 height 21
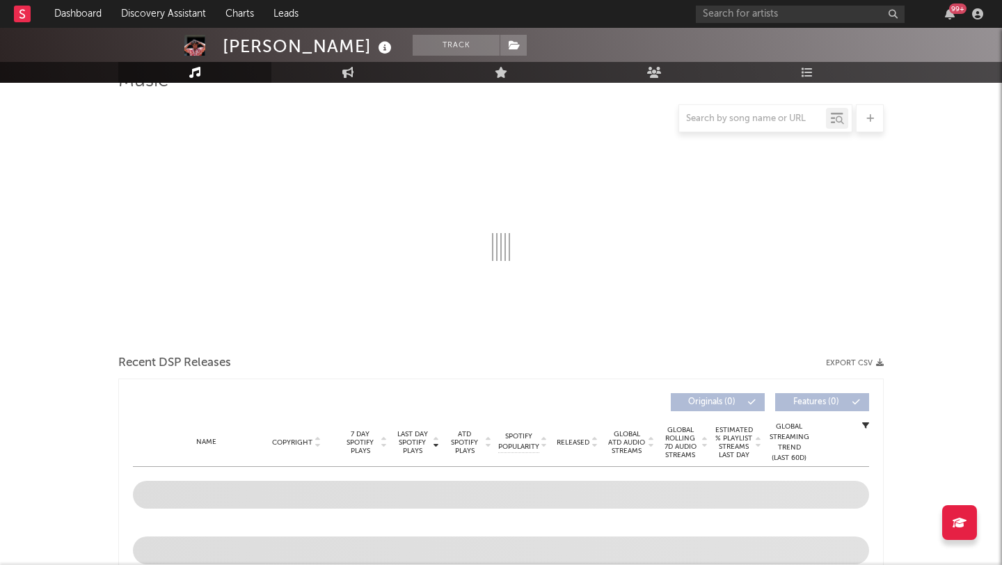
select select "1w"
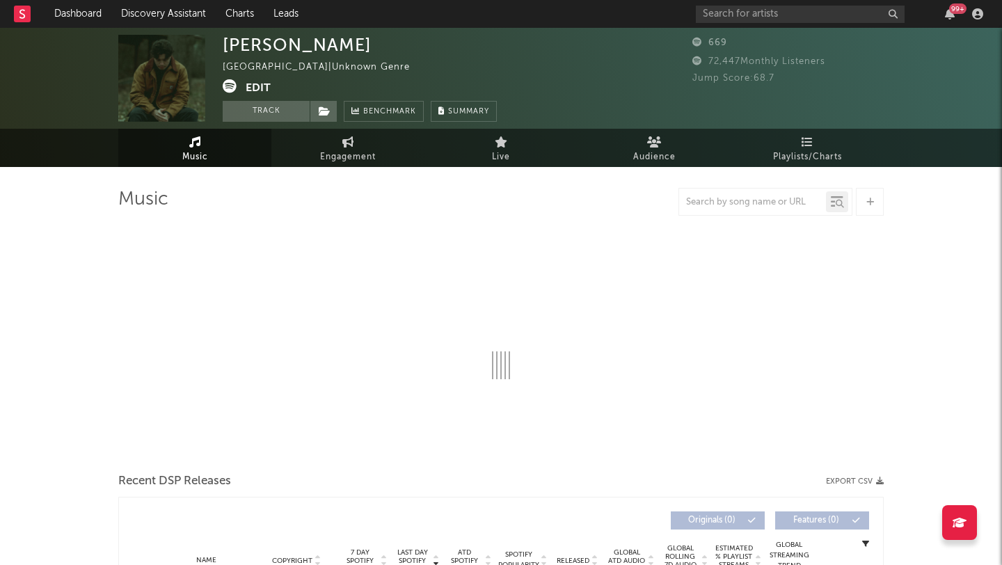
select select "1w"
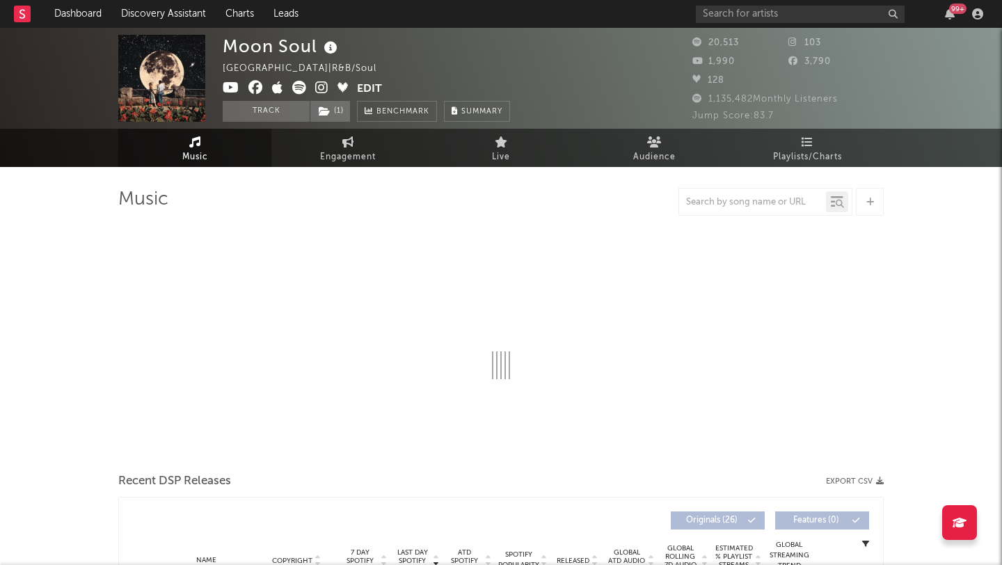
select select "6m"
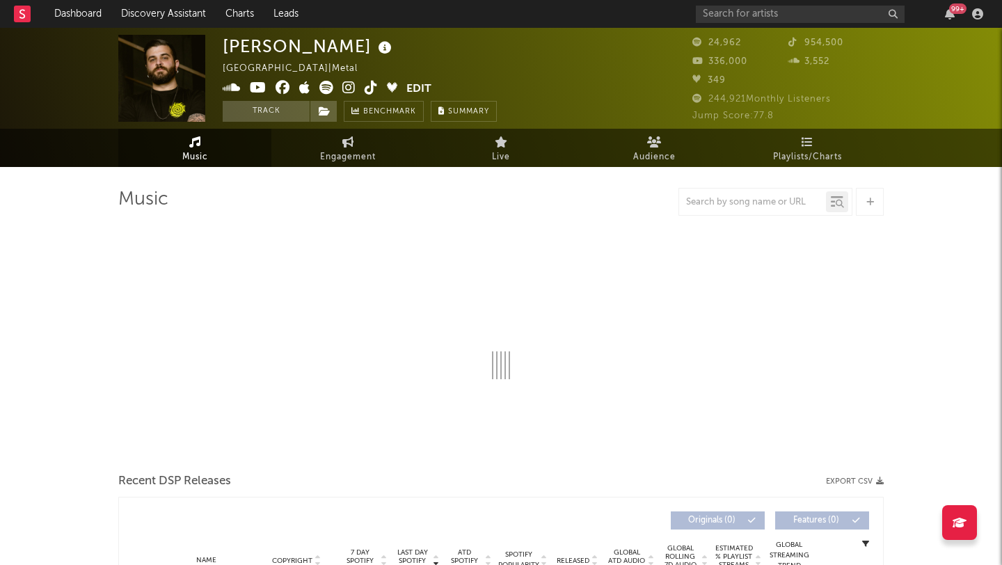
select select "6m"
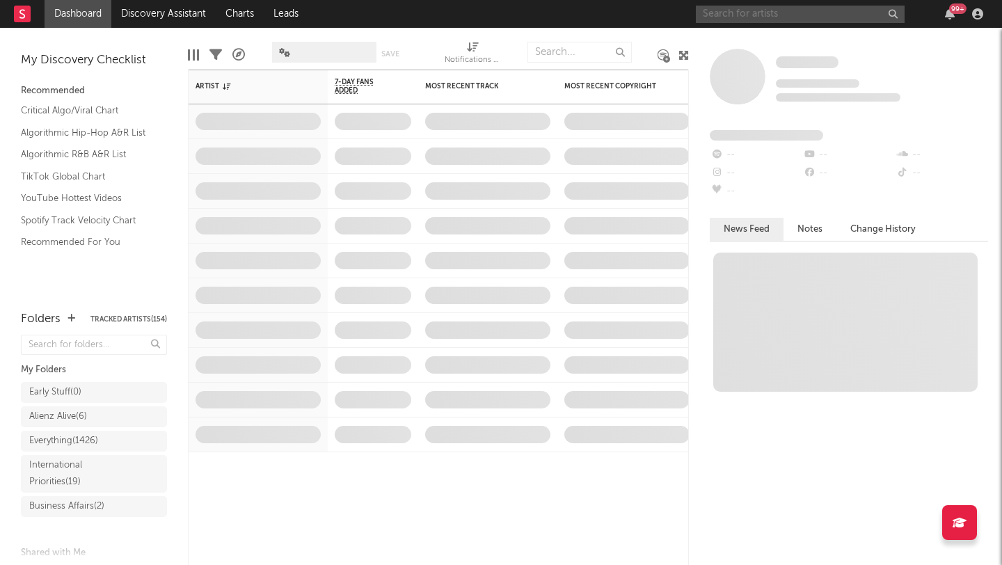
click at [715, 8] on input "text" at bounding box center [800, 14] width 209 height 17
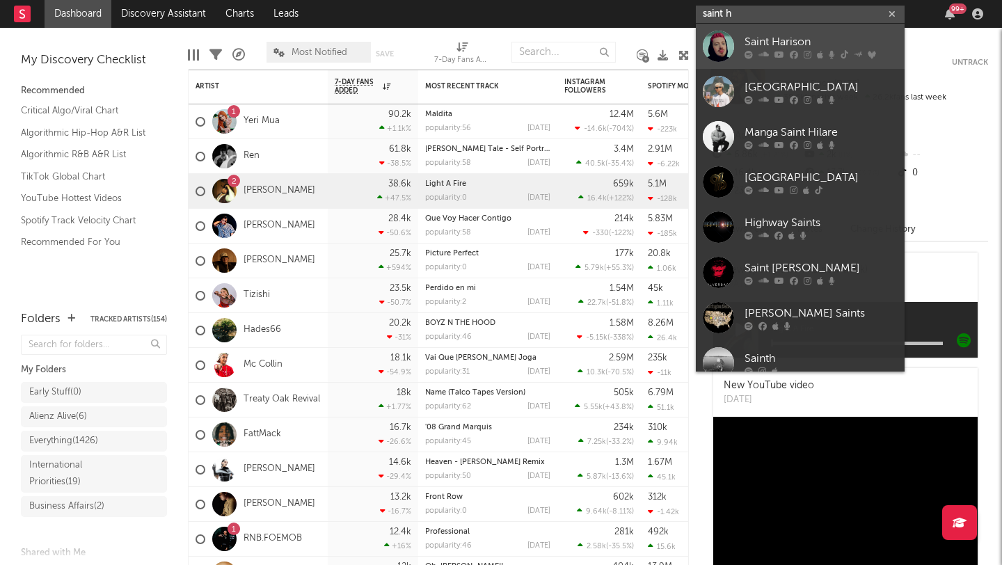
type input "saint h"
click at [749, 45] on div "Saint Harison" at bounding box center [821, 41] width 153 height 17
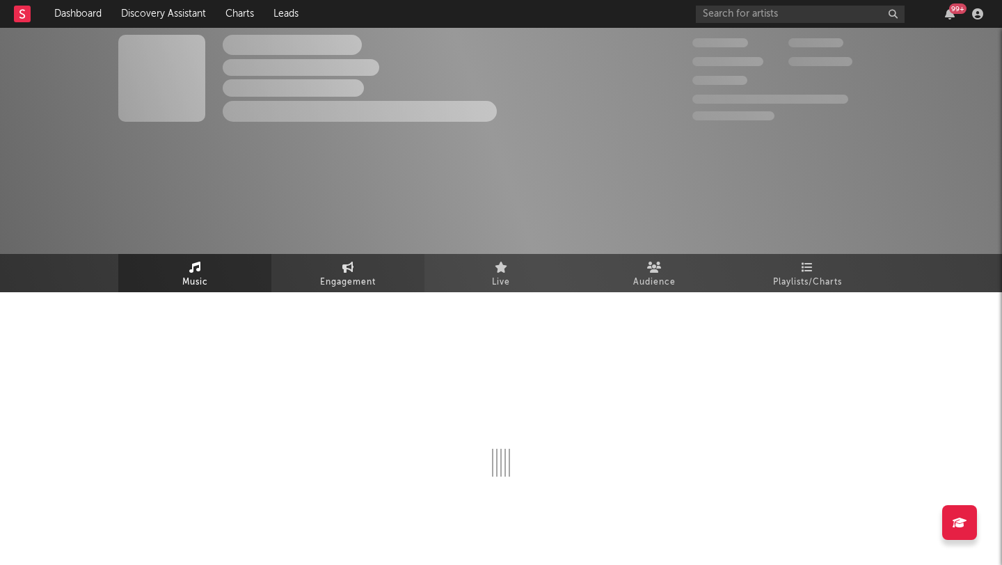
click at [312, 268] on link "Engagement" at bounding box center [347, 273] width 153 height 38
select select "1w"
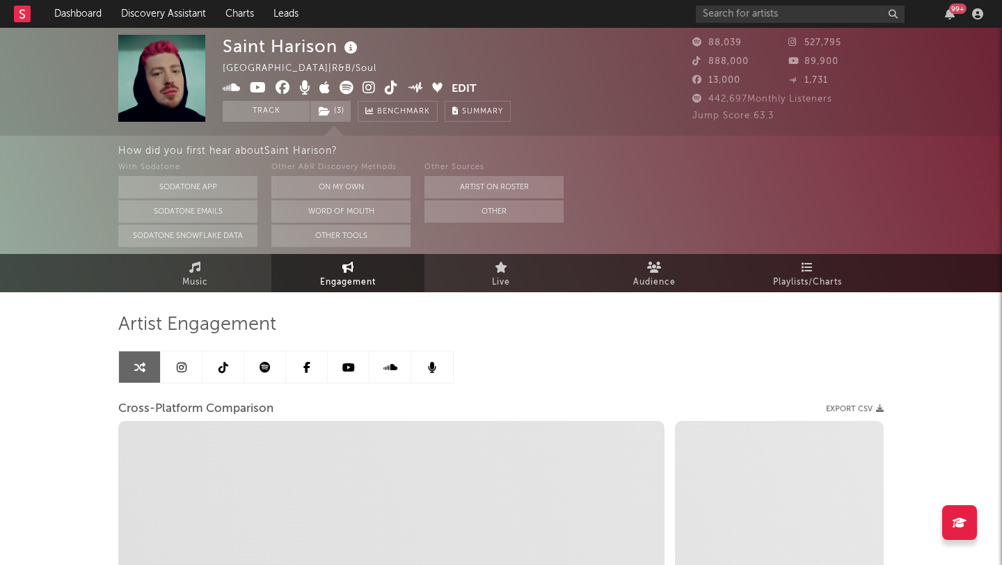
select select "1m"
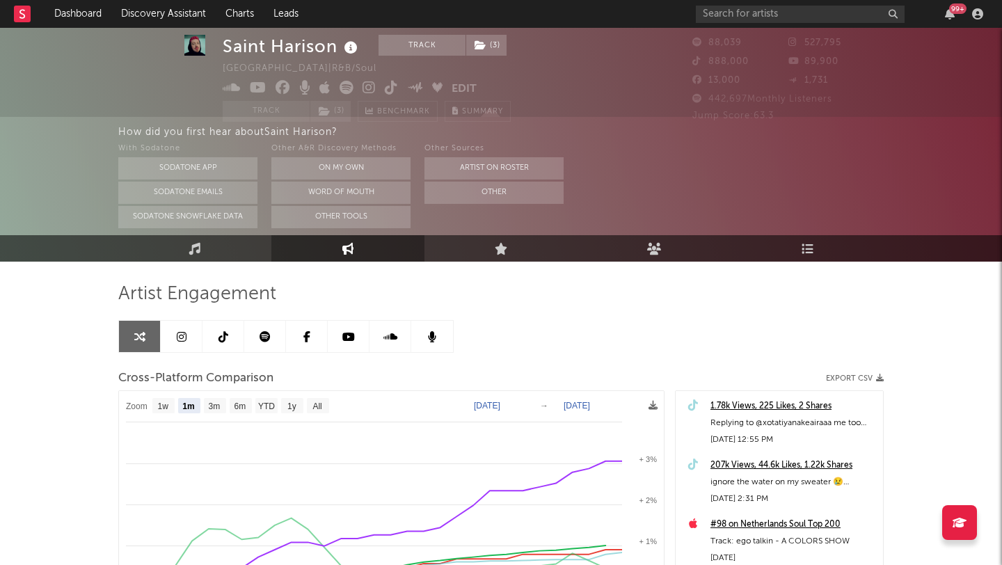
scroll to position [28, 0]
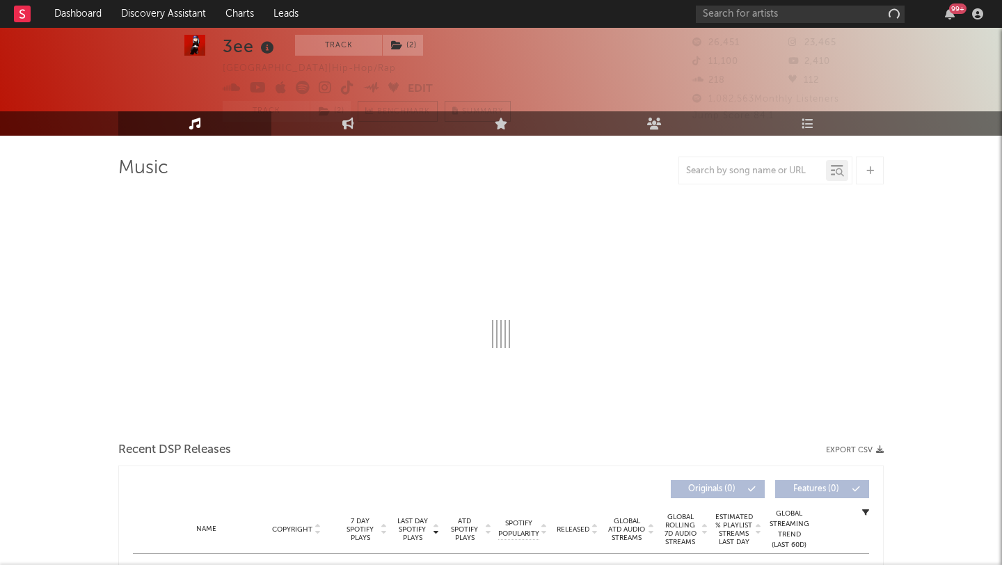
scroll to position [44, 0]
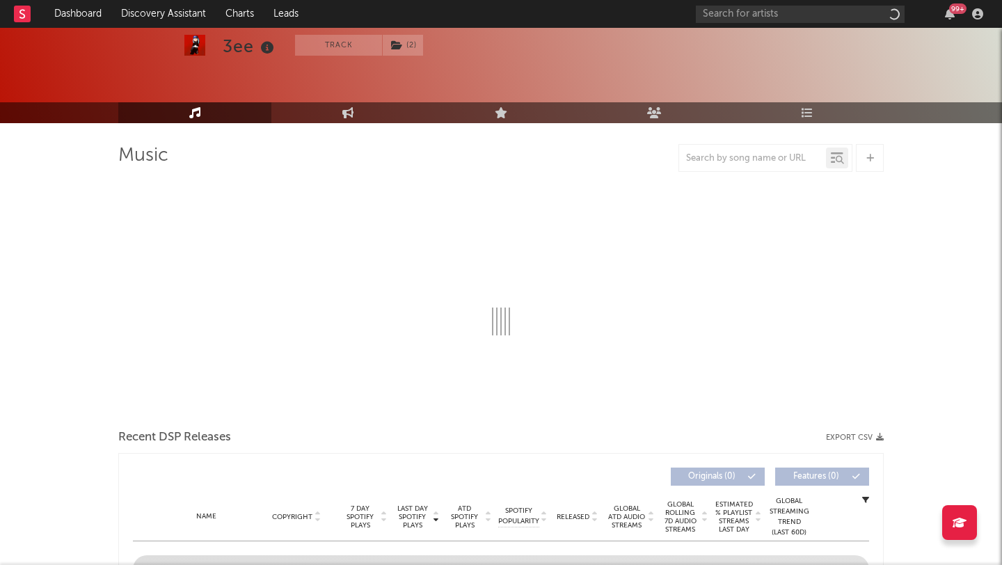
select select "6m"
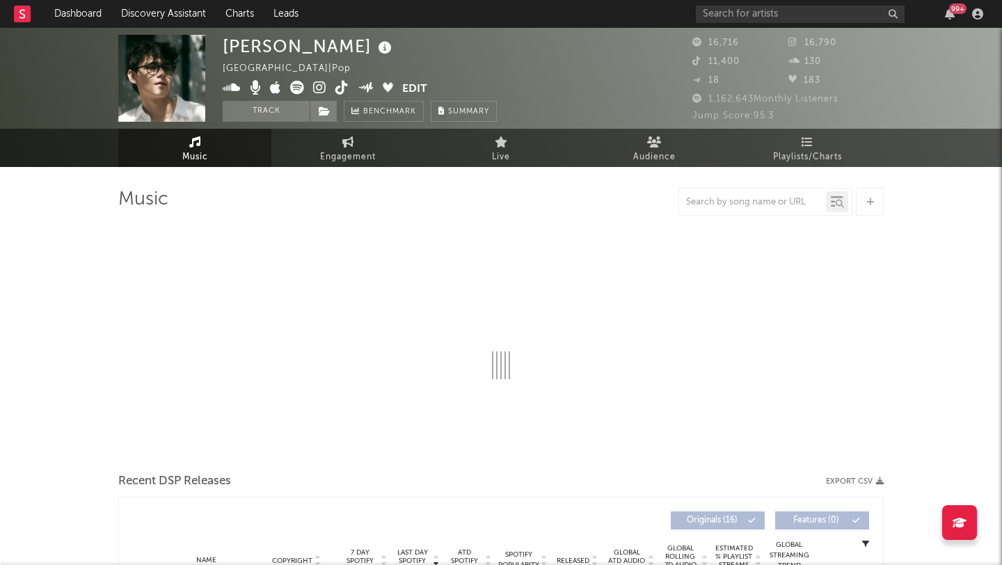
select select "6m"
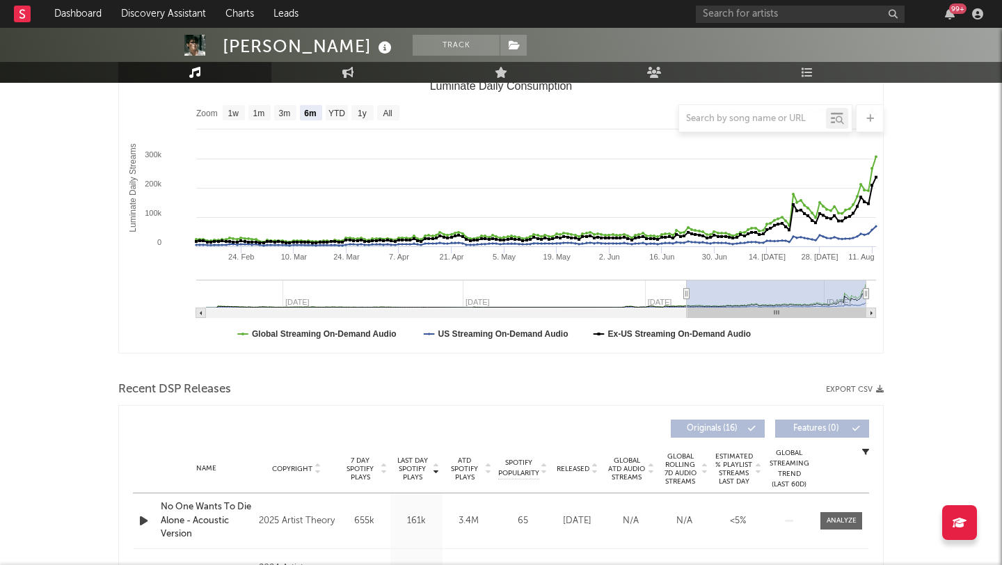
scroll to position [294, 0]
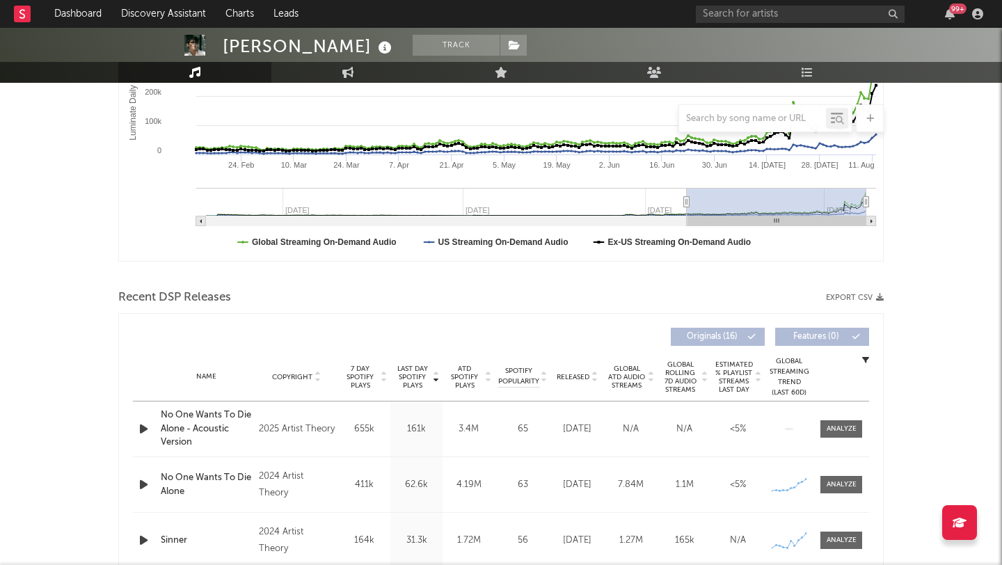
click at [145, 431] on icon "button" at bounding box center [143, 428] width 15 height 17
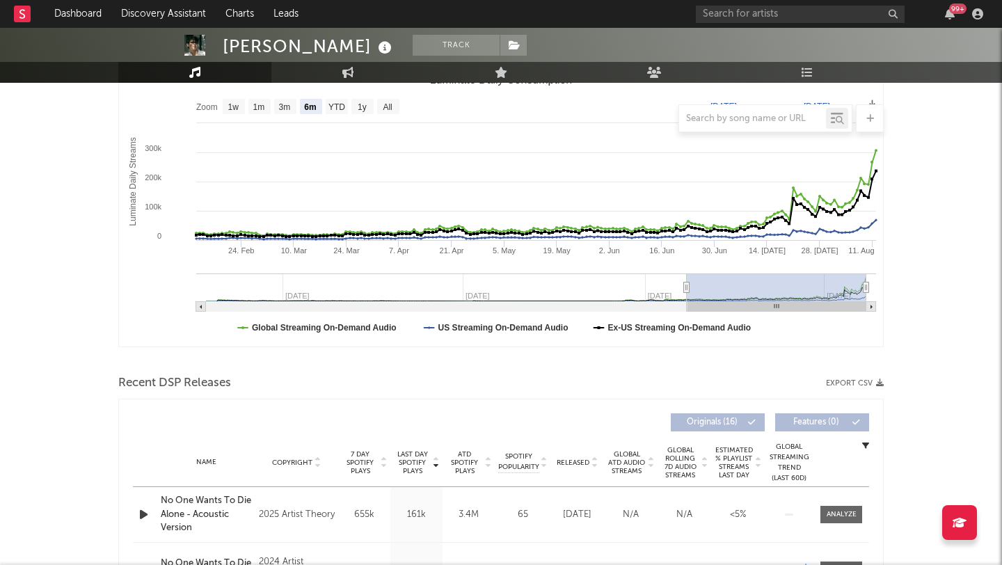
scroll to position [0, 0]
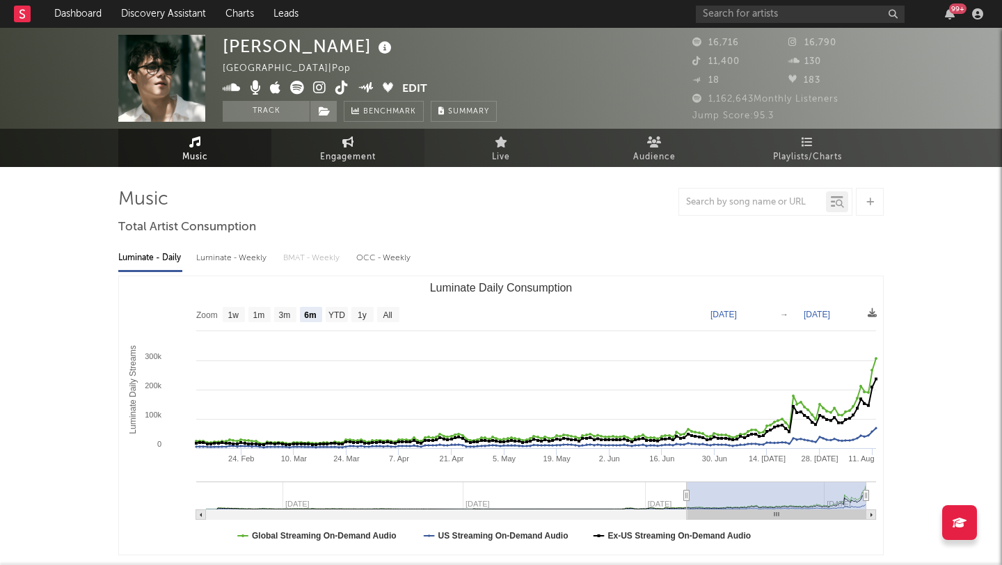
click at [358, 145] on link "Engagement" at bounding box center [347, 148] width 153 height 38
select select "1w"
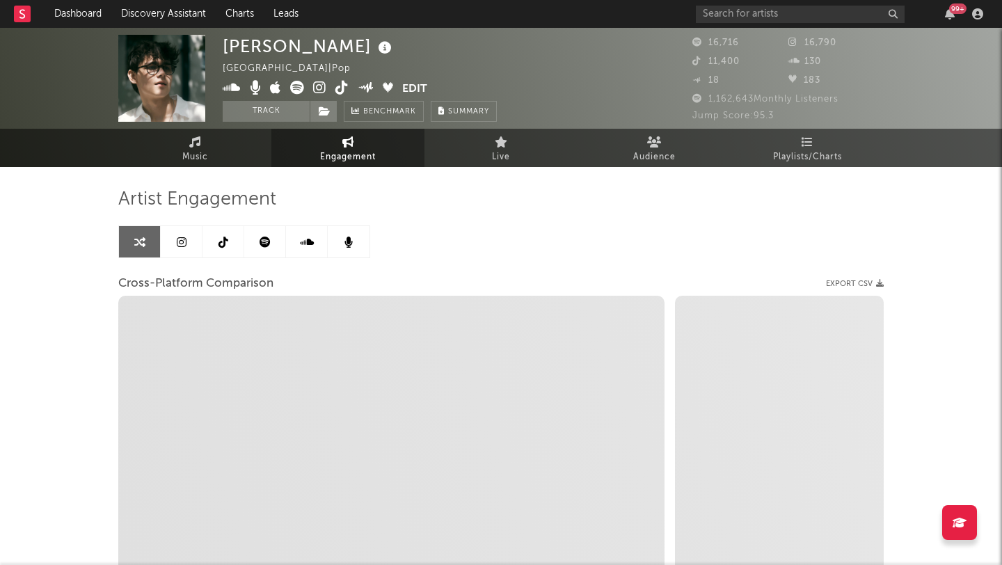
select select "1m"
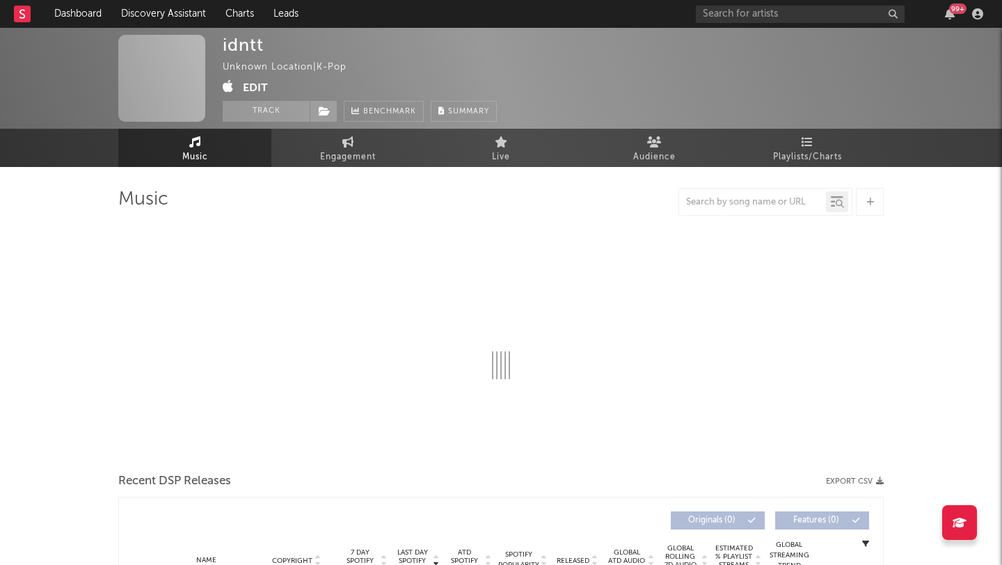
select select "1w"
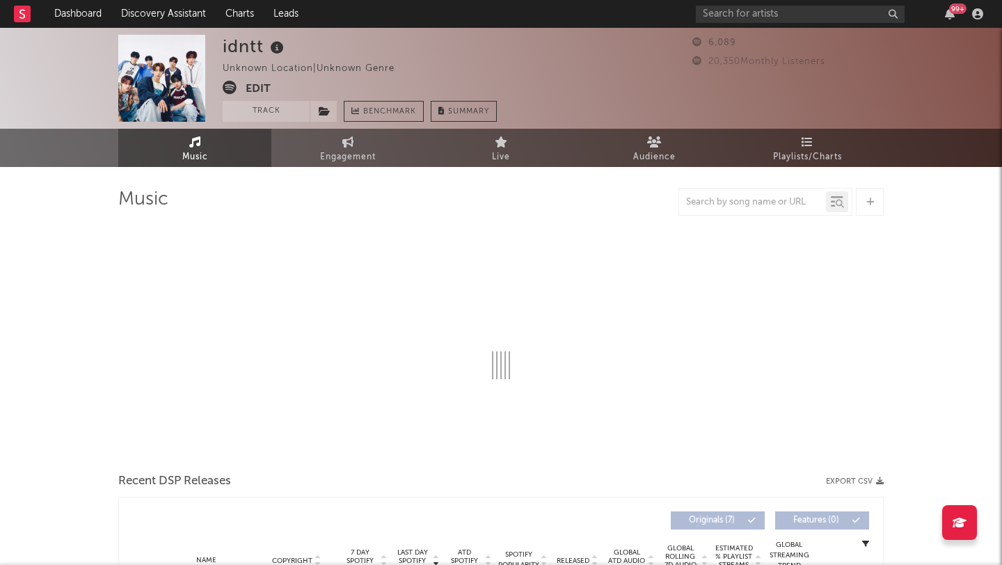
select select "1w"
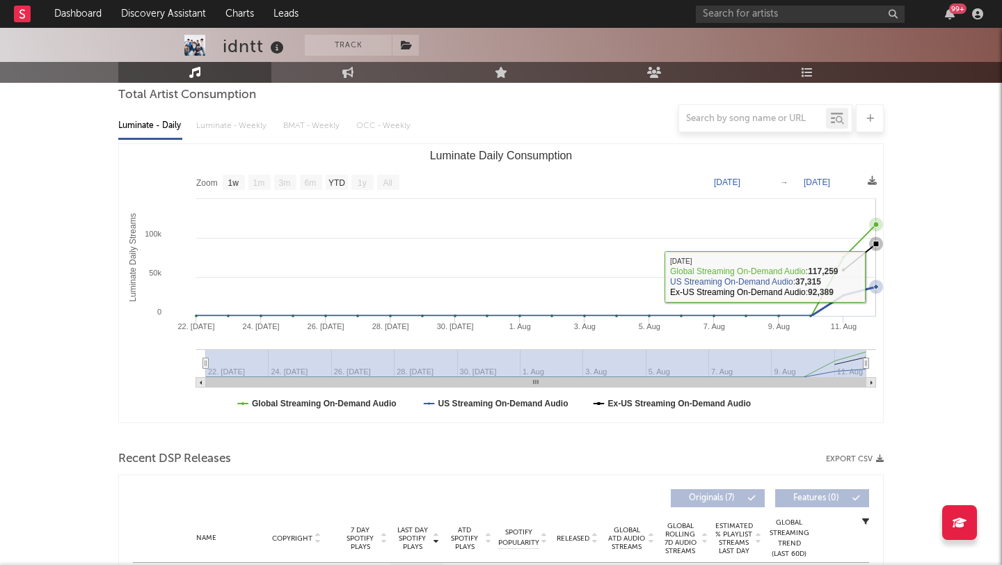
scroll to position [510, 0]
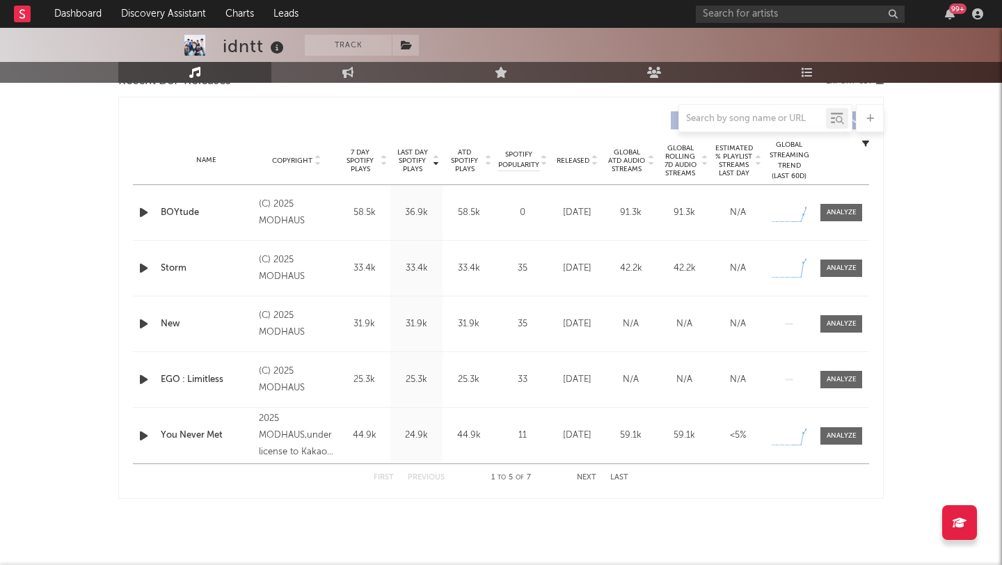
click at [141, 213] on icon "button" at bounding box center [143, 212] width 15 height 17
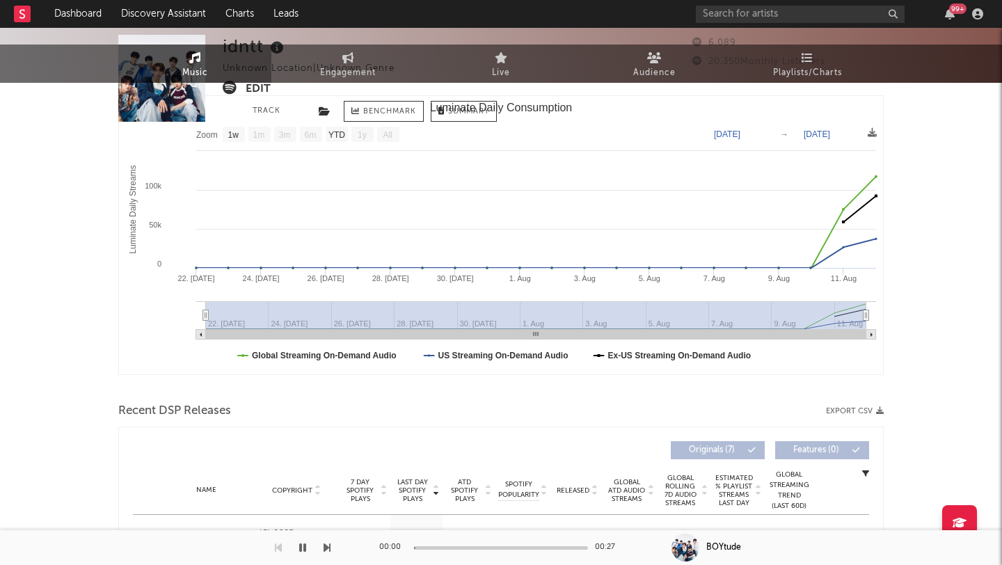
scroll to position [0, 0]
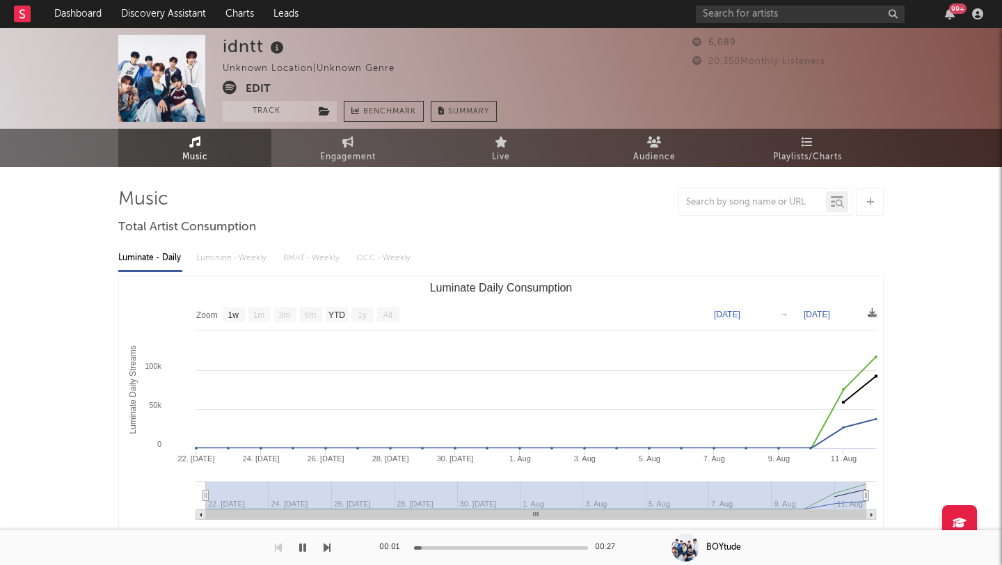
click at [226, 86] on icon at bounding box center [230, 88] width 14 height 14
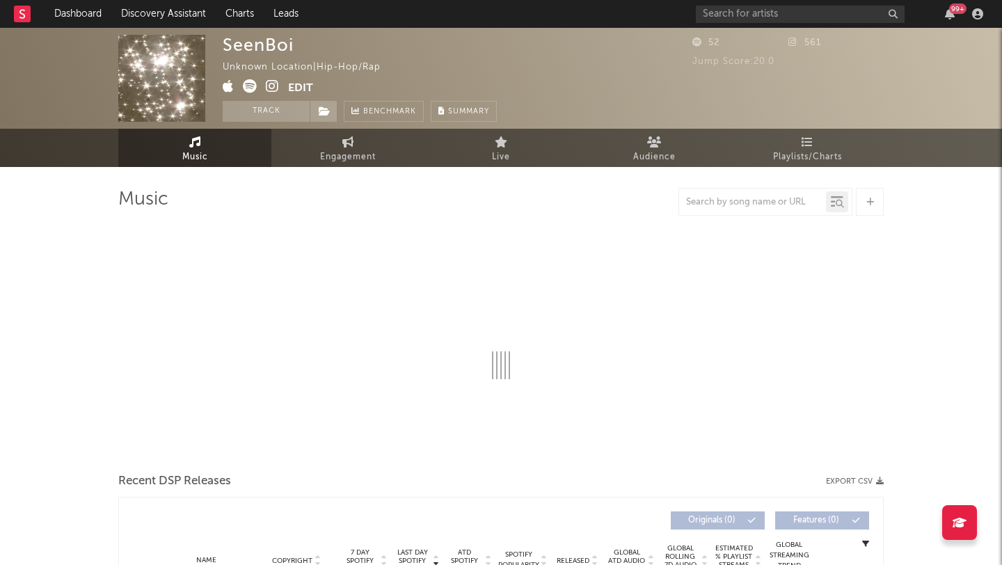
select select "1w"
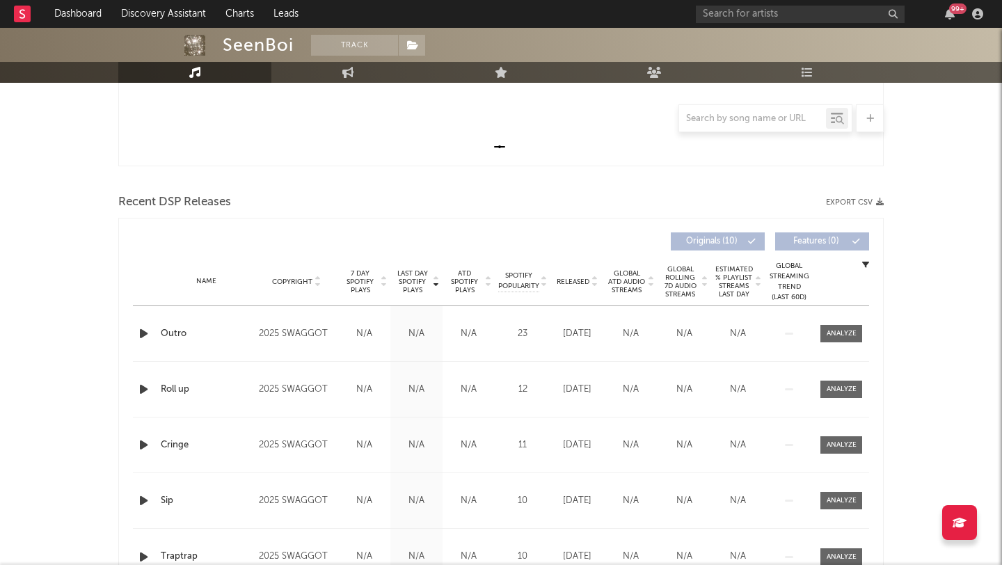
scroll to position [510, 0]
